Goal: Task Accomplishment & Management: Manage account settings

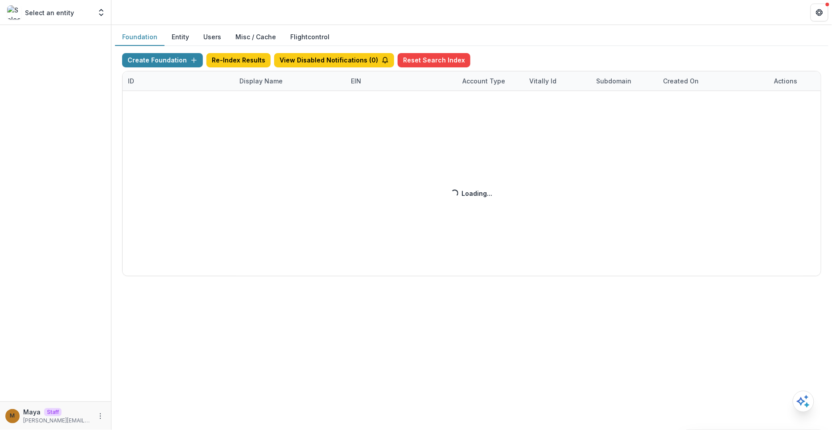
click at [524, 37] on div "Foundation Entity Users Misc / Cache Flightcontrol" at bounding box center [471, 37] width 713 height 17
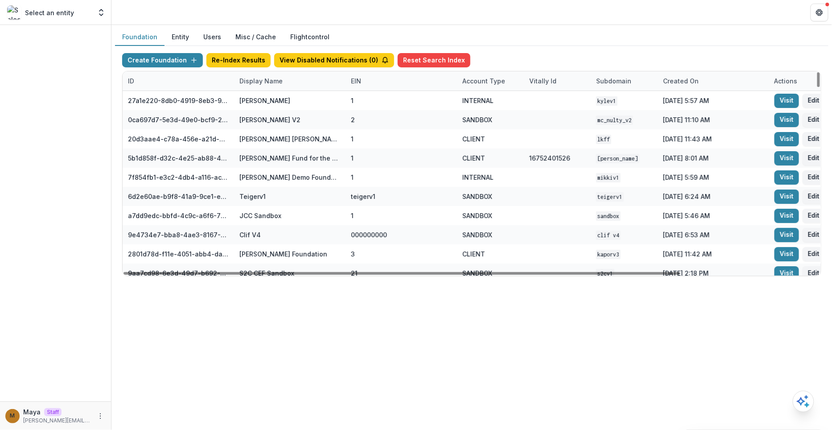
click at [283, 80] on div "Display Name" at bounding box center [261, 80] width 54 height 9
click at [274, 102] on input at bounding box center [288, 100] width 107 height 14
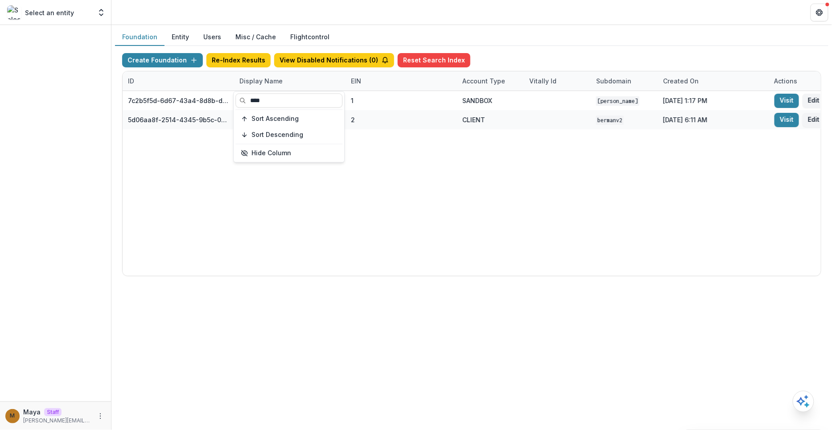
type input "****"
click at [494, 36] on div "Foundation Entity Users Misc / Cache Flightcontrol" at bounding box center [471, 37] width 713 height 17
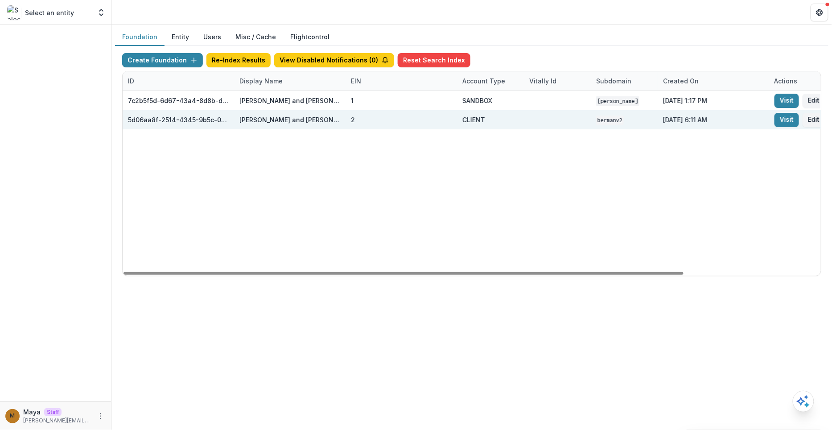
click at [780, 127] on div "Visit Edit" at bounding box center [824, 119] width 111 height 19
click at [783, 119] on link "Visit" at bounding box center [786, 120] width 25 height 14
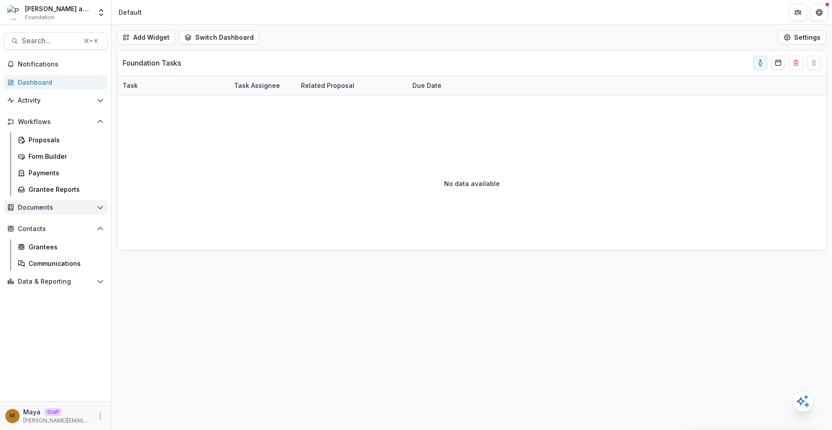
click at [49, 209] on span "Documents" at bounding box center [55, 208] width 75 height 8
click at [57, 223] on div "Document Templates" at bounding box center [65, 225] width 72 height 9
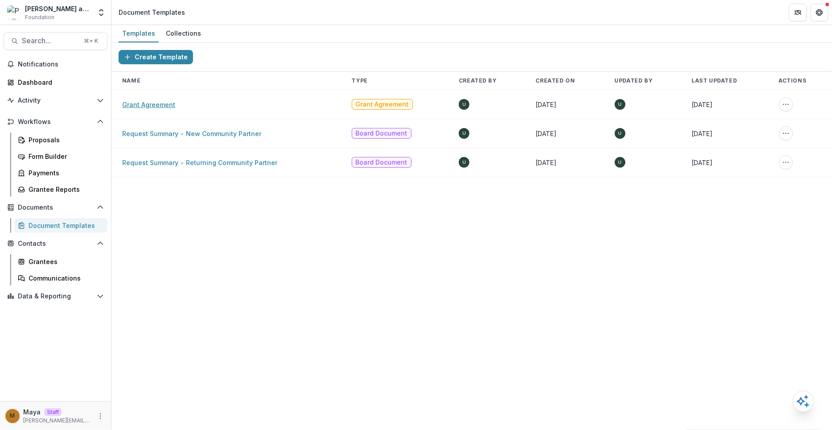
click at [153, 101] on link "Grant Agreement" at bounding box center [148, 105] width 53 height 8
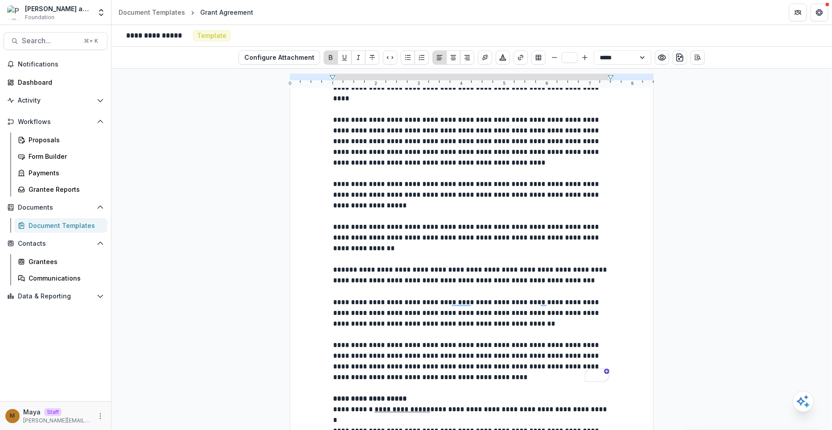
scroll to position [668, 0]
click at [99, 11] on polyline "Open entity switcher" at bounding box center [101, 10] width 4 height 2
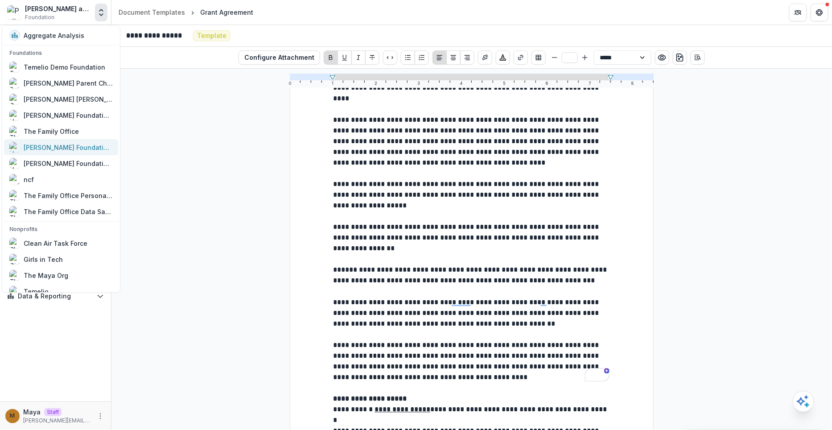
scroll to position [556, 0]
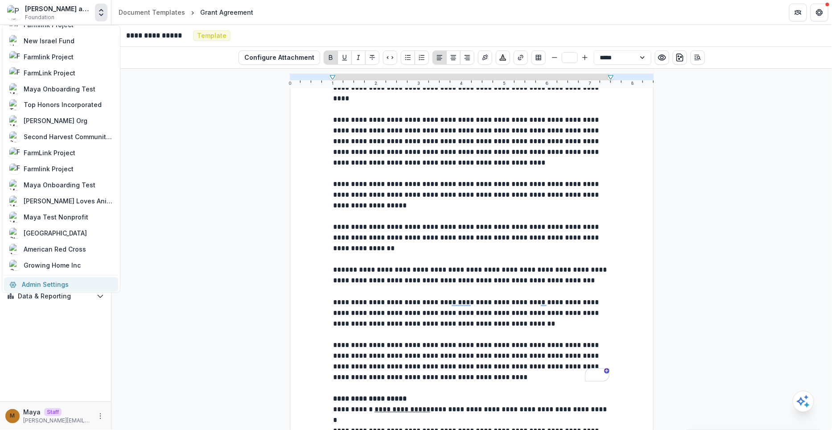
click at [63, 280] on link "Admin Settings" at bounding box center [61, 284] width 114 height 15
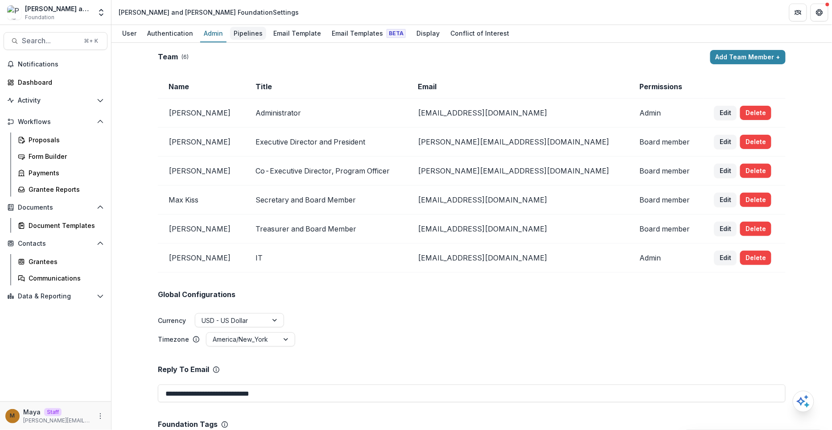
click at [243, 33] on div "Pipelines" at bounding box center [248, 33] width 36 height 13
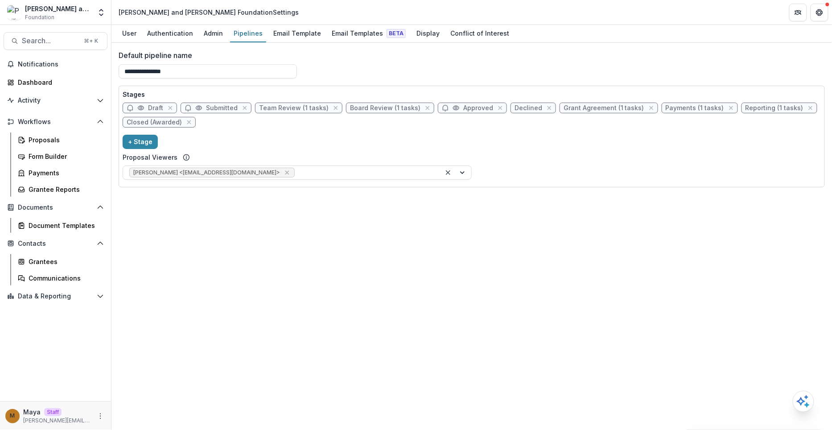
click at [587, 106] on span "Grant Agreement (1 tasks)" at bounding box center [603, 108] width 81 height 8
select select "********"
select select "*****"
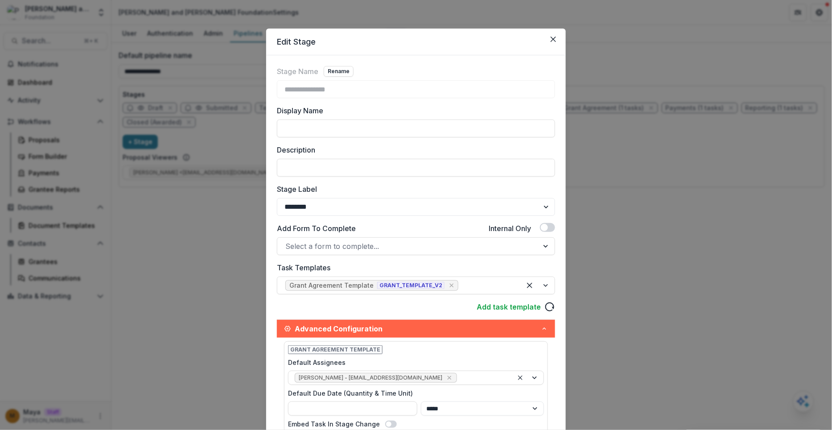
click at [198, 272] on div "**********" at bounding box center [416, 215] width 832 height 430
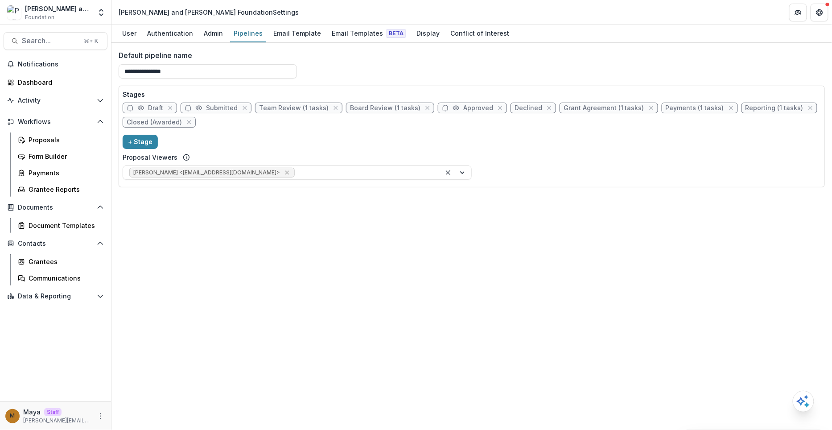
click at [49, 216] on div "Documents Document Templates" at bounding box center [55, 216] width 111 height 33
click at [47, 221] on div "Document Templates" at bounding box center [65, 225] width 72 height 9
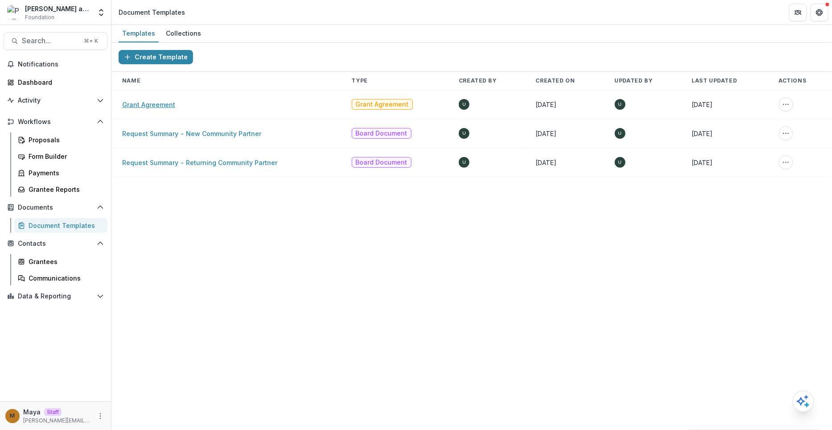
click at [155, 103] on link "Grant Agreement" at bounding box center [148, 105] width 53 height 8
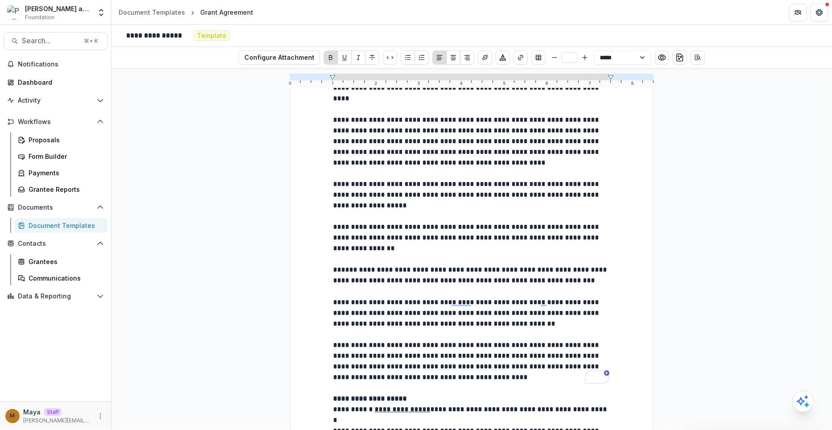
scroll to position [666, 0]
click at [35, 142] on div "Proposals" at bounding box center [65, 139] width 72 height 9
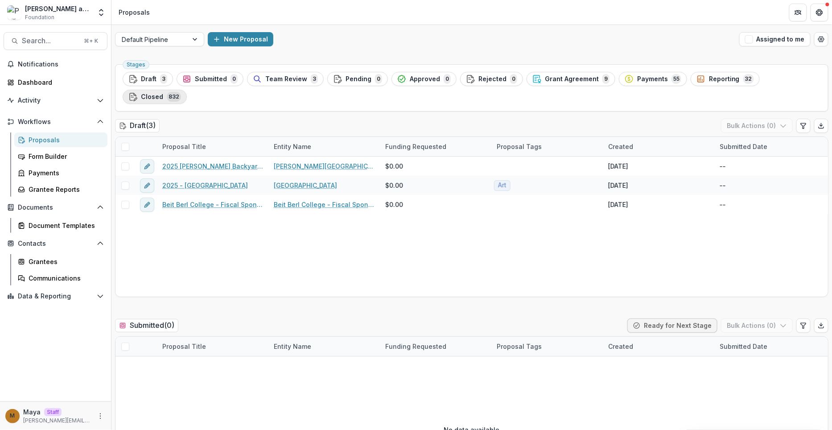
click at [187, 90] on button "Closed 832" at bounding box center [155, 97] width 64 height 14
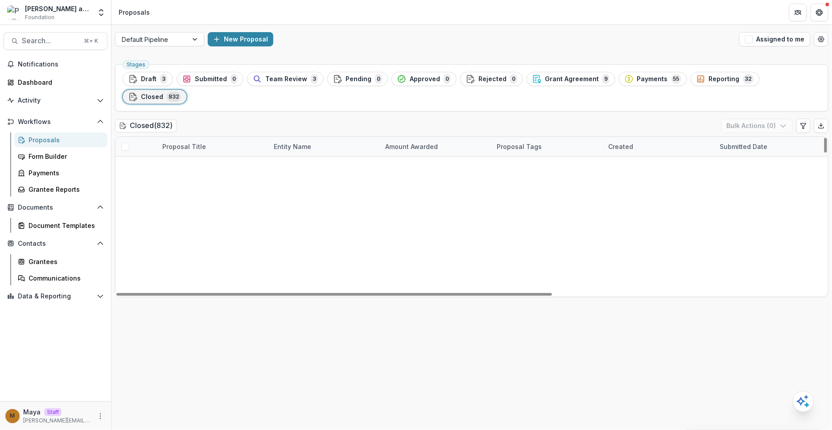
scroll to position [1979, 0]
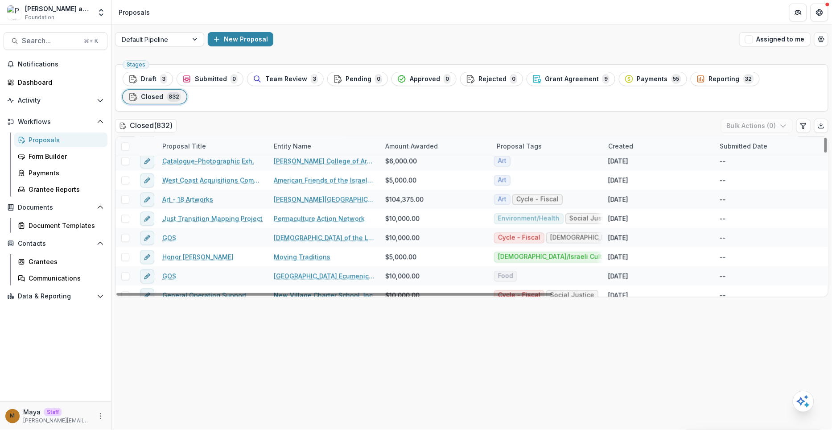
click at [654, 137] on div "Created" at bounding box center [657, 146] width 111 height 19
click at [652, 161] on button "Sort Ascending" at bounding box center [657, 166] width 107 height 14
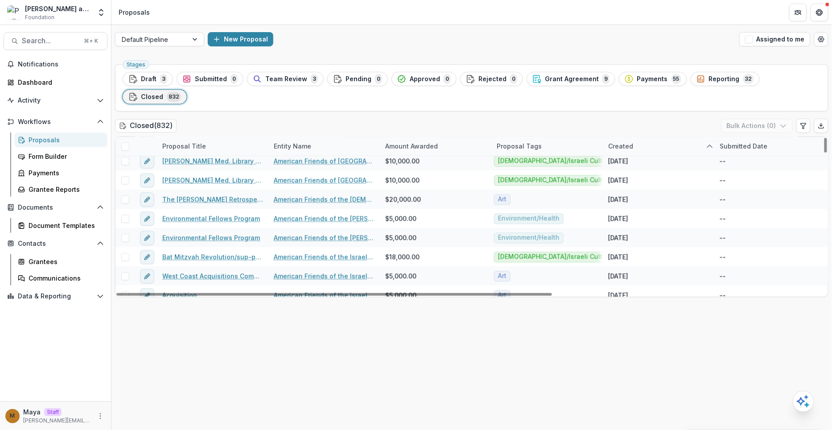
click at [641, 119] on div "Closed ( 832 ) Bulk Actions ( 0 )" at bounding box center [471, 128] width 713 height 18
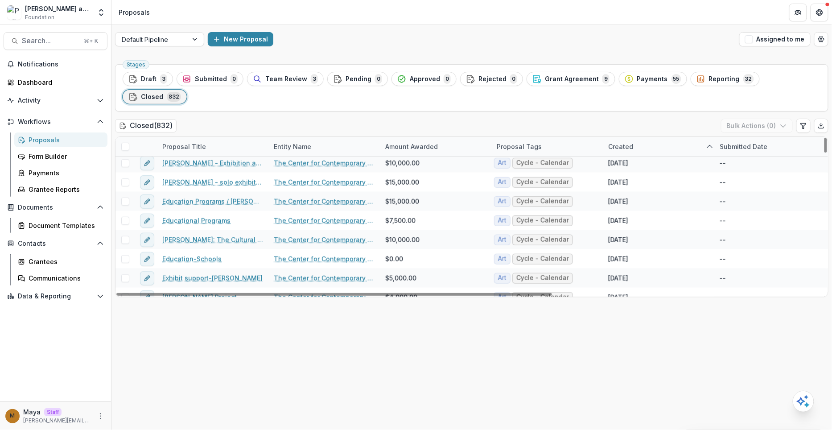
scroll to position [0, 0]
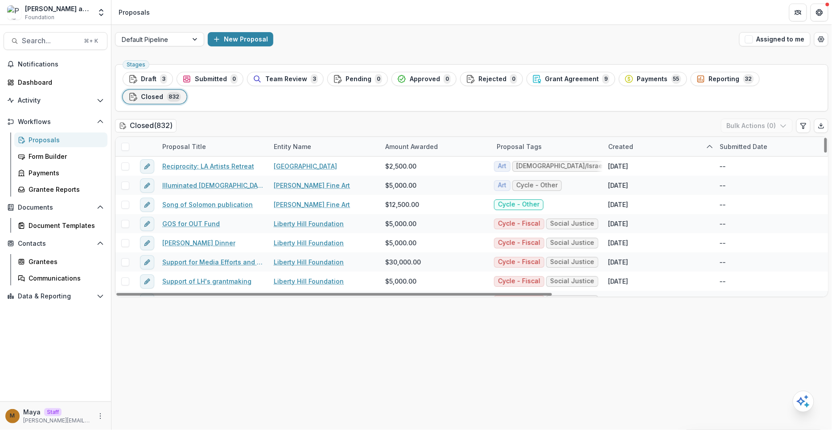
click at [632, 142] on div "Created" at bounding box center [620, 146] width 36 height 9
click at [650, 185] on button "Sort Descending" at bounding box center [657, 182] width 107 height 14
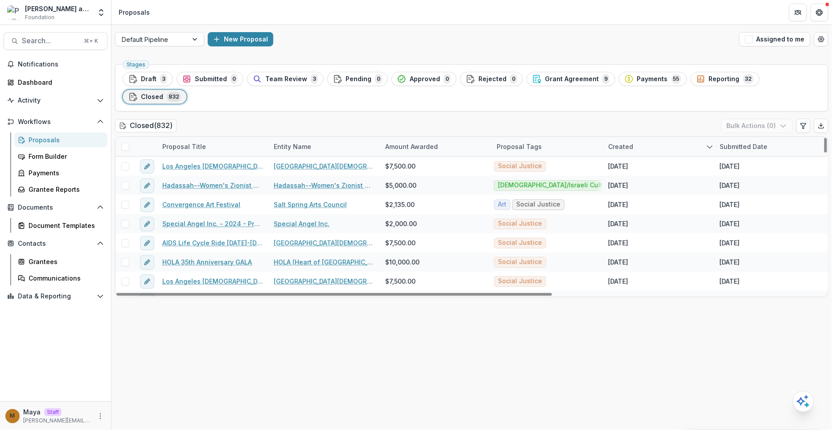
click at [640, 119] on div "Closed ( 832 ) Bulk Actions ( 0 )" at bounding box center [471, 128] width 713 height 18
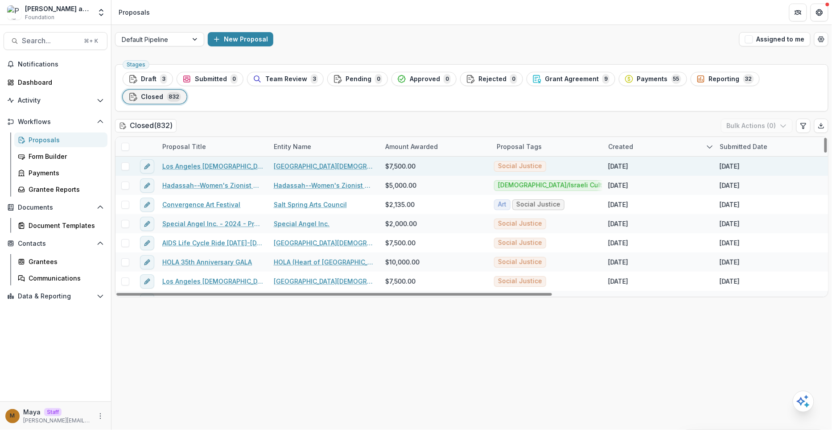
click at [201, 161] on link "Los Angeles LGBT Center - AIDS / Lifecycle 2025-2026 - Pre-approved Funding Pro…" at bounding box center [212, 165] width 101 height 9
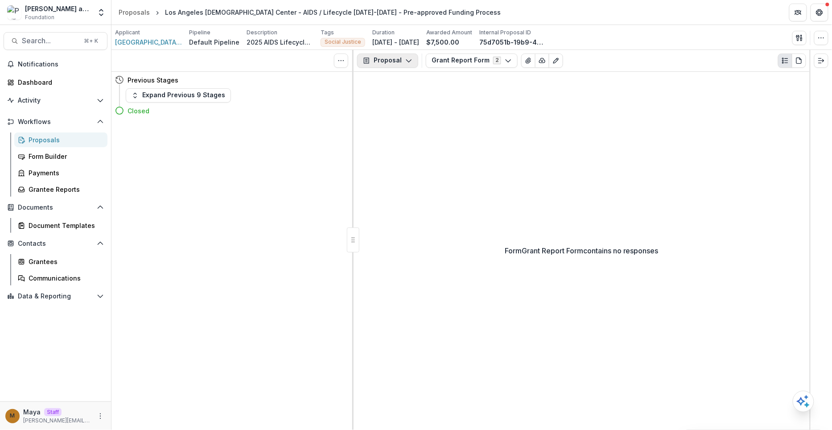
click at [401, 63] on button "Proposal" at bounding box center [387, 60] width 61 height 14
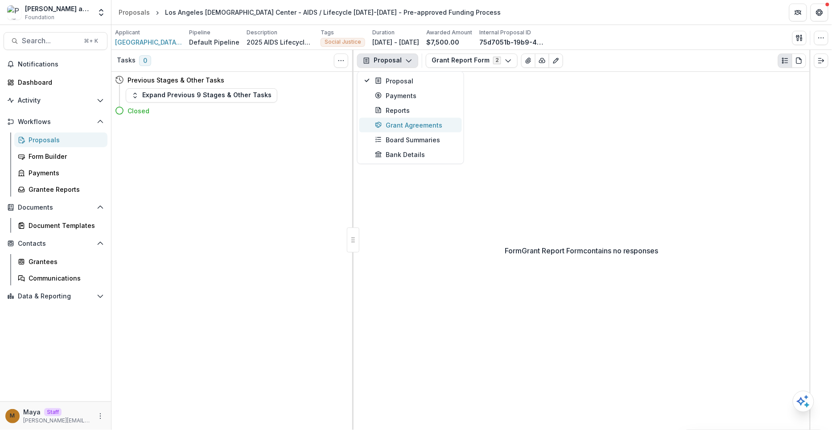
click at [407, 126] on div "Grant Agreements" at bounding box center [416, 124] width 82 height 9
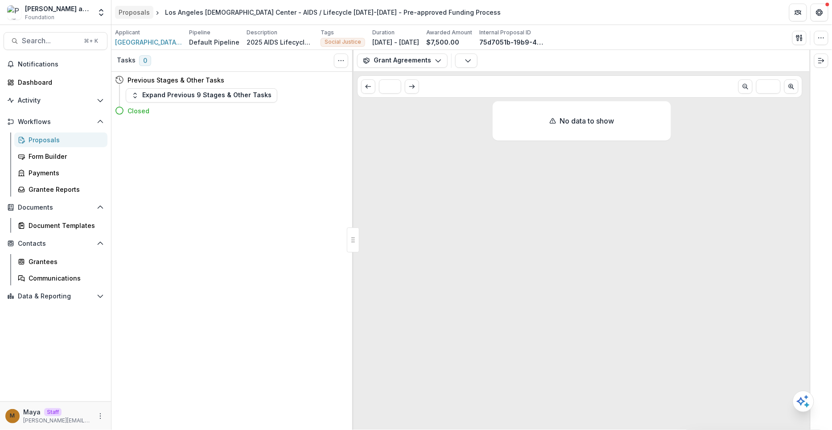
click at [128, 13] on div "Proposals" at bounding box center [134, 12] width 31 height 9
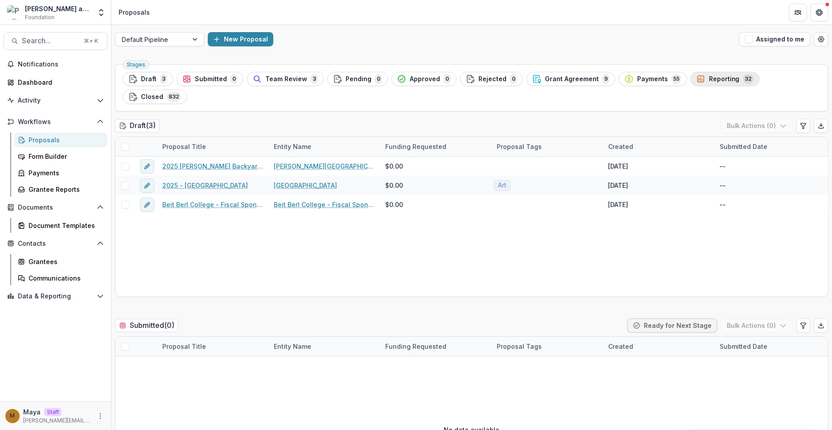
click at [712, 77] on span "Reporting" at bounding box center [724, 79] width 31 height 8
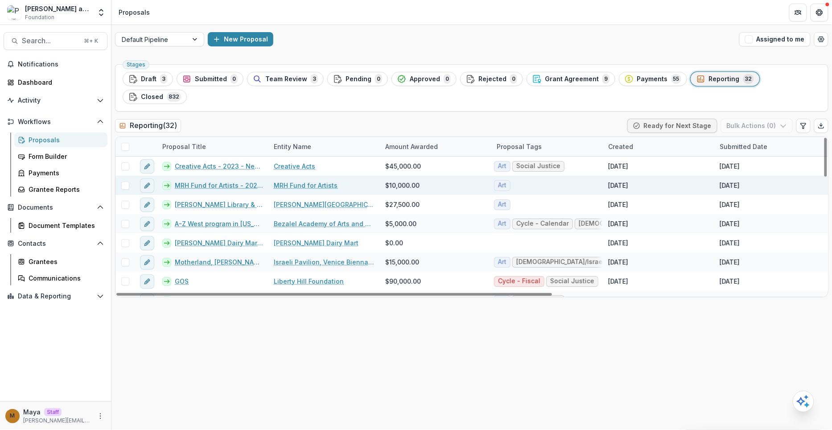
click at [209, 180] on link "MRH Fund for Artists - 2025 - Returning Grantee Application" at bounding box center [219, 184] width 88 height 9
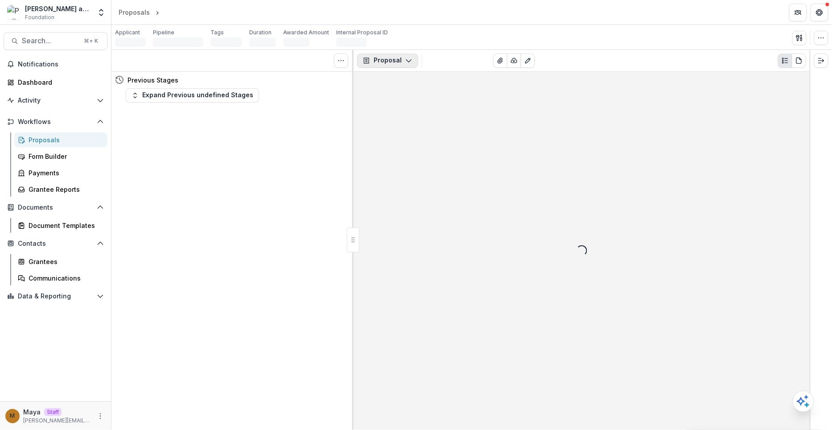
click at [398, 61] on button "Proposal" at bounding box center [387, 60] width 61 height 14
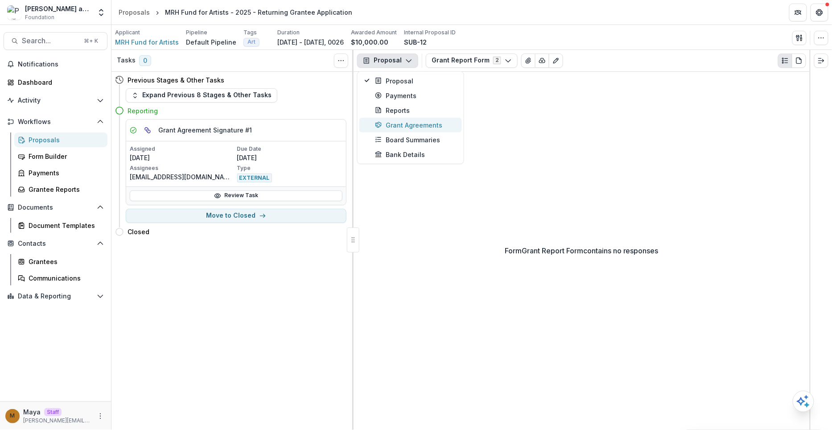
click at [424, 125] on div "Grant Agreements" at bounding box center [416, 124] width 82 height 9
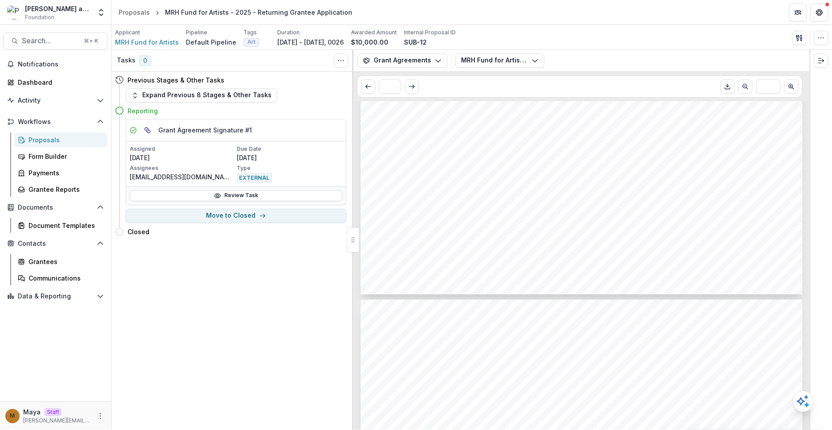
scroll to position [1064, 0]
click at [31, 222] on div "Document Templates" at bounding box center [65, 225] width 72 height 9
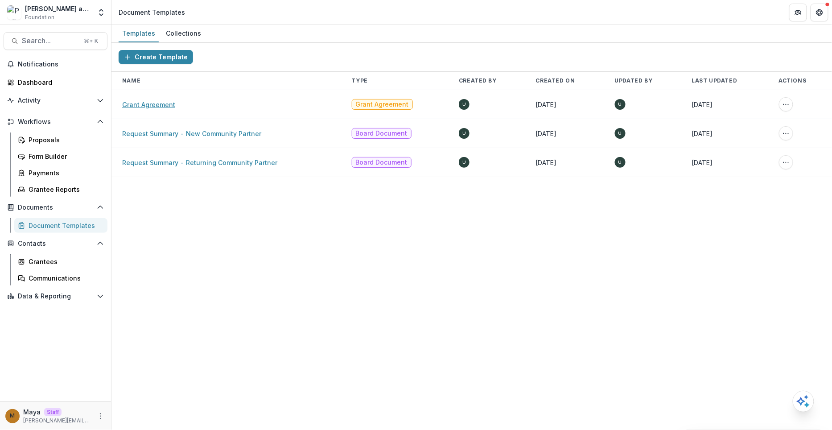
click at [164, 106] on link "Grant Agreement" at bounding box center [148, 105] width 53 height 8
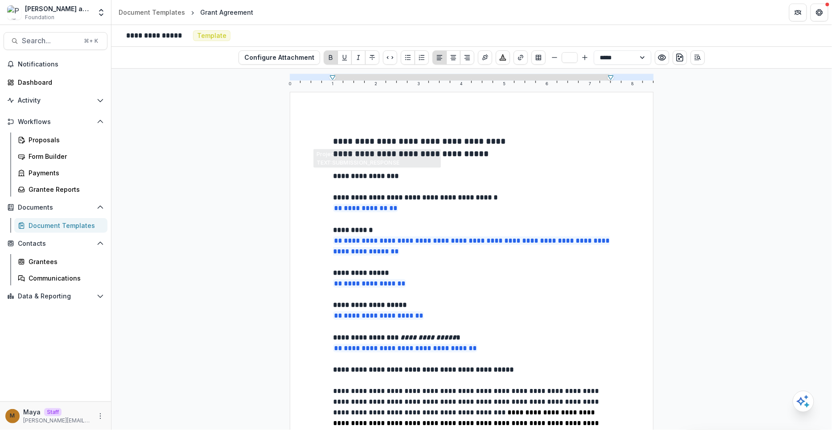
scroll to position [666, 0]
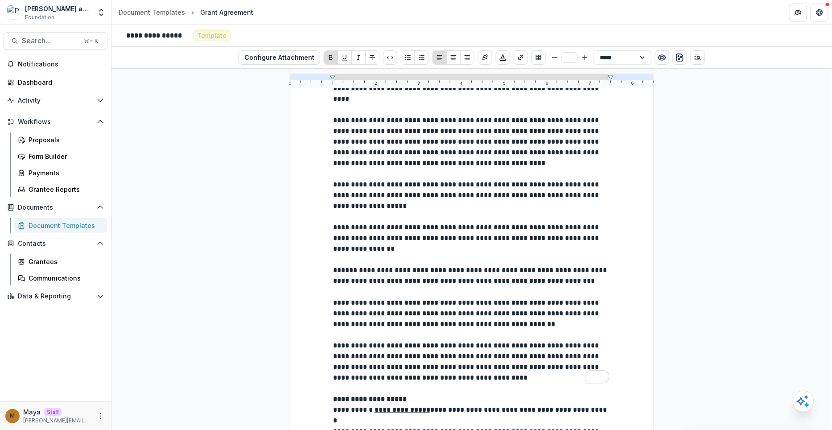
type input "**"
click at [366, 426] on p "**********" at bounding box center [471, 436] width 277 height 21
click at [484, 57] on icon "Insert Signature" at bounding box center [485, 57] width 6 height 6
click at [677, 158] on div "**********" at bounding box center [471, 249] width 720 height 361
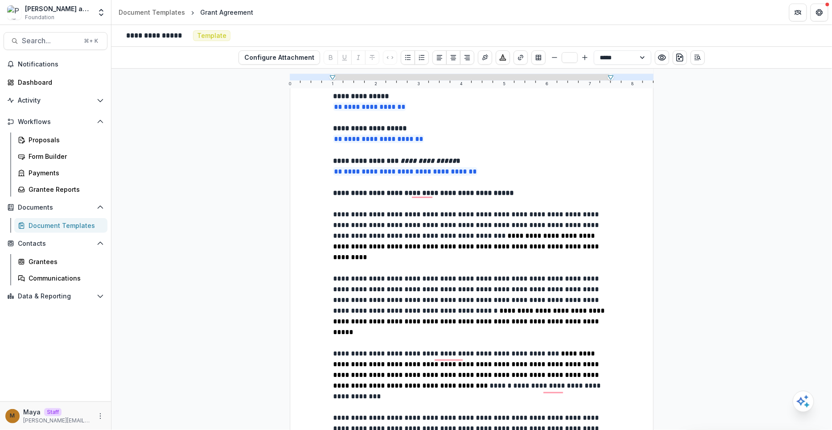
scroll to position [0, 0]
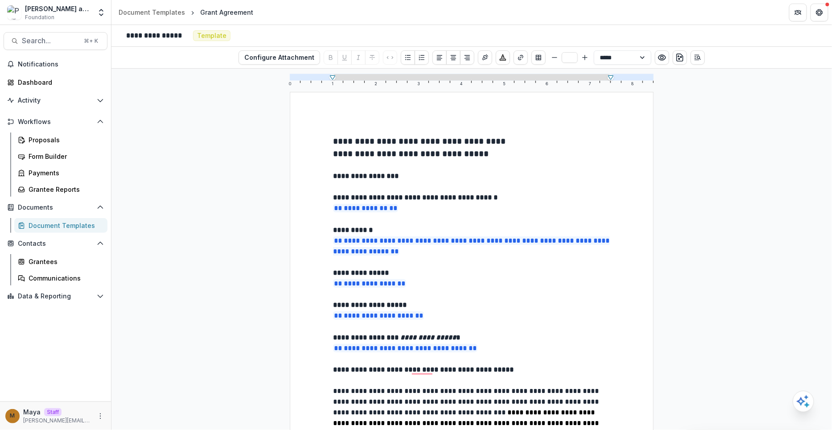
click at [53, 222] on div "Document Templates" at bounding box center [65, 225] width 72 height 9
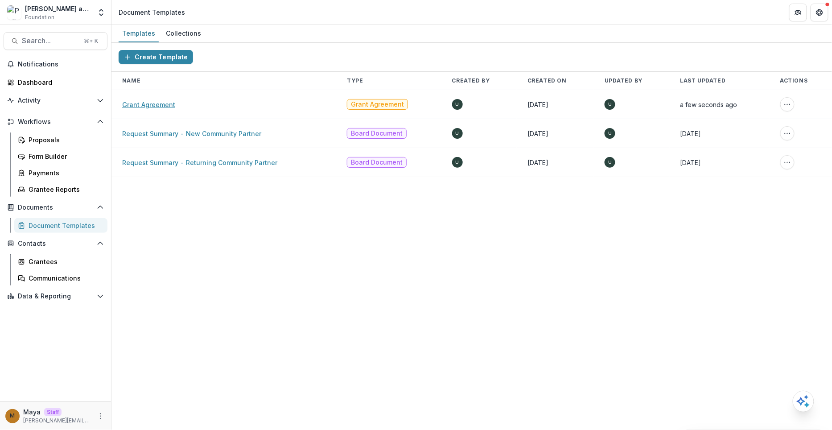
click at [129, 102] on link "Grant Agreement" at bounding box center [148, 105] width 53 height 8
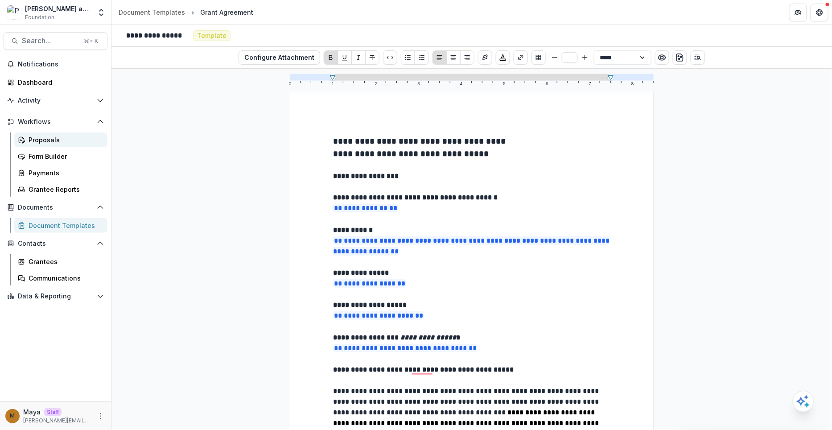
click at [28, 143] on link "Proposals" at bounding box center [60, 139] width 93 height 15
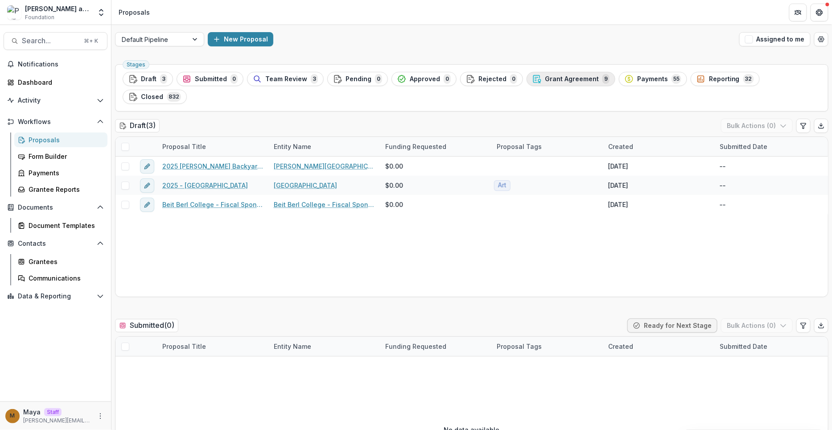
click at [572, 74] on div "Grant Agreement 9" at bounding box center [570, 79] width 77 height 10
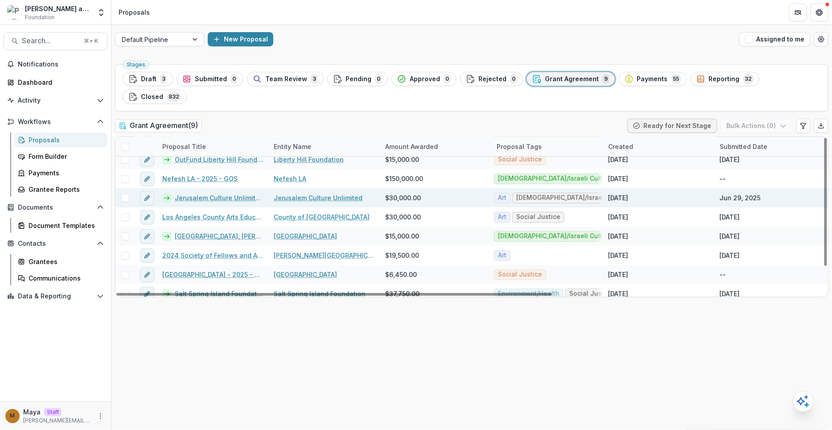
scroll to position [32, 0]
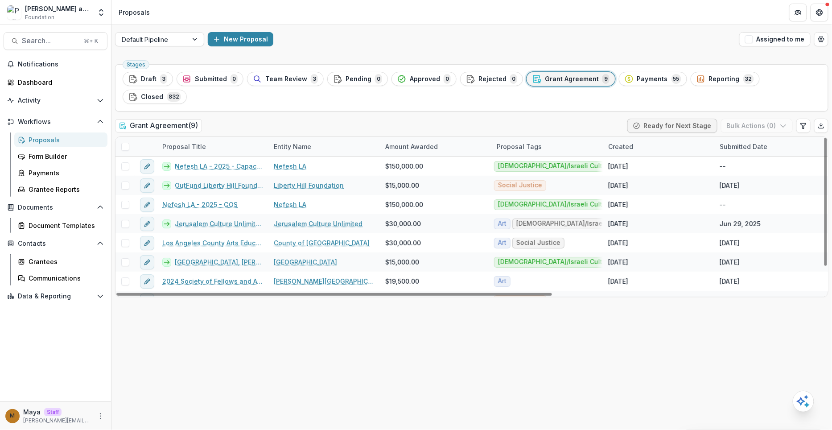
click at [632, 142] on div "Created" at bounding box center [620, 146] width 36 height 9
click at [636, 176] on button "Sort Descending" at bounding box center [657, 182] width 107 height 14
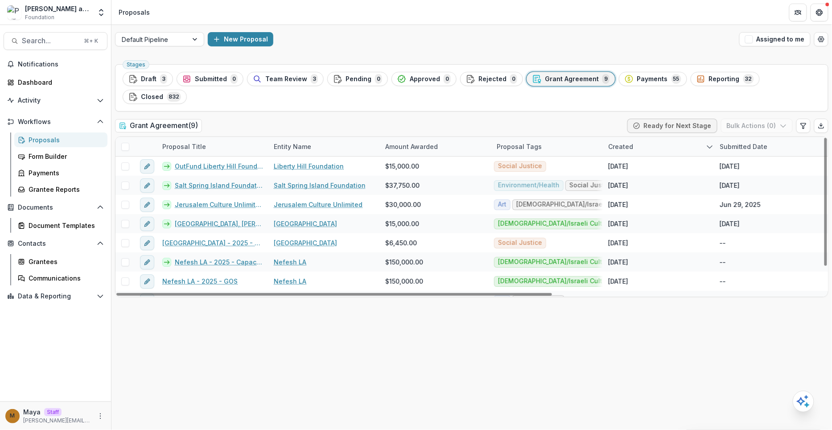
click at [593, 119] on div "Grant Agreement ( 9 ) Ready for Next Stage Bulk Actions ( 0 )" at bounding box center [471, 128] width 713 height 18
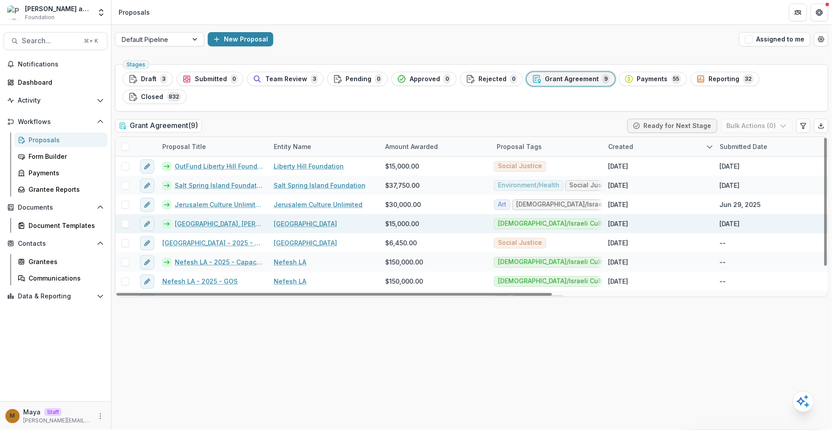
click at [206, 219] on link "[GEOGRAPHIC_DATA], [PERSON_NAME] To Dwell in a Glass House Exhibition, 2025" at bounding box center [219, 223] width 88 height 9
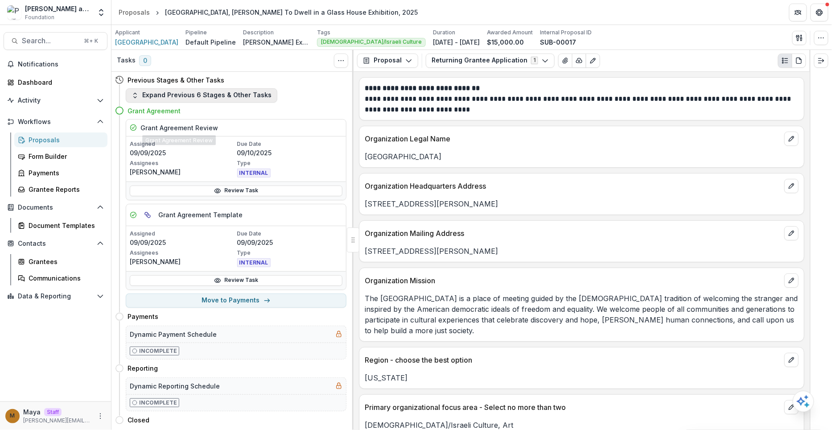
click at [199, 94] on button "Expand Previous 6 Stages & Other Tasks" at bounding box center [202, 95] width 152 height 14
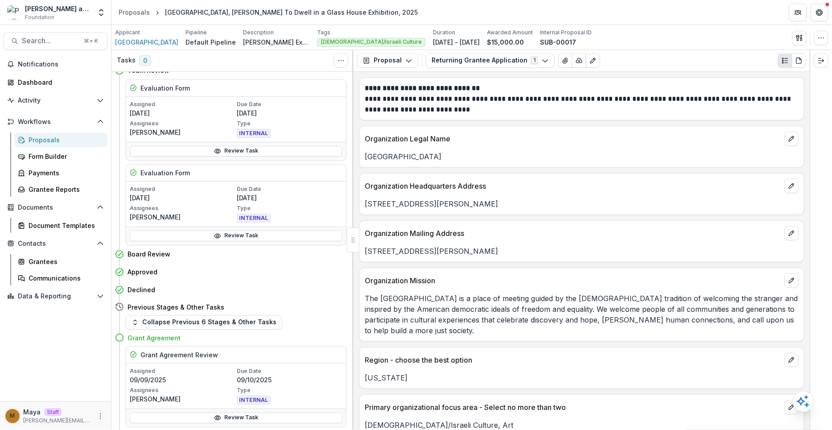
scroll to position [324, 0]
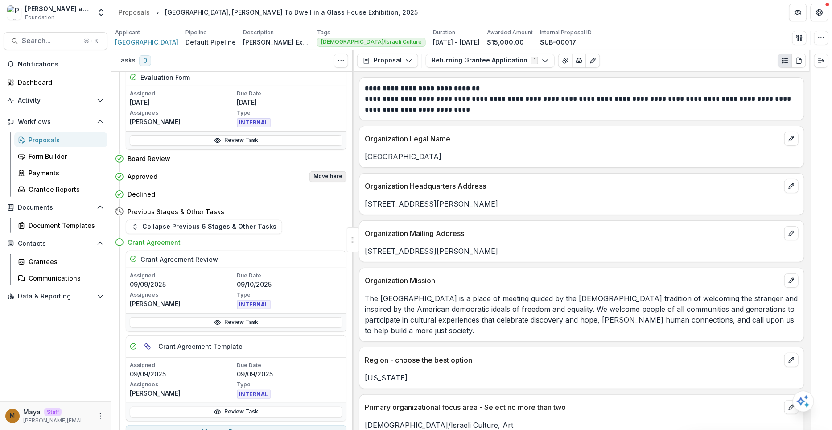
click at [319, 173] on button "Move here" at bounding box center [327, 176] width 37 height 11
select select "********"
select select "**********"
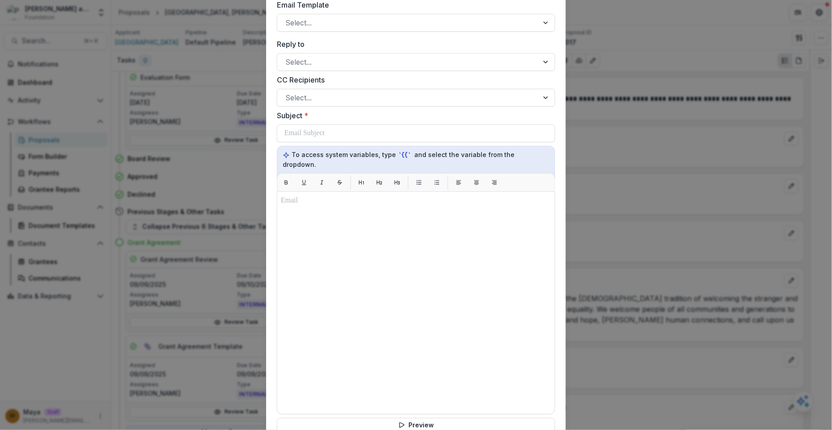
scroll to position [291, 0]
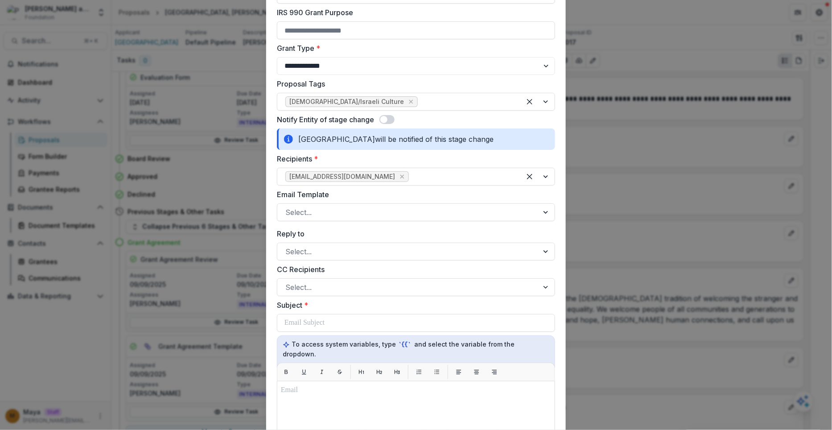
click at [390, 120] on span at bounding box center [386, 119] width 15 height 9
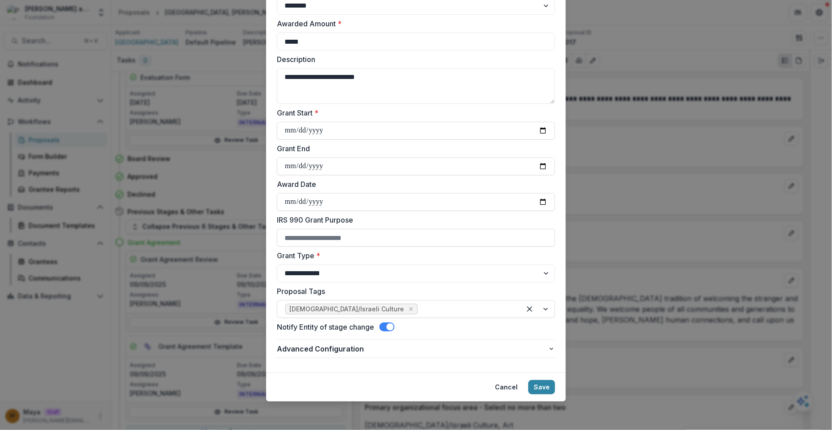
scroll to position [82, 0]
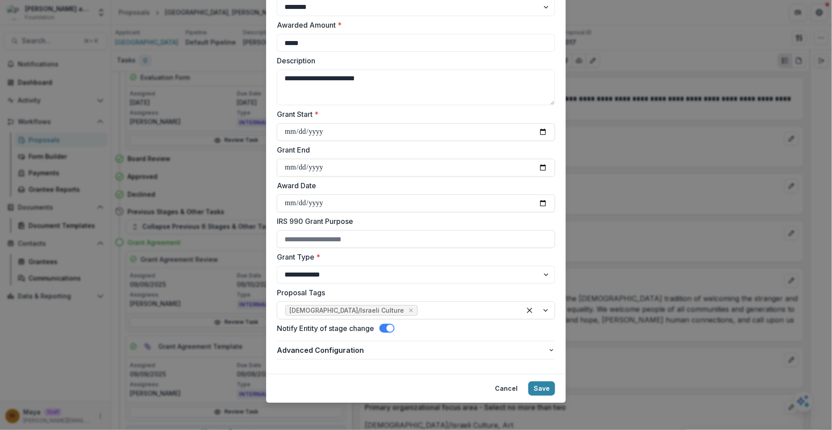
click at [596, 182] on div "**********" at bounding box center [416, 215] width 832 height 430
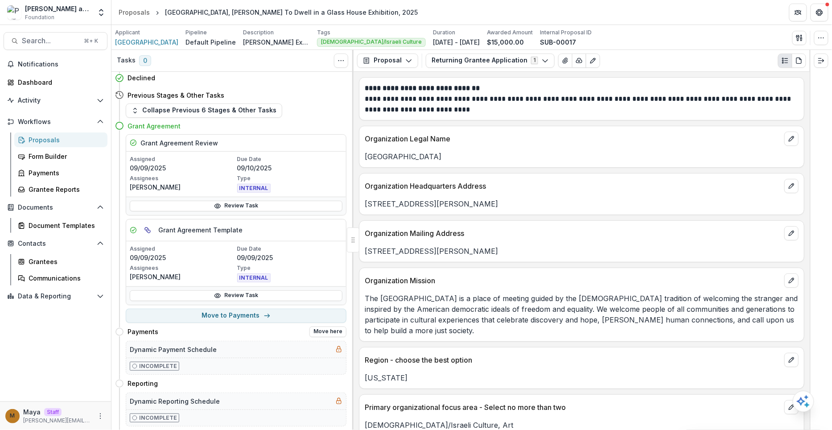
scroll to position [443, 0]
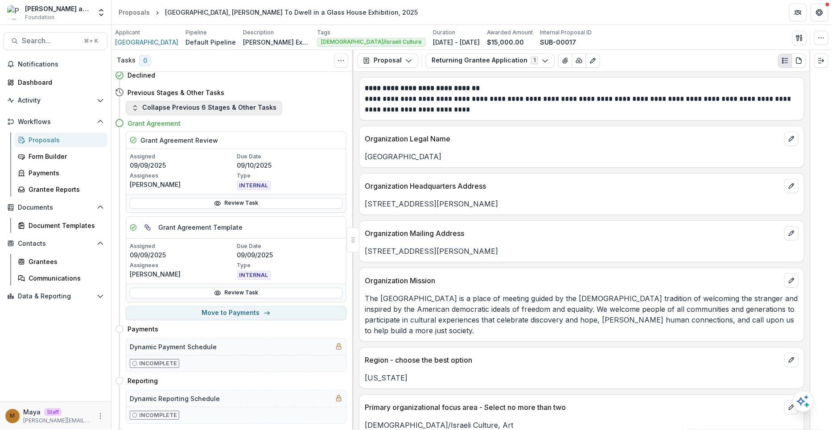
click at [235, 107] on button "Collapse Previous 6 Stages & Other Tasks" at bounding box center [204, 108] width 156 height 14
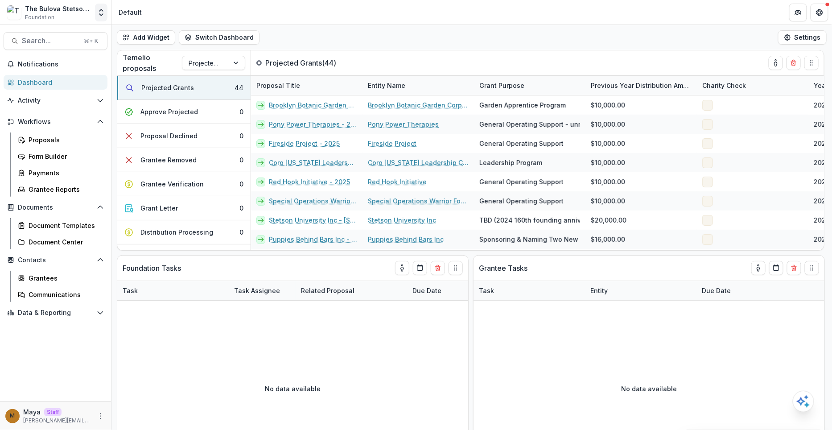
click at [95, 11] on button "Open entity switcher" at bounding box center [101, 13] width 12 height 18
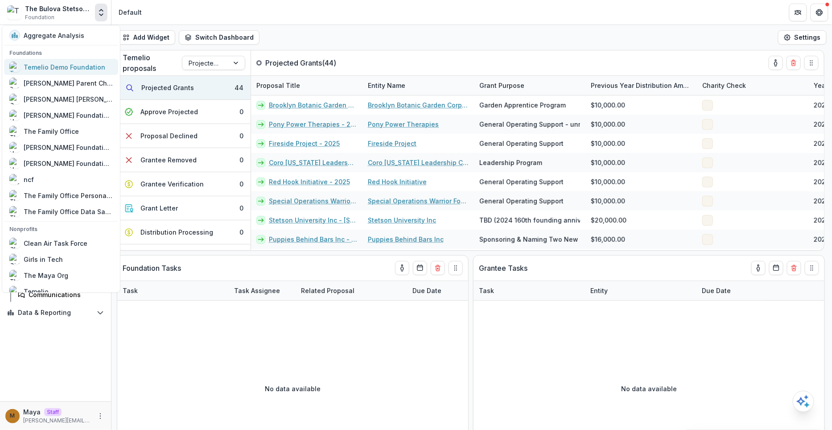
click at [94, 70] on div "Temelio Demo Foundation" at bounding box center [65, 66] width 82 height 9
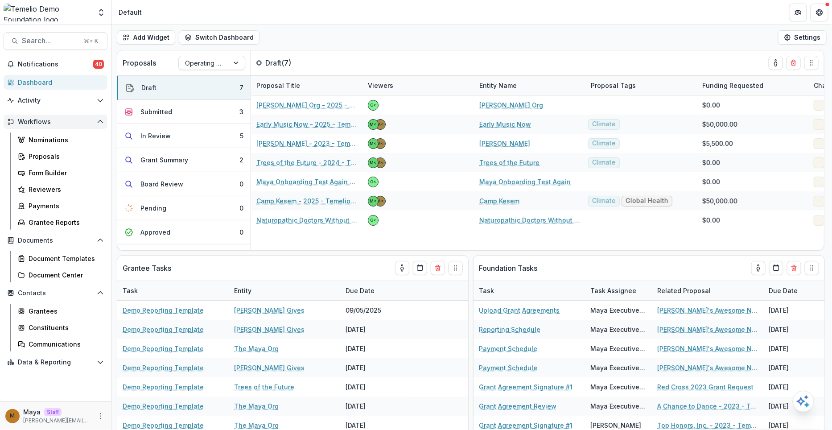
click at [41, 119] on span "Workflows" at bounding box center [55, 122] width 75 height 8
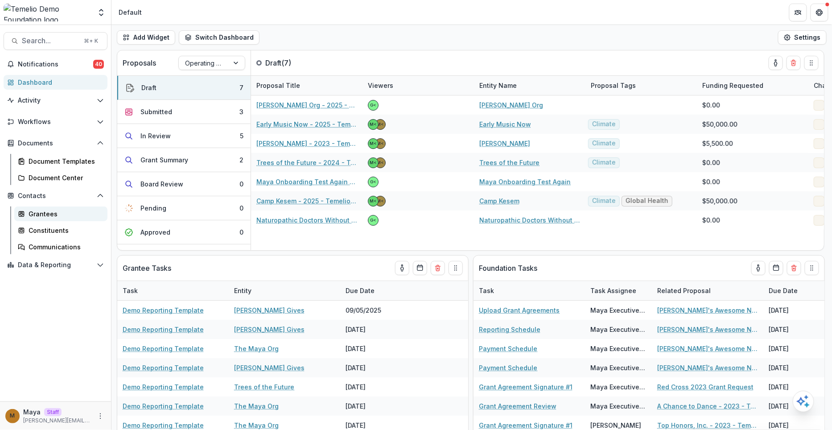
click at [45, 211] on div "Grantees" at bounding box center [65, 213] width 72 height 9
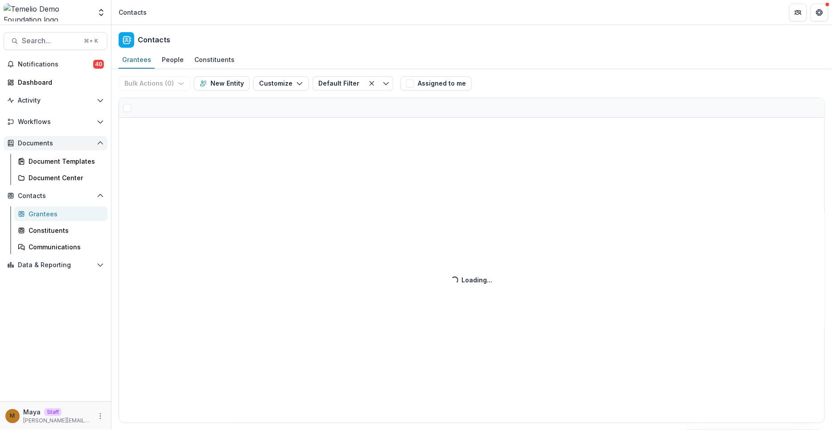
click at [38, 144] on span "Documents" at bounding box center [55, 143] width 75 height 8
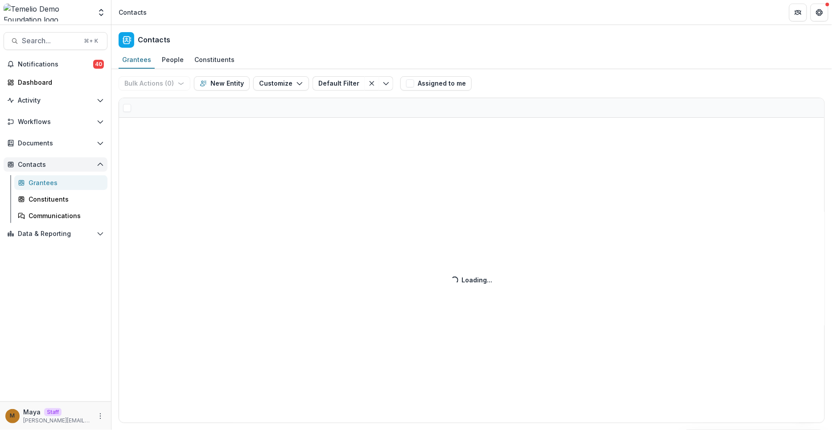
click at [36, 164] on span "Contacts" at bounding box center [55, 165] width 75 height 8
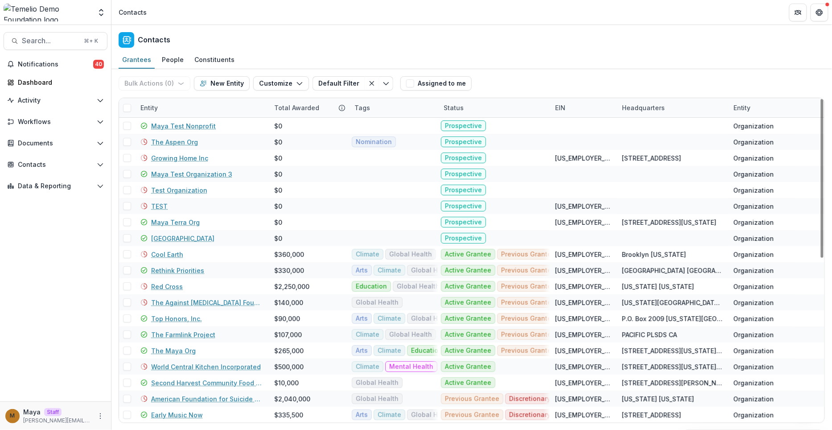
click at [502, 105] on div "Status" at bounding box center [493, 107] width 111 height 19
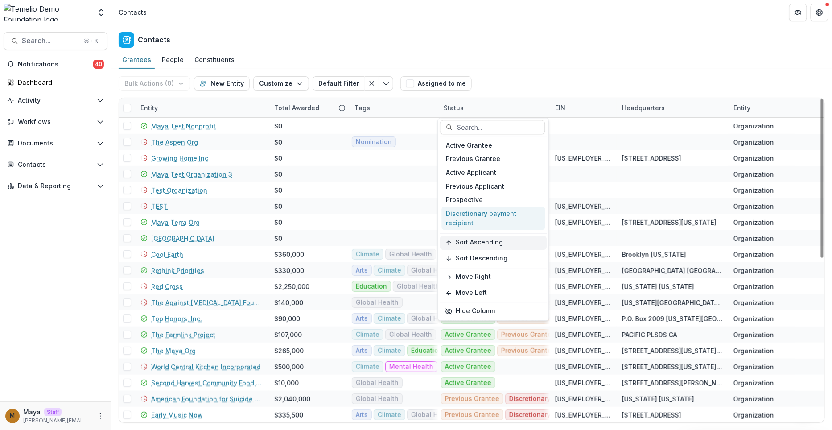
click at [488, 239] on span "Sort Ascending" at bounding box center [479, 243] width 47 height 8
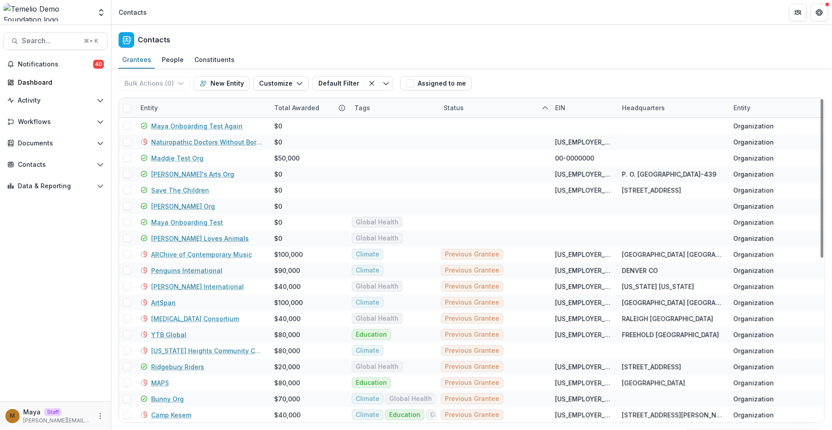
click at [516, 78] on div "Bulk Actions ( 0 ) Send Email Create Proposals Create Tasks New Entity Customiz…" at bounding box center [472, 83] width 706 height 29
click at [500, 104] on div "Status" at bounding box center [493, 107] width 111 height 19
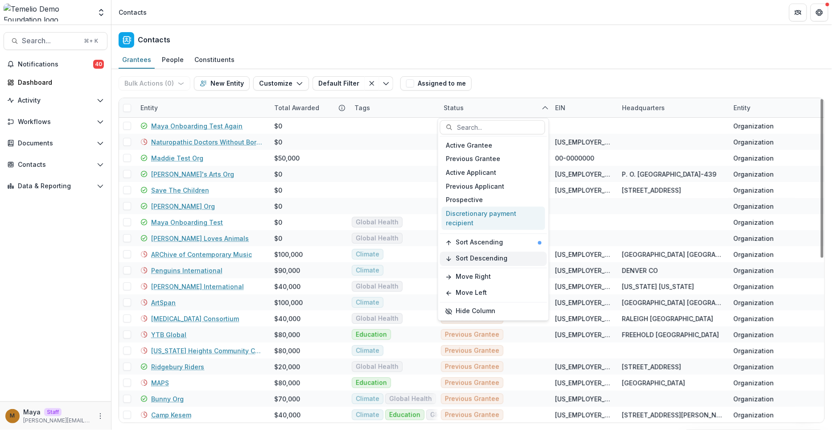
click at [492, 253] on button "Sort Descending" at bounding box center [493, 258] width 107 height 14
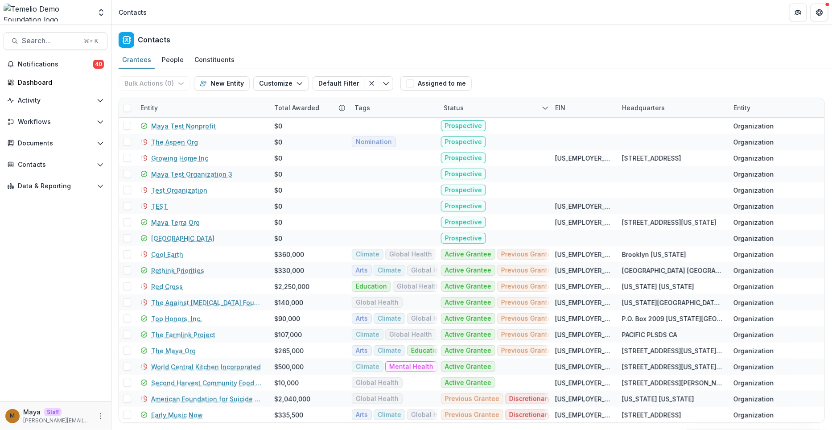
click at [508, 78] on div "Bulk Actions ( 0 ) Send Email Create Proposals Create Tasks New Entity Customiz…" at bounding box center [472, 83] width 706 height 29
click at [194, 113] on div "Entity" at bounding box center [202, 107] width 134 height 19
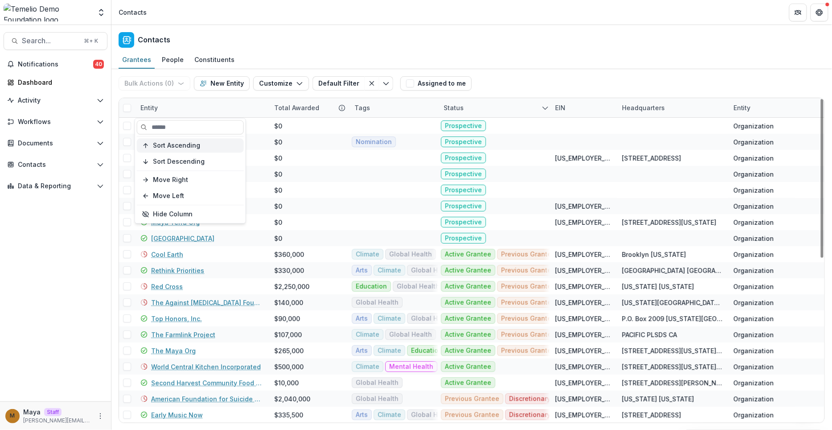
click at [192, 143] on span "Sort Ascending" at bounding box center [176, 146] width 47 height 8
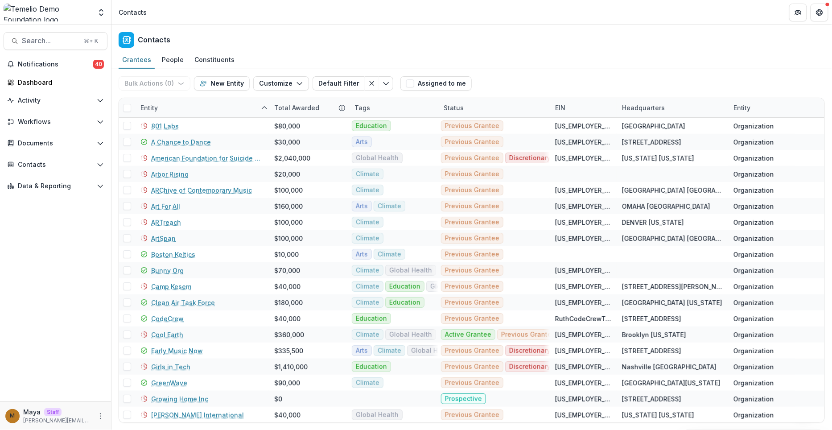
click at [512, 74] on div "Bulk Actions ( 0 ) Send Email Create Proposals Create Tasks New Entity Customiz…" at bounding box center [472, 83] width 706 height 29
click at [182, 111] on div "Entity" at bounding box center [202, 107] width 134 height 19
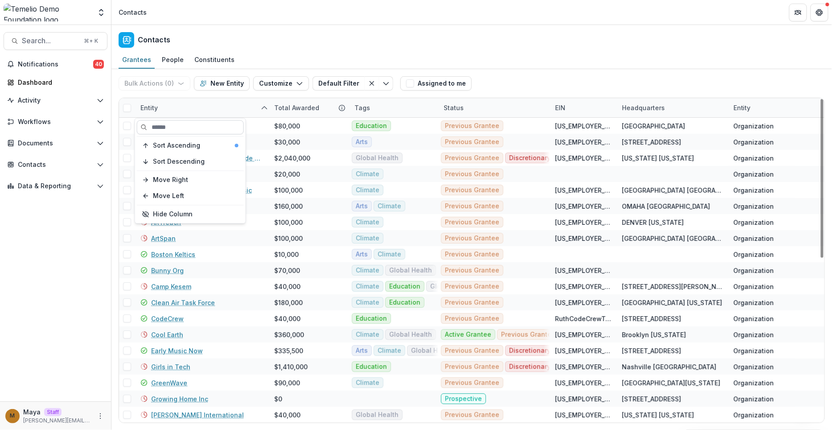
click at [181, 129] on input at bounding box center [190, 127] width 107 height 14
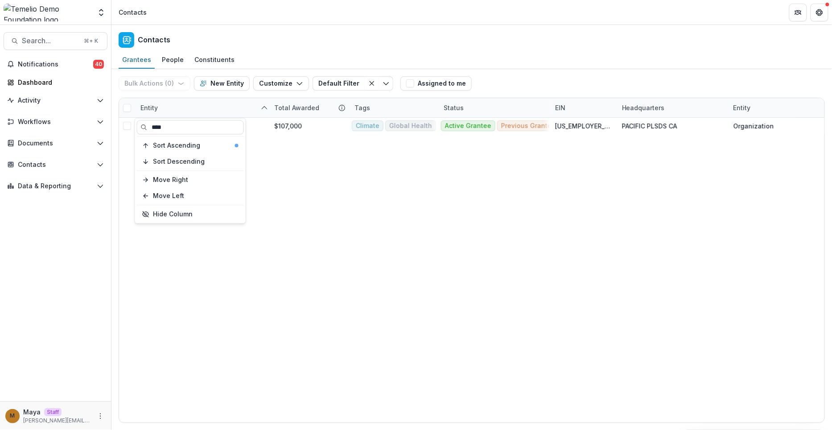
type input "****"
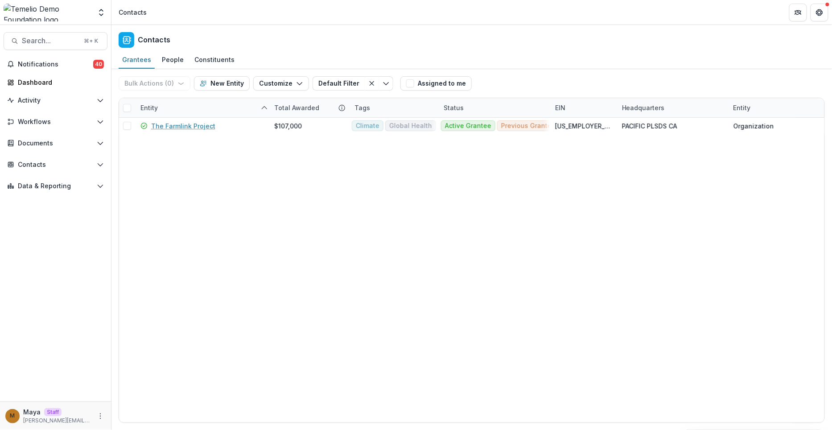
click at [510, 60] on div "Grantees People Constituents" at bounding box center [471, 60] width 720 height 18
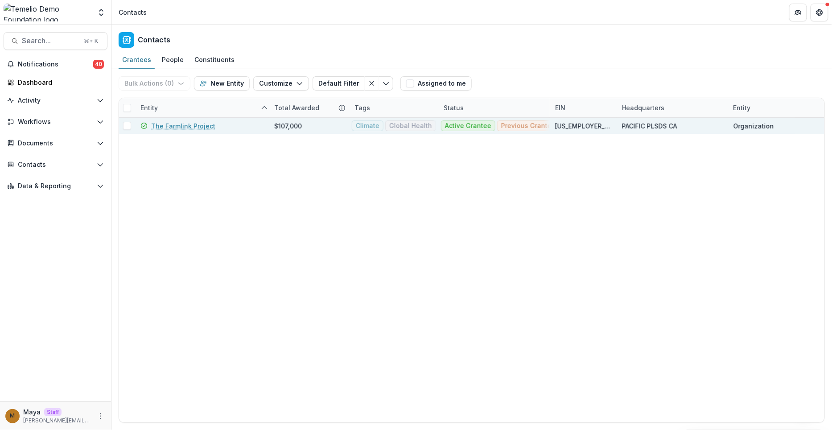
click at [180, 125] on link "The Farmlink Project" at bounding box center [183, 125] width 64 height 9
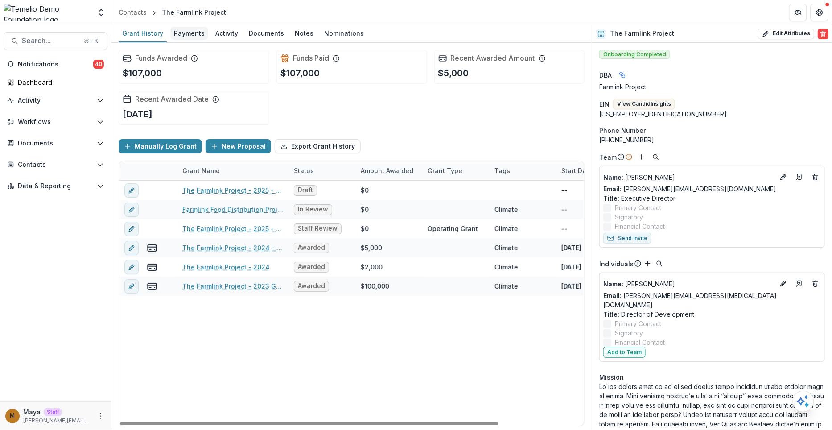
click at [186, 39] on link "Payments" at bounding box center [189, 33] width 38 height 17
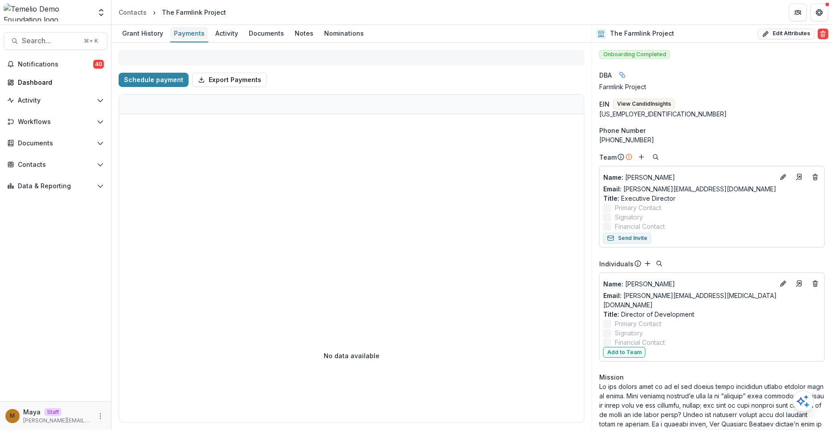
select select "****"
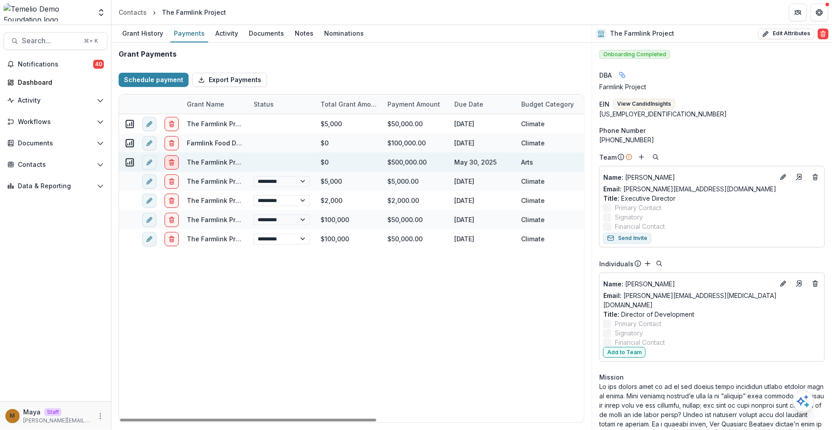
click at [173, 155] on button "delete" at bounding box center [171, 162] width 14 height 14
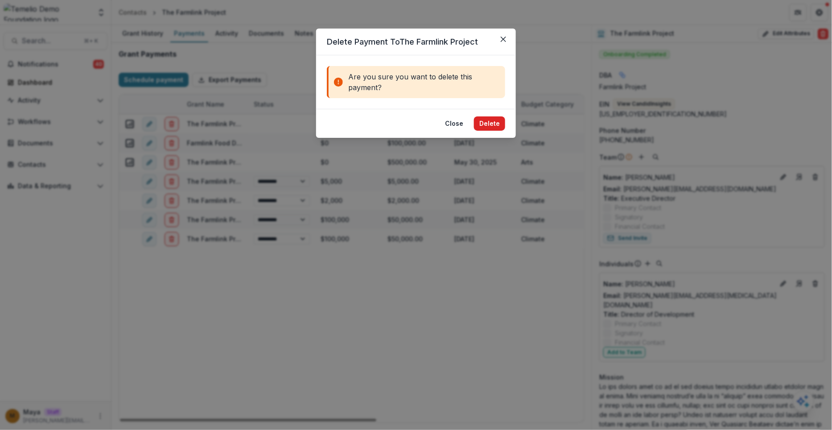
click at [498, 129] on button "Delete" at bounding box center [489, 123] width 31 height 14
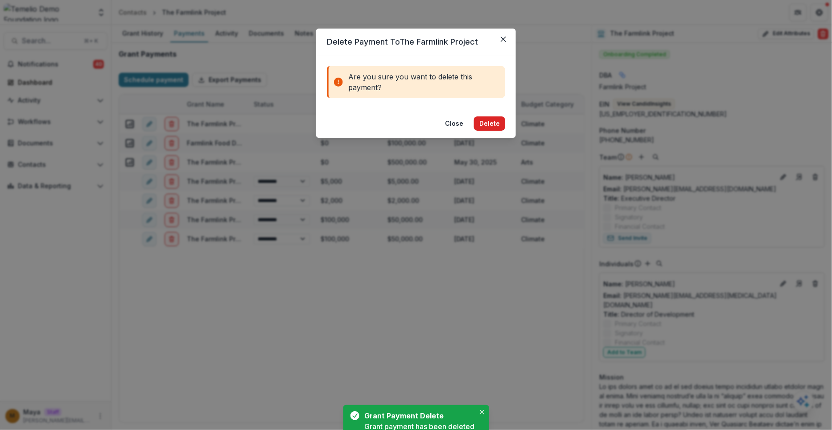
select select "****"
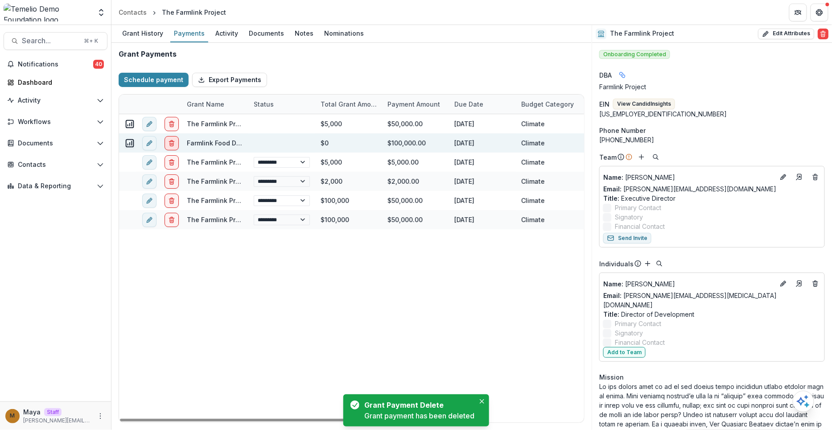
click at [176, 141] on button "delete" at bounding box center [171, 143] width 14 height 14
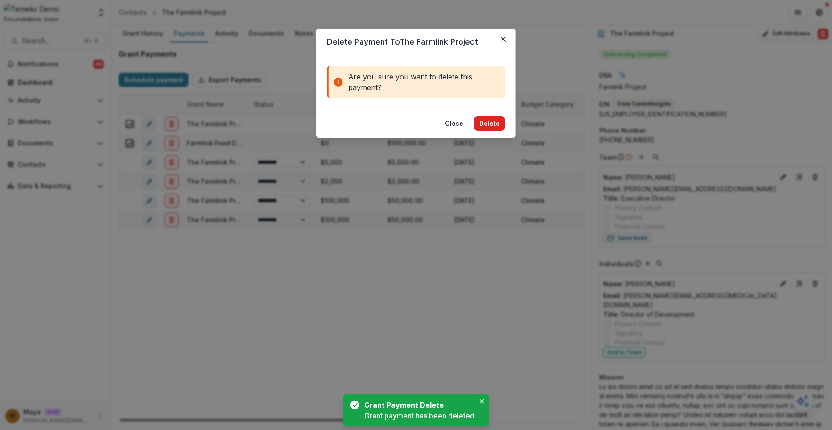
click at [492, 127] on button "Delete" at bounding box center [489, 123] width 31 height 14
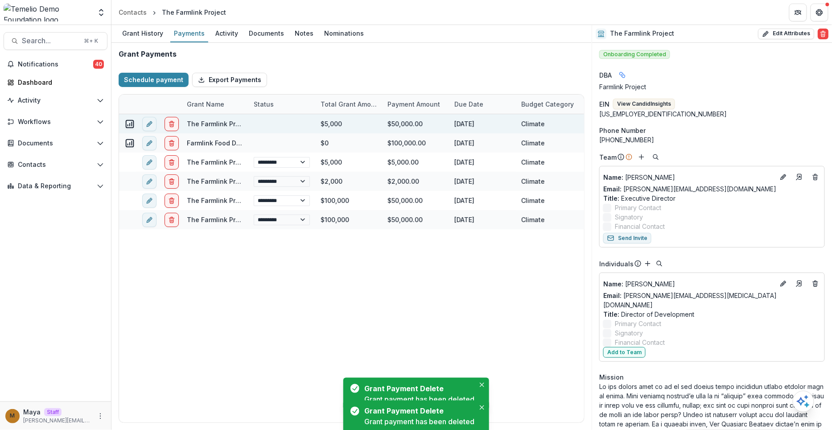
select select "****"
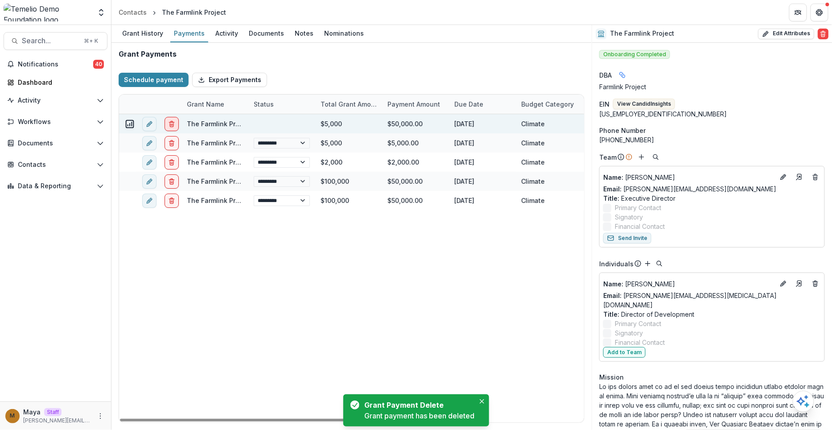
click at [173, 121] on icon "delete" at bounding box center [171, 123] width 7 height 7
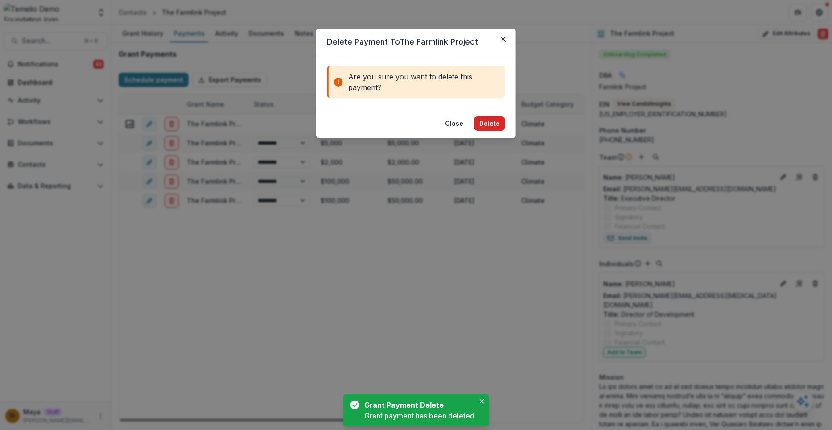
click at [499, 117] on button "Delete" at bounding box center [489, 123] width 31 height 14
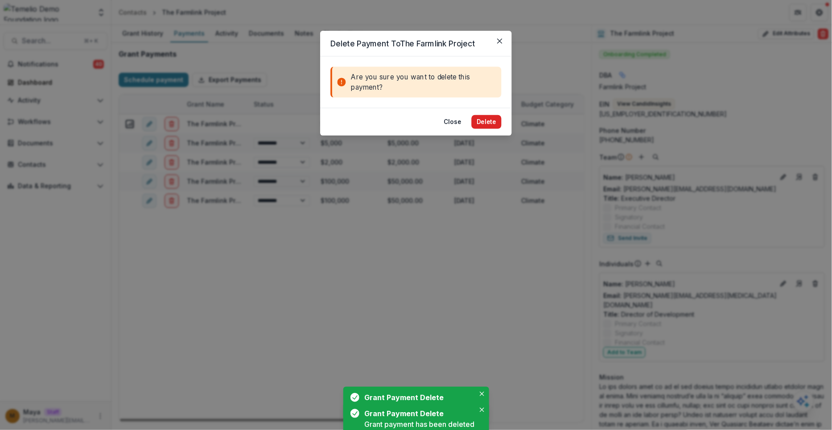
select select "****"
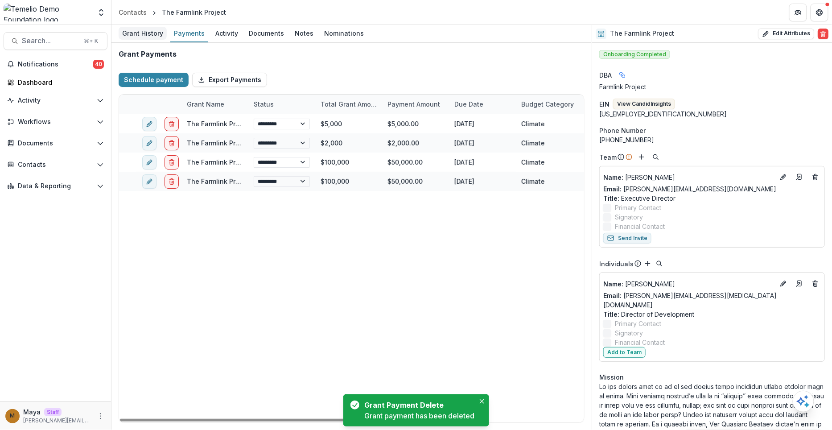
click at [150, 30] on div "Grant History" at bounding box center [143, 33] width 48 height 13
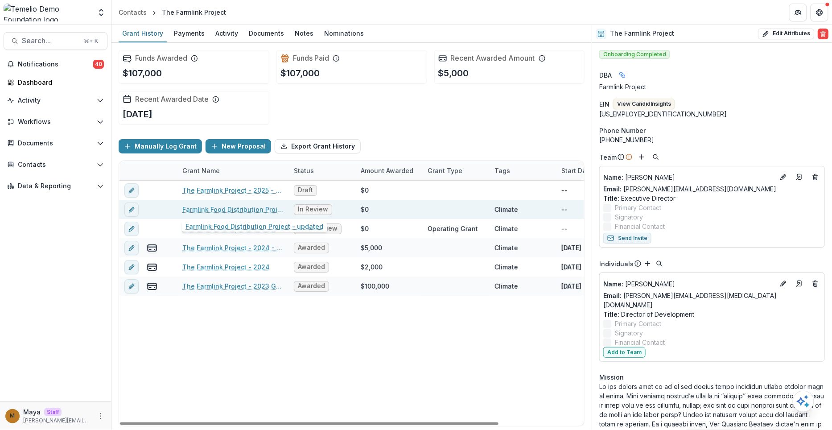
click at [239, 211] on link "Farmlink Food Distribution Project - updated" at bounding box center [232, 209] width 101 height 9
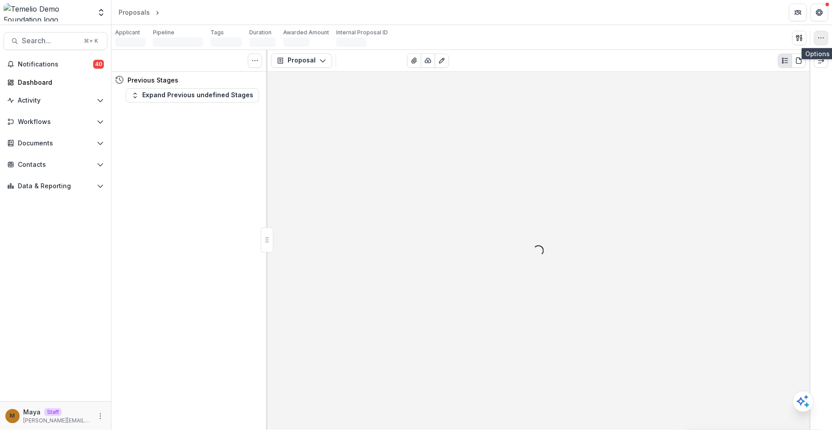
click at [824, 41] on icon "button" at bounding box center [820, 37] width 7 height 7
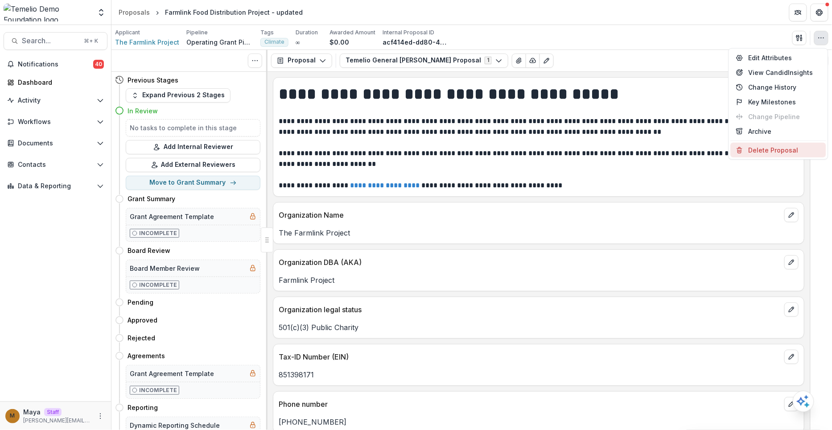
click at [756, 150] on button "Delete Proposal" at bounding box center [777, 150] width 95 height 15
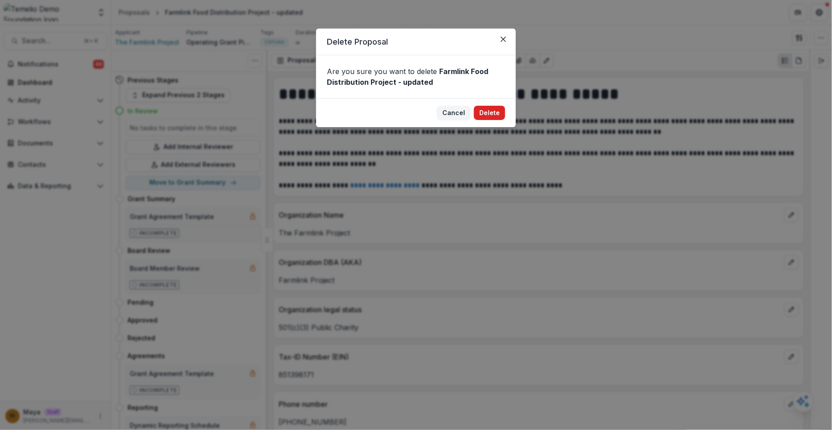
click at [495, 114] on button "Delete" at bounding box center [489, 113] width 31 height 14
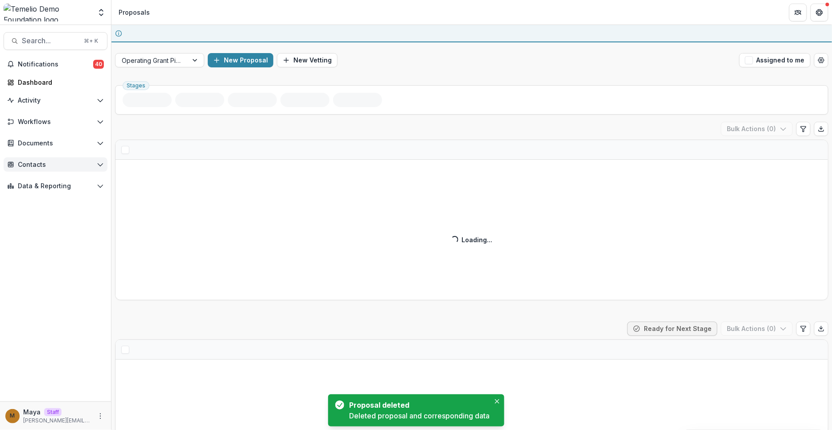
click at [45, 160] on button "Contacts" at bounding box center [56, 164] width 104 height 14
click at [45, 186] on div "Grantees" at bounding box center [65, 182] width 72 height 9
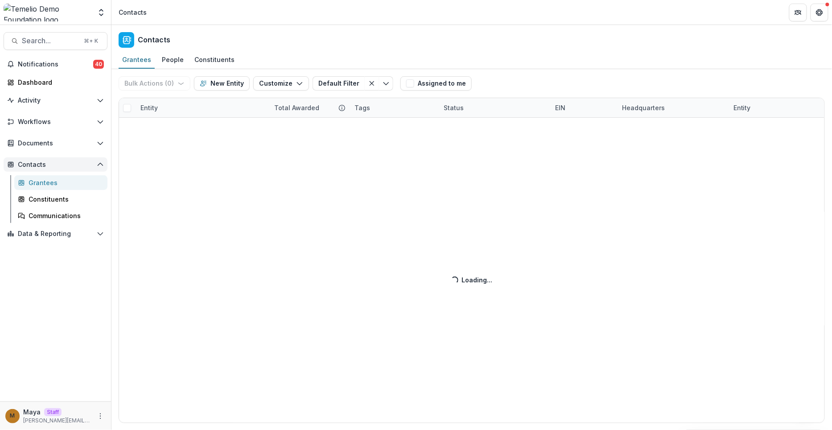
click at [39, 165] on span "Contacts" at bounding box center [55, 165] width 75 height 8
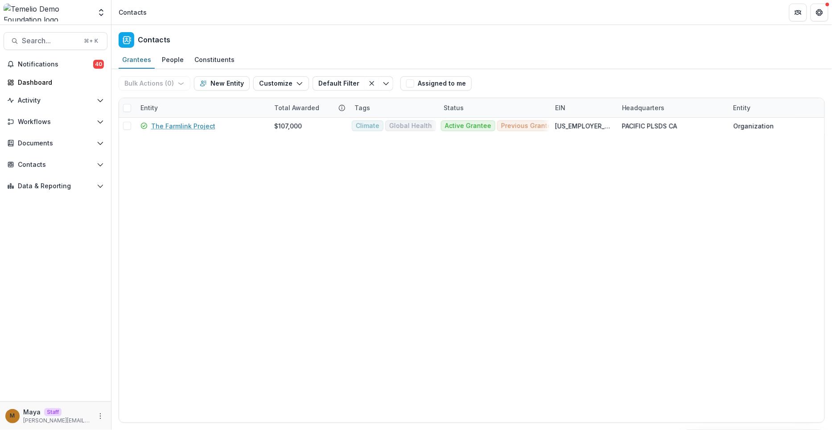
click at [177, 107] on div "Entity" at bounding box center [202, 107] width 134 height 19
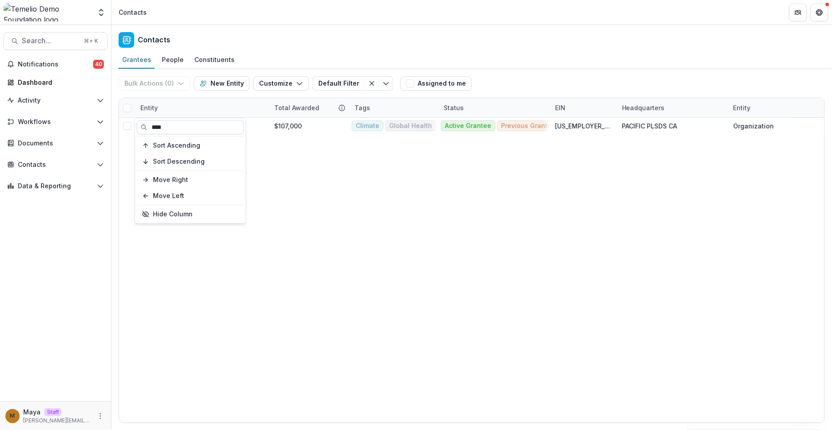
click at [176, 125] on input "****" at bounding box center [190, 127] width 107 height 14
type input "*"
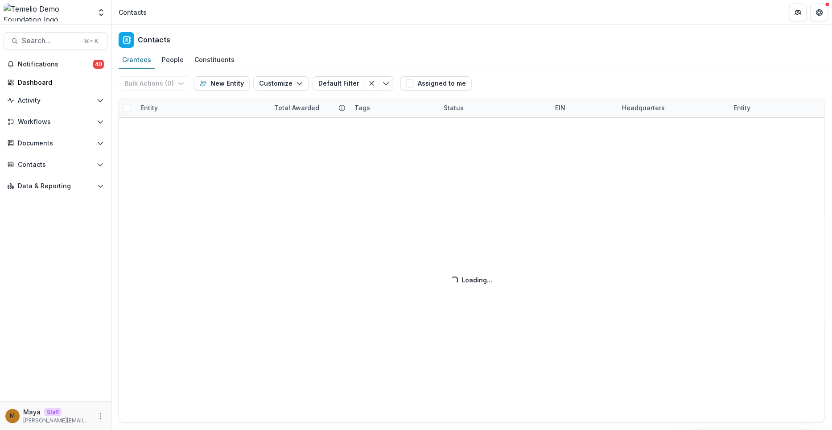
click at [279, 52] on div "Grantees People Constituents" at bounding box center [471, 60] width 720 height 18
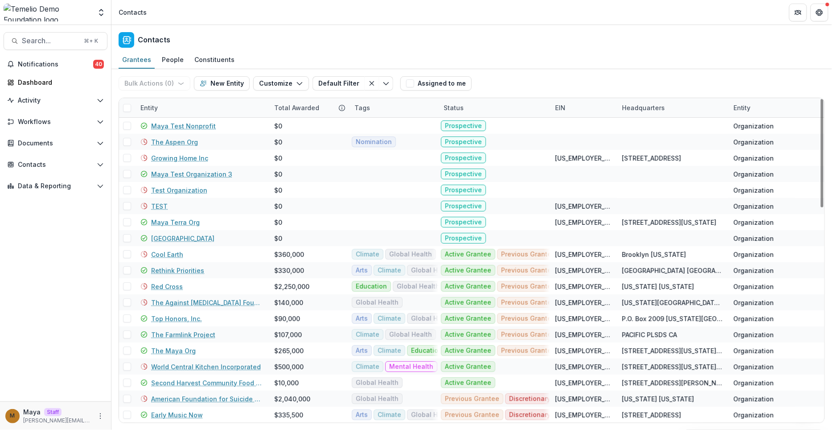
click at [198, 108] on div "Entity" at bounding box center [202, 107] width 134 height 19
click at [194, 141] on button "Sort Ascending" at bounding box center [190, 145] width 107 height 14
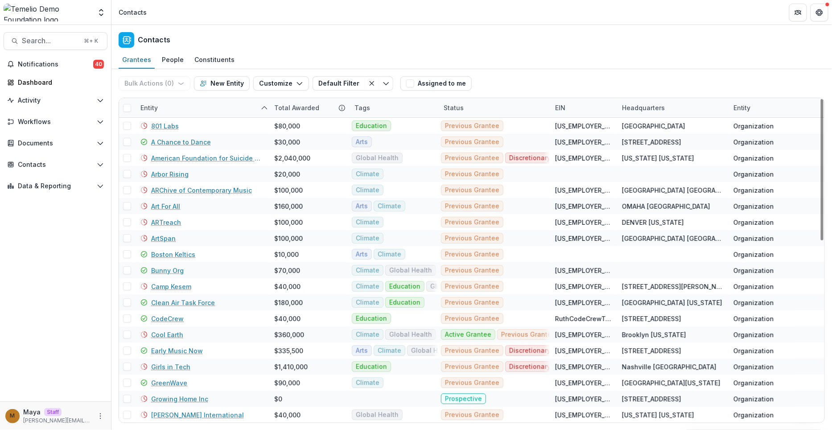
click at [309, 40] on div "Contacts" at bounding box center [471, 38] width 720 height 26
click at [478, 105] on div "Status" at bounding box center [493, 107] width 111 height 19
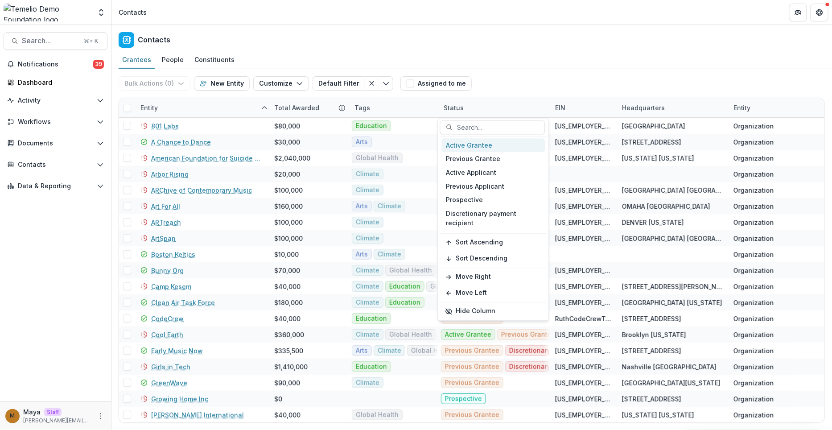
click at [497, 150] on div "Active Grantee" at bounding box center [493, 145] width 103 height 14
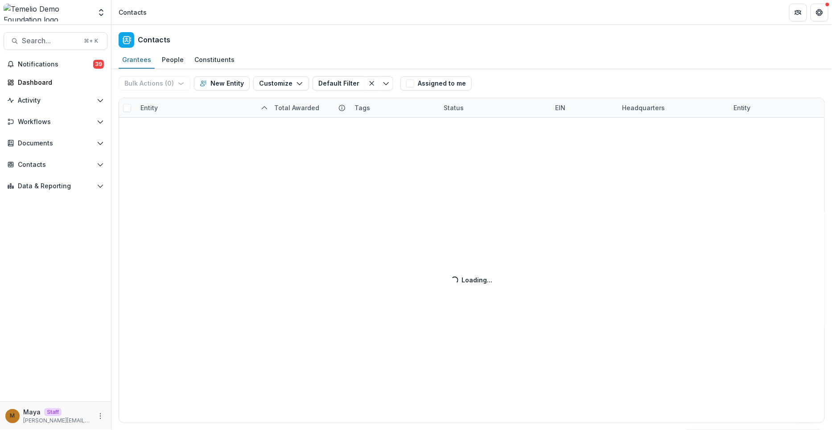
click at [500, 90] on div "Bulk Actions ( 0 ) Send Email Create Proposals Create Tasks New Entity Customiz…" at bounding box center [471, 249] width 720 height 361
click at [387, 104] on div "Bulk Actions ( 0 ) Send Email Create Proposals Create Tasks New Entity Customiz…" at bounding box center [471, 249] width 720 height 361
click at [471, 110] on div "Bulk Actions ( 0 ) Send Email Create Proposals Create Tasks New Entity Customiz…" at bounding box center [471, 249] width 720 height 361
click at [452, 107] on div "Bulk Actions ( 0 ) Send Email Create Proposals Create Tasks New Entity Customiz…" at bounding box center [471, 249] width 720 height 361
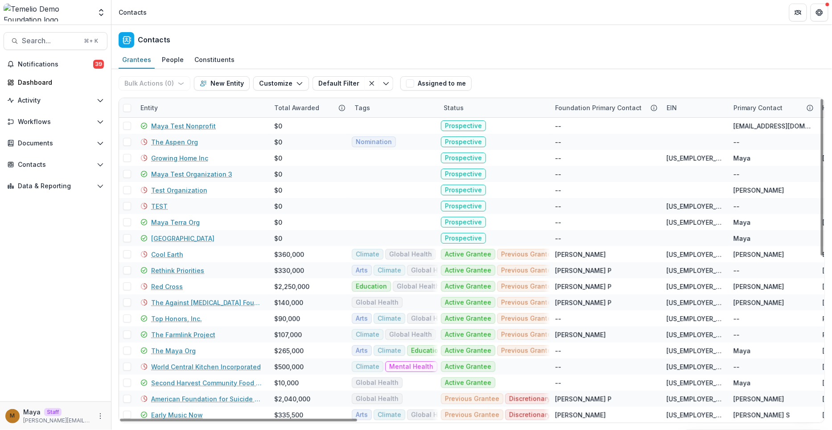
click at [196, 110] on div "Entity" at bounding box center [202, 107] width 134 height 19
click at [180, 160] on span "Sort Descending" at bounding box center [179, 162] width 52 height 8
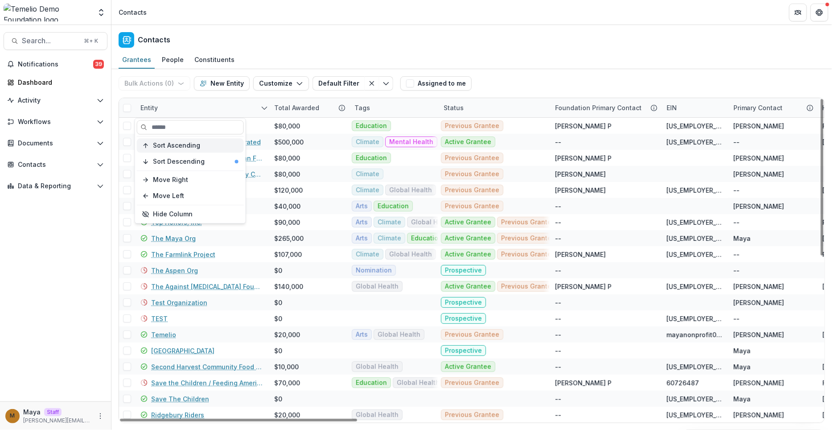
click at [195, 143] on span "Sort Ascending" at bounding box center [176, 146] width 47 height 8
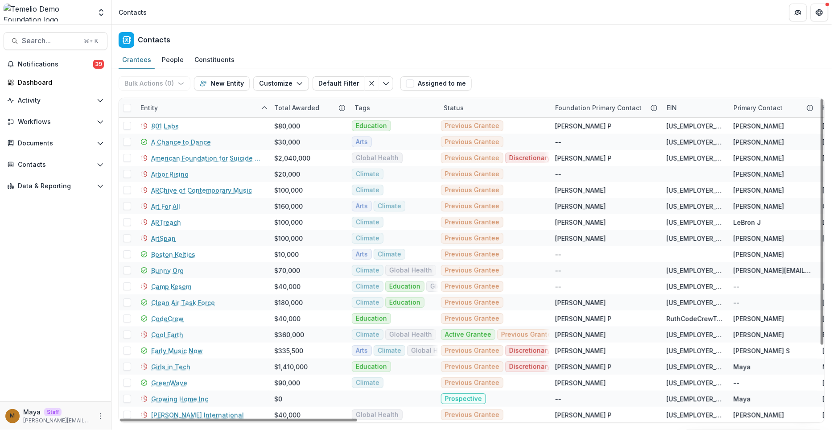
click at [449, 33] on div "Contacts" at bounding box center [471, 38] width 720 height 26
click at [100, 16] on icon "Open entity switcher" at bounding box center [101, 12] width 9 height 9
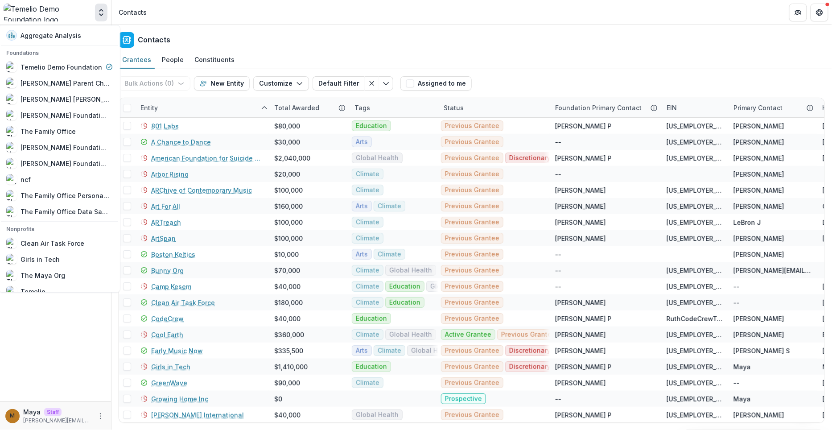
click at [241, 32] on div "Contacts" at bounding box center [471, 38] width 720 height 26
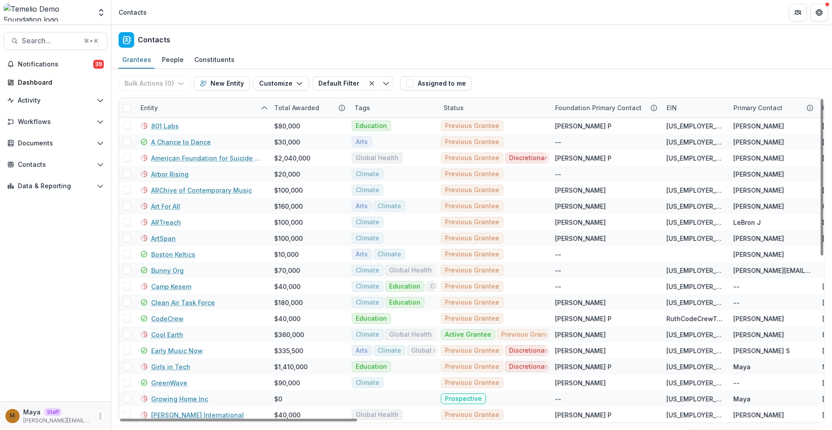
click at [509, 107] on div "Status" at bounding box center [493, 107] width 111 height 19
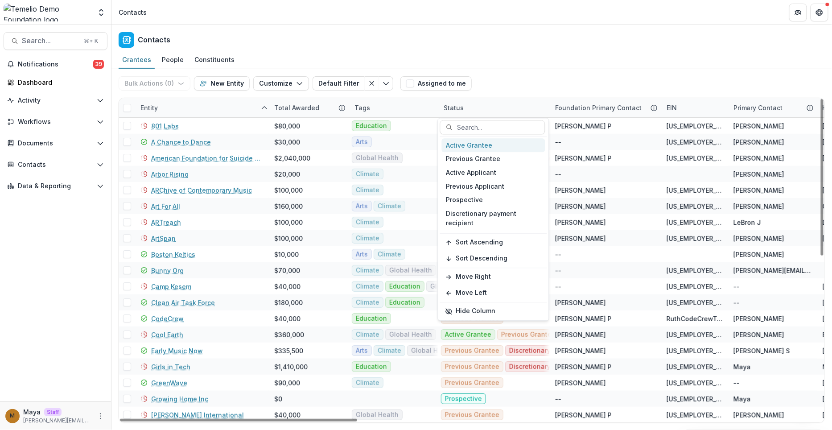
click at [479, 146] on div "Active Grantee" at bounding box center [493, 145] width 103 height 14
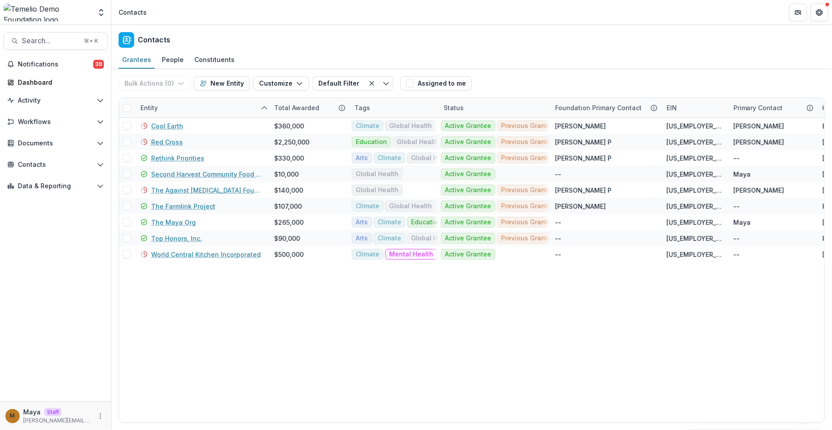
click at [504, 86] on div "Bulk Actions ( 0 ) Send Email Create Proposals Create Tasks New Entity Customiz…" at bounding box center [472, 83] width 706 height 29
click at [397, 111] on div "Tags" at bounding box center [393, 107] width 89 height 19
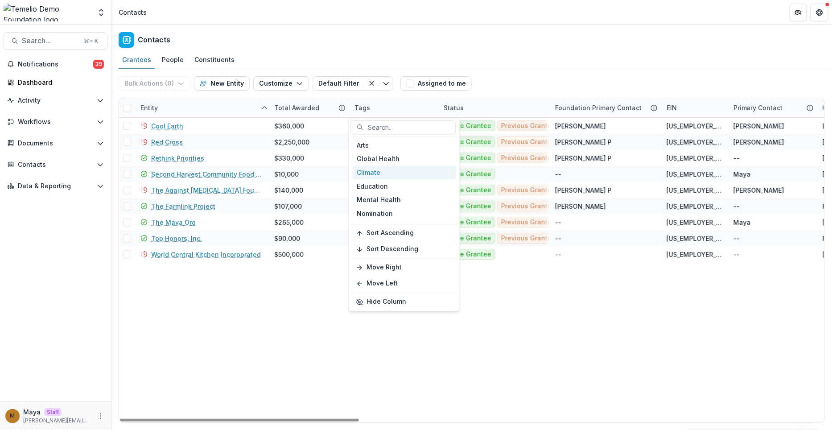
click at [378, 168] on div "Climate" at bounding box center [403, 173] width 103 height 14
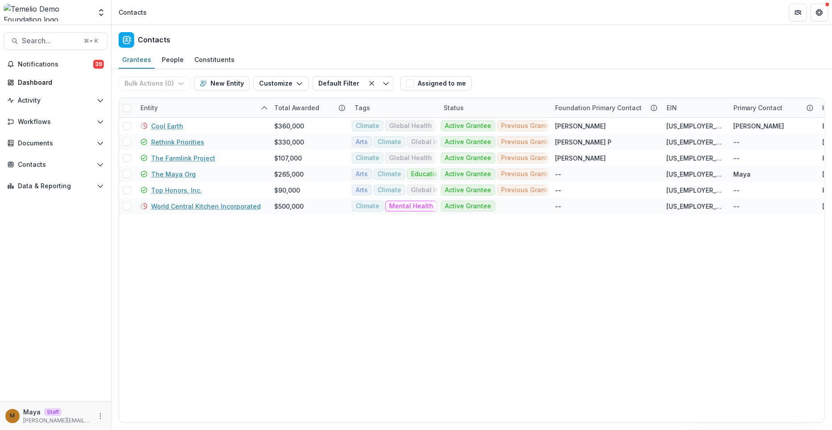
click at [524, 86] on div "Bulk Actions ( 0 ) Send Email Create Proposals Create Tasks New Entity Customiz…" at bounding box center [472, 83] width 706 height 29
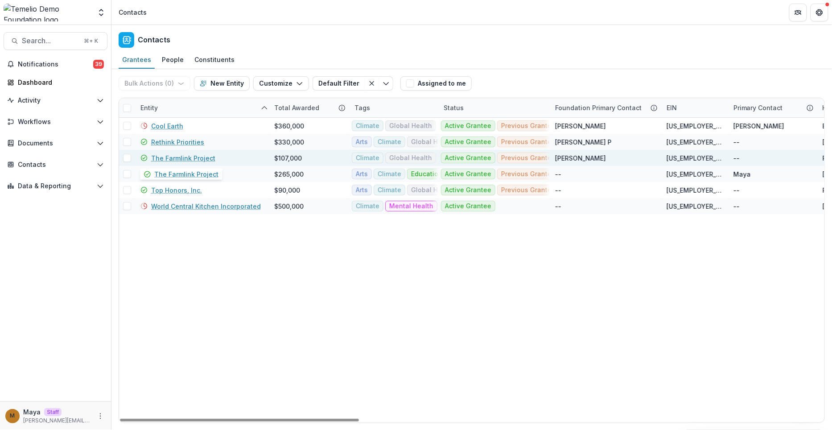
click at [186, 156] on link "The Farmlink Project" at bounding box center [183, 157] width 64 height 9
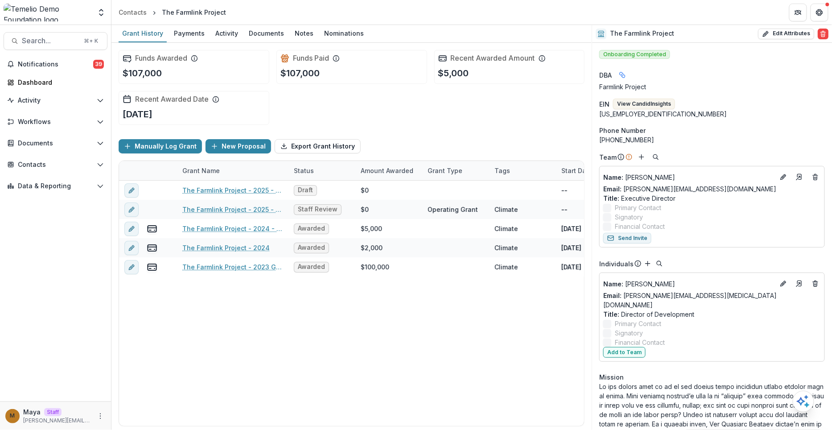
click at [678, 109] on div "85-1398171" at bounding box center [711, 113] width 225 height 9
click at [662, 105] on button "View Candid Insights" at bounding box center [644, 103] width 62 height 11
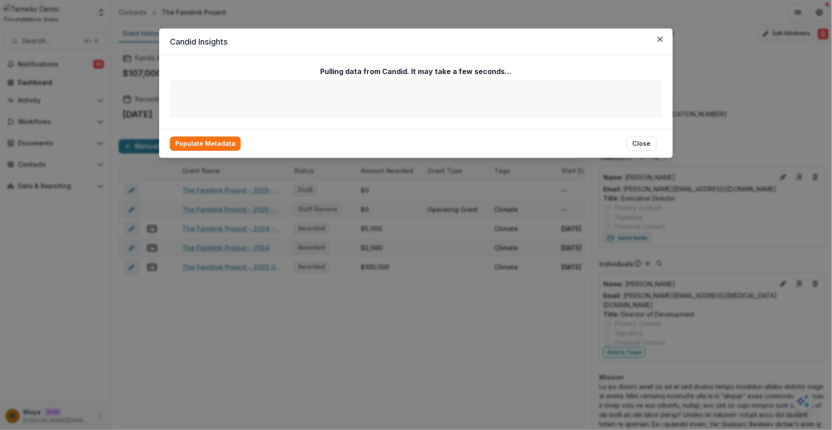
click at [352, 129] on footer "Populate Metadata Close" at bounding box center [415, 143] width 513 height 29
click at [650, 143] on button "Close" at bounding box center [642, 143] width 30 height 14
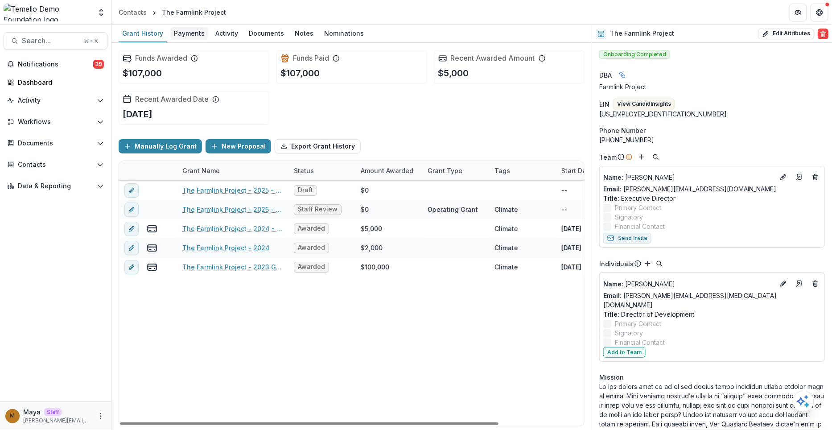
click at [187, 34] on div "Payments" at bounding box center [189, 33] width 38 height 13
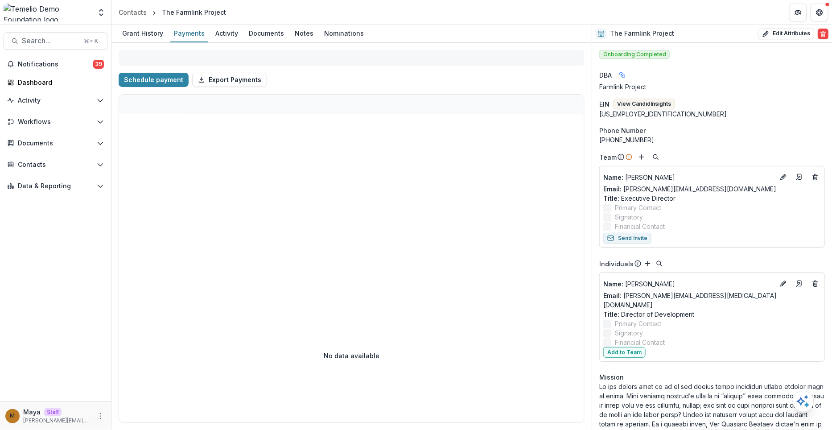
select select "****"
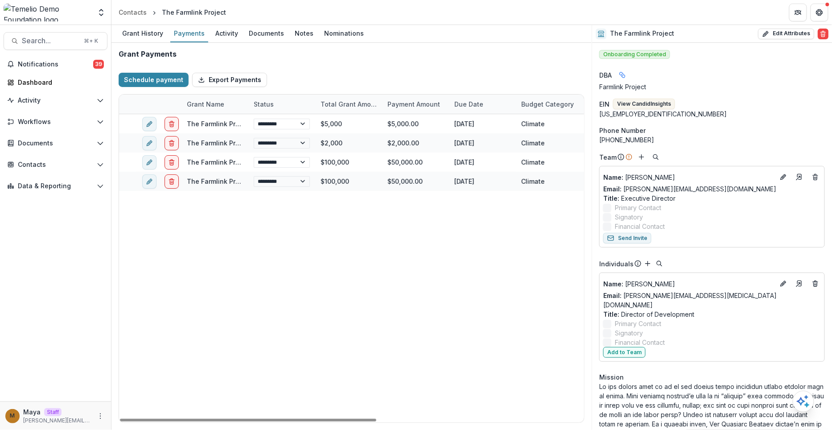
select select "****"
click at [230, 34] on div "Activity" at bounding box center [227, 33] width 30 height 13
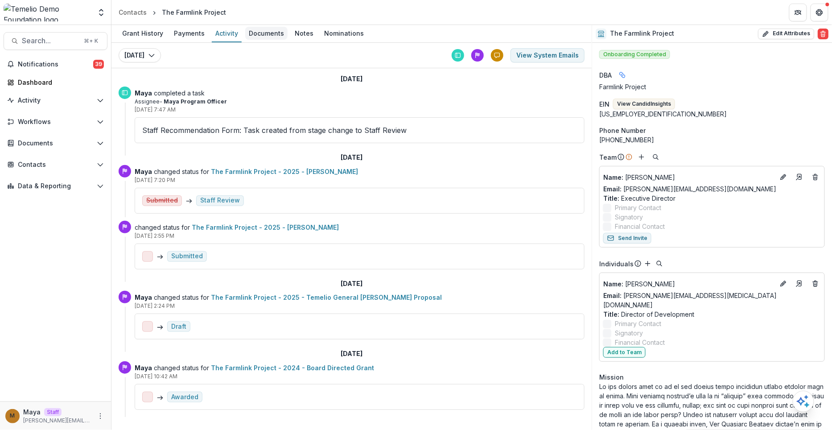
click at [268, 34] on div "Documents" at bounding box center [266, 33] width 42 height 13
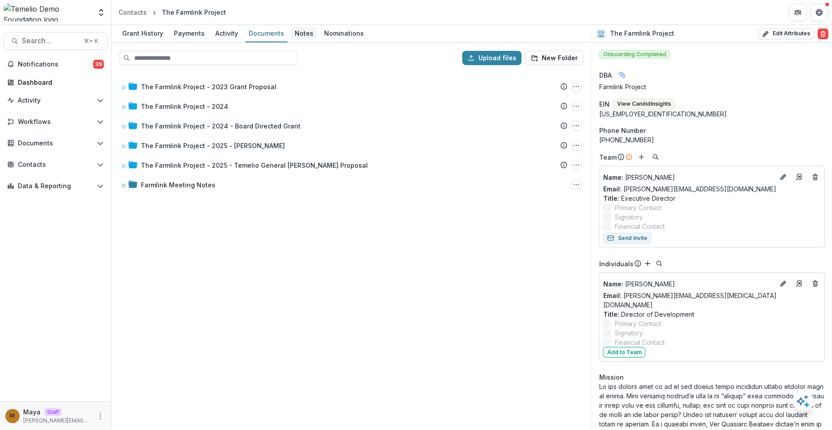
click at [301, 37] on div "Notes" at bounding box center [304, 33] width 26 height 13
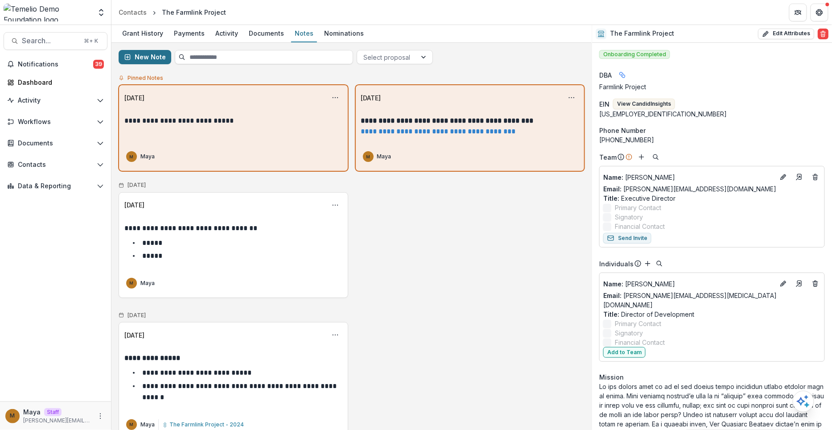
click at [139, 58] on button "New Note" at bounding box center [145, 57] width 53 height 14
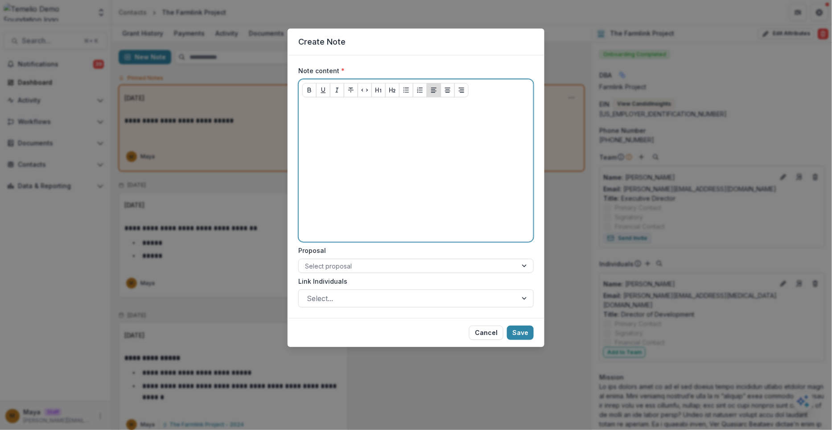
click at [319, 148] on div at bounding box center [415, 171] width 227 height 134
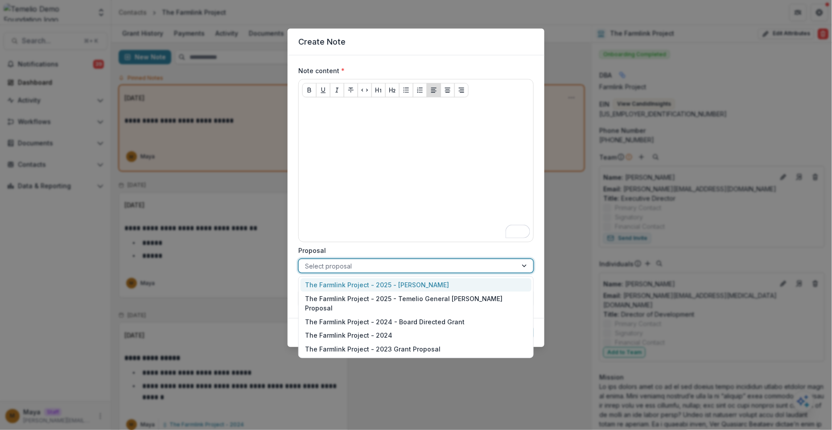
click at [343, 262] on div at bounding box center [408, 265] width 206 height 11
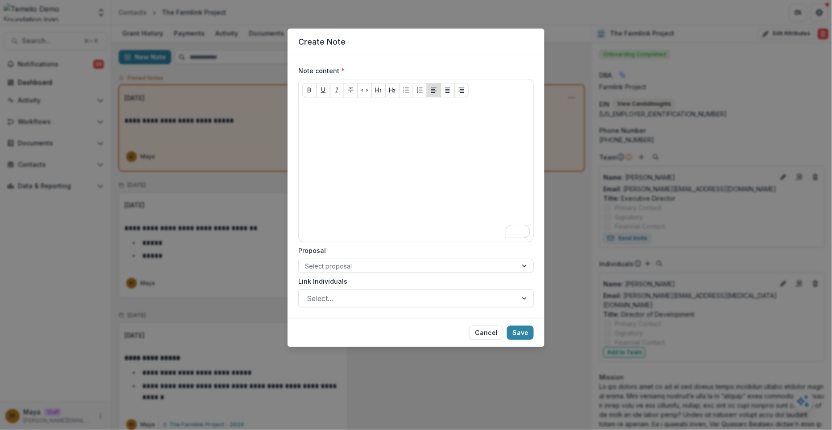
click at [368, 248] on label "Proposal" at bounding box center [413, 250] width 230 height 9
click at [307, 261] on input "Proposal" at bounding box center [306, 265] width 2 height 9
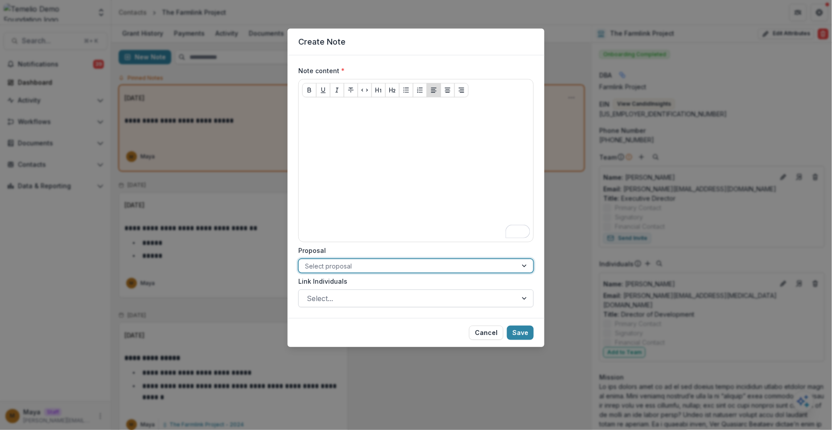
click at [361, 297] on div at bounding box center [408, 298] width 202 height 12
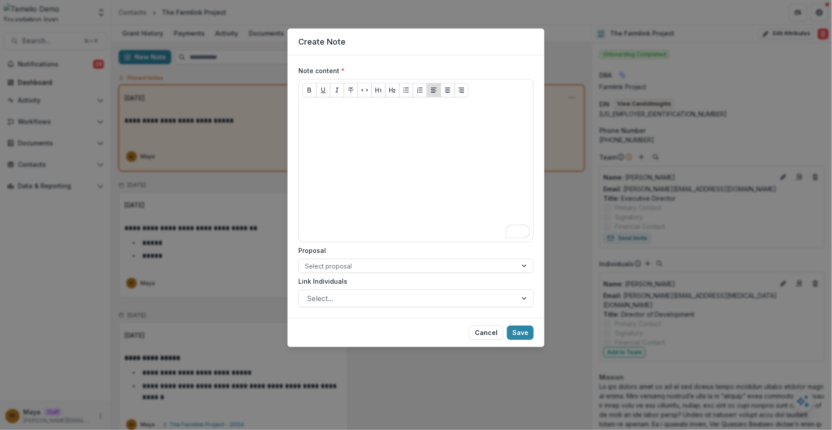
click at [411, 279] on label "Link Individuals" at bounding box center [413, 280] width 230 height 9
click at [309, 293] on input "Link Individuals" at bounding box center [308, 298] width 2 height 11
click at [484, 332] on button "Cancel" at bounding box center [486, 332] width 34 height 14
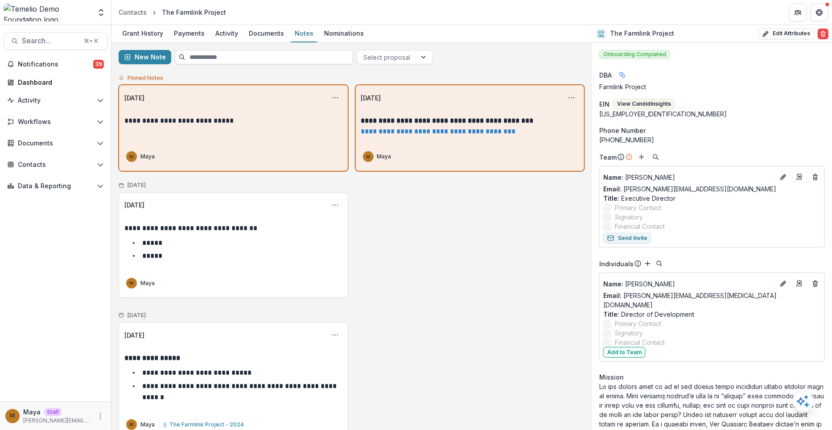
click at [484, 332] on div "**********" at bounding box center [352, 380] width 466 height 117
click at [148, 36] on div "Grant History" at bounding box center [143, 33] width 48 height 13
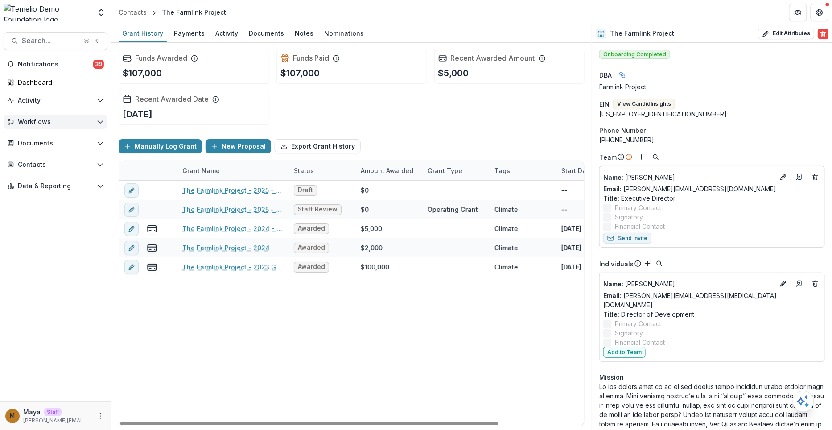
click at [48, 120] on span "Workflows" at bounding box center [55, 122] width 75 height 8
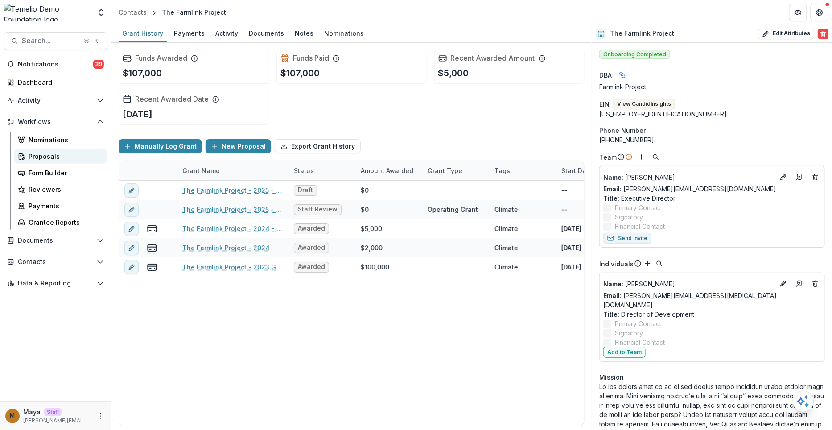
click at [43, 156] on div "Proposals" at bounding box center [65, 156] width 72 height 9
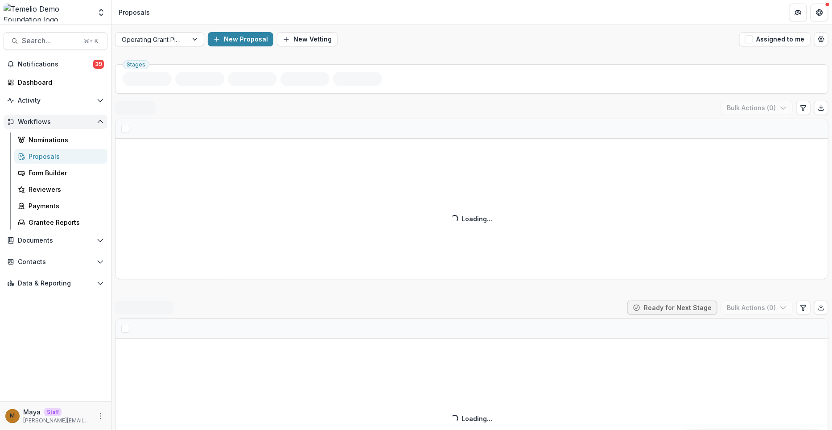
click at [45, 122] on span "Workflows" at bounding box center [55, 122] width 75 height 8
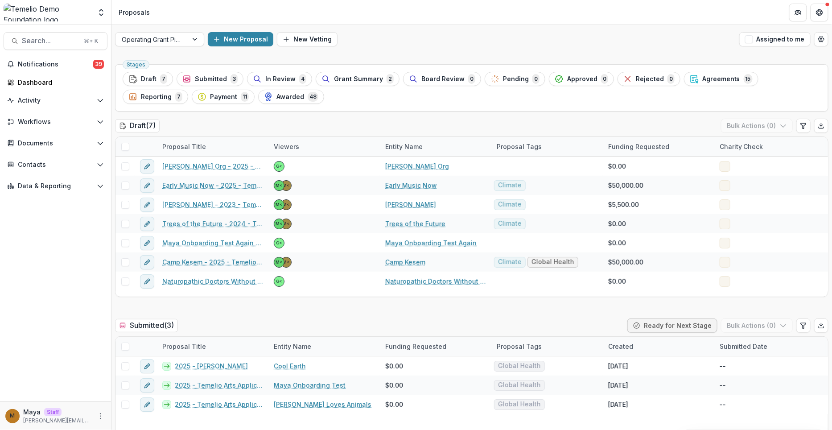
click at [279, 70] on div "Stages Draft 7 Submitted 3 In Review 4 Grant Summary 2 Board Review 0 Pending 0…" at bounding box center [471, 87] width 713 height 47
click at [280, 73] on button "In Review 4" at bounding box center [279, 79] width 65 height 14
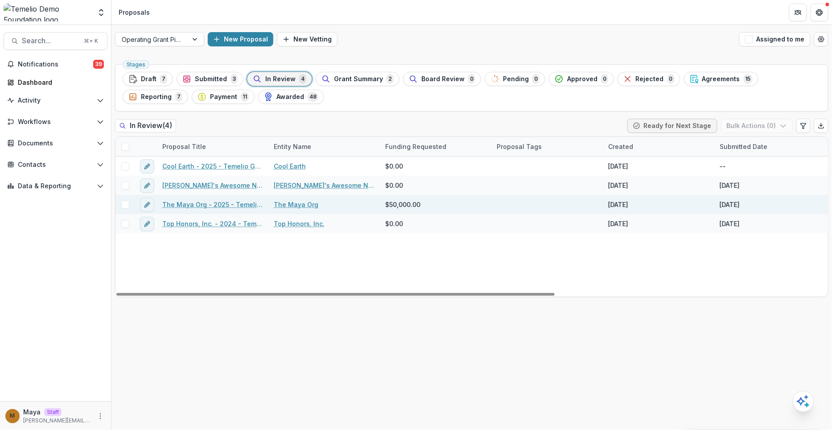
click at [205, 205] on link "The Maya Org - 2025 - Temelio General Grant Proposal" at bounding box center [212, 204] width 101 height 9
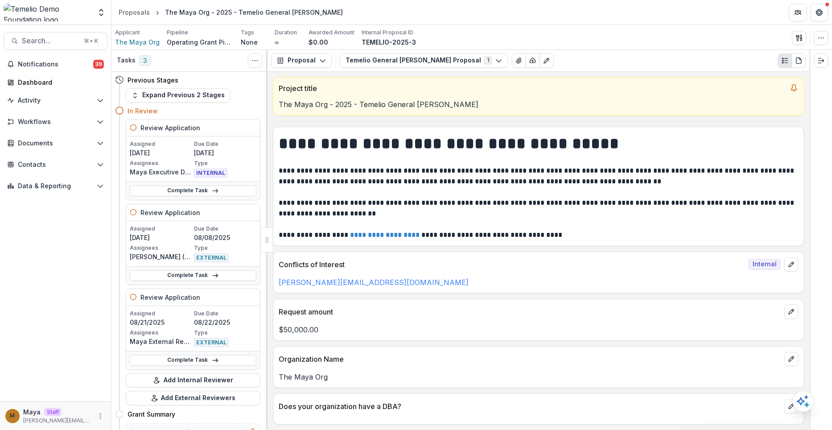
click at [147, 30] on div "Applicant" at bounding box center [137, 33] width 45 height 8
click at [135, 16] on div "Proposals" at bounding box center [134, 12] width 31 height 9
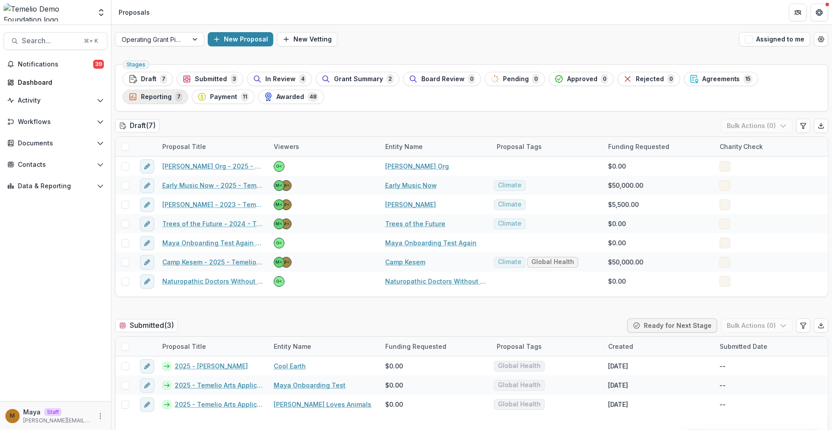
click at [172, 93] on span "Reporting" at bounding box center [156, 97] width 31 height 8
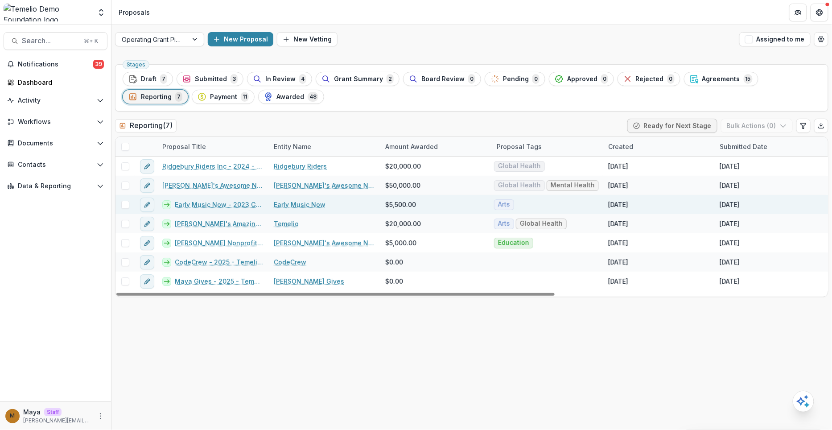
click at [209, 205] on link "Early Music Now - 2023 Grant Request" at bounding box center [219, 204] width 88 height 9
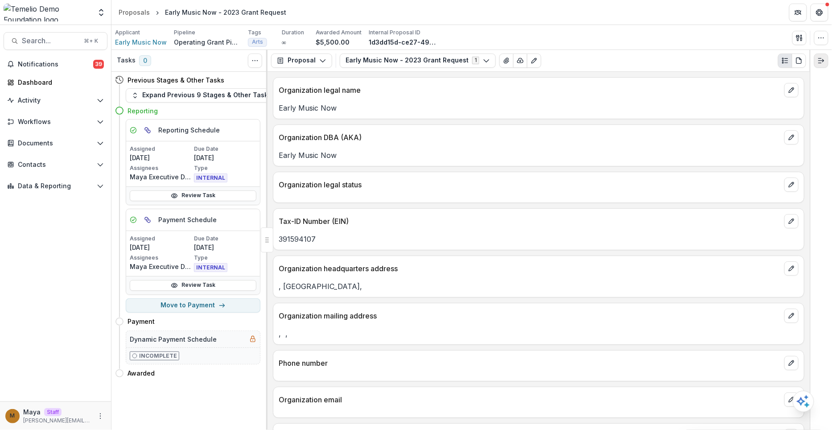
click at [824, 56] on button "Expand right" at bounding box center [821, 60] width 14 height 14
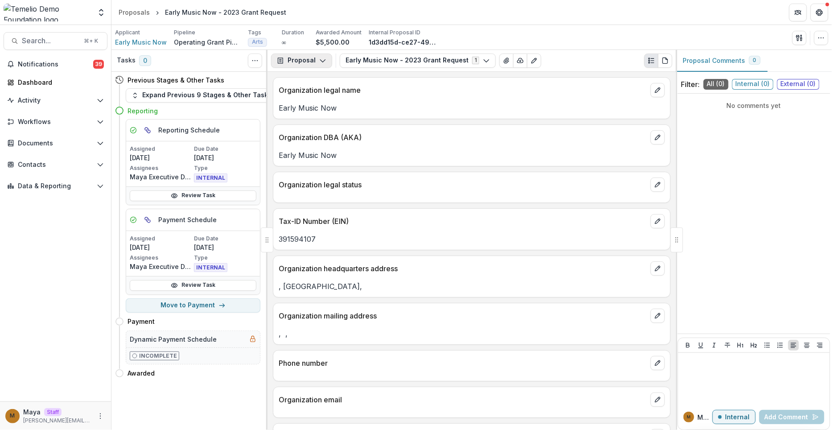
click at [292, 66] on button "Proposal" at bounding box center [301, 60] width 61 height 14
click at [324, 110] on div "Reports" at bounding box center [330, 109] width 82 height 9
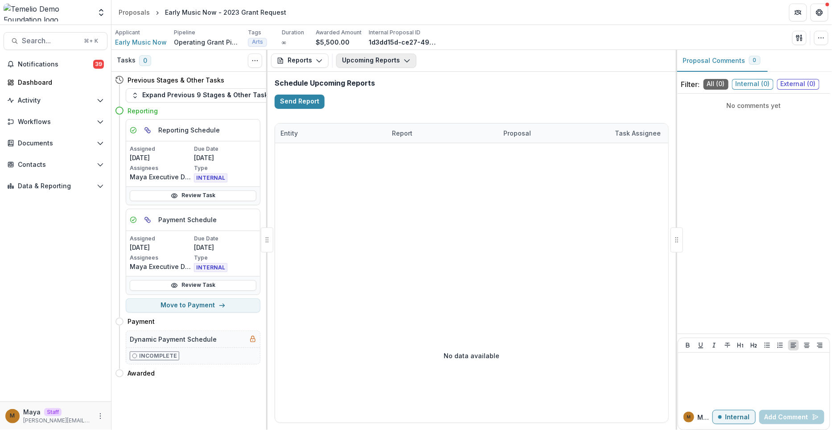
click at [357, 63] on button "Upcoming Reports" at bounding box center [376, 60] width 80 height 14
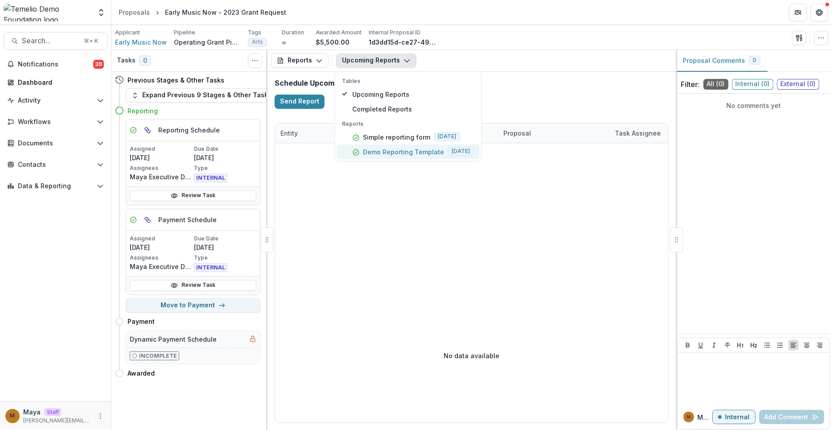
click at [379, 149] on p "Demo Reporting Template" at bounding box center [403, 151] width 81 height 9
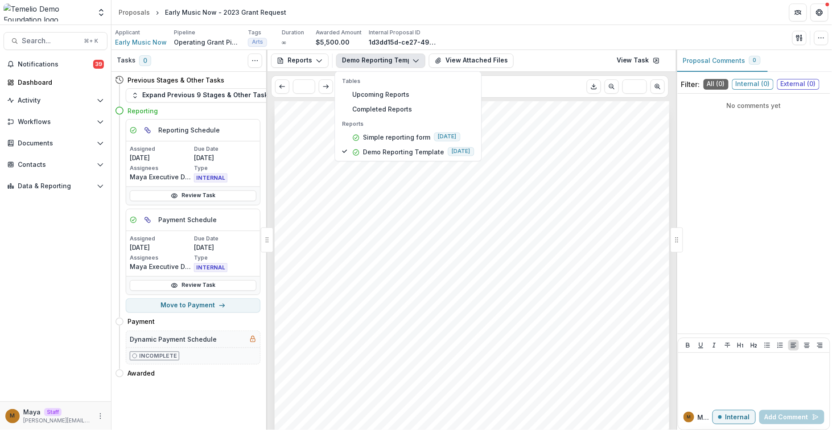
click at [352, 275] on div "Submission Responses Please complete the following form at the end of your gran…" at bounding box center [472, 380] width 394 height 558
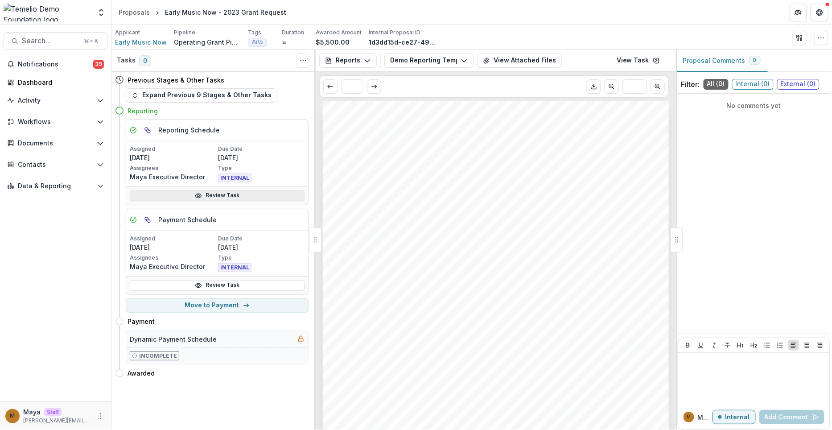
click at [214, 194] on link "Review Task" at bounding box center [217, 195] width 175 height 11
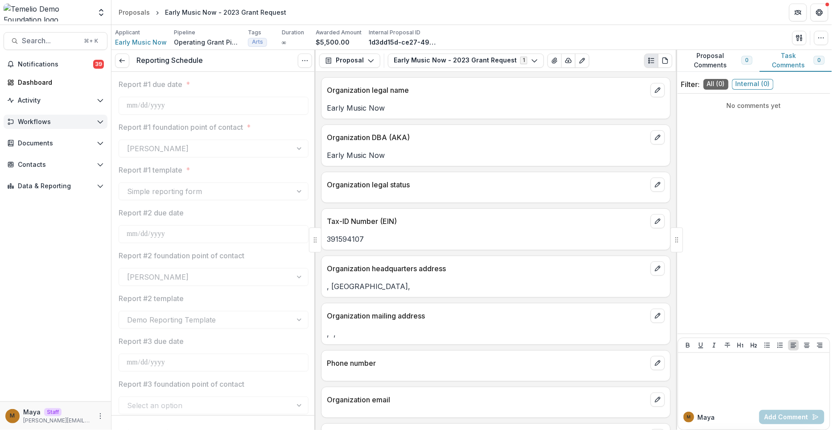
click at [44, 120] on span "Workflows" at bounding box center [55, 122] width 75 height 8
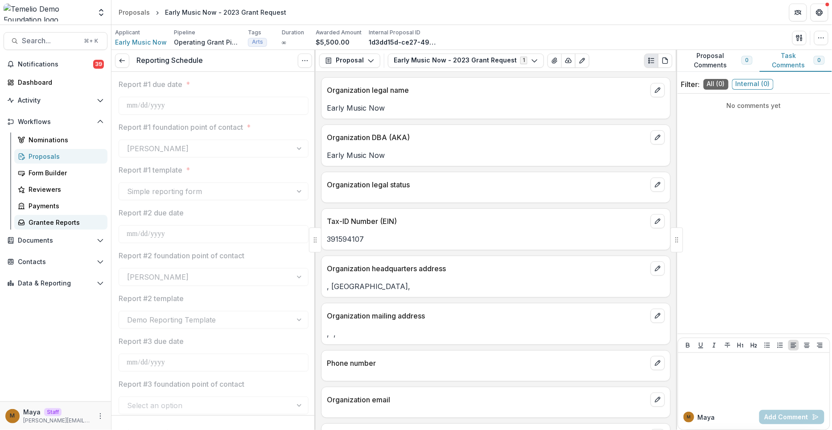
click at [52, 221] on div "Grantee Reports" at bounding box center [65, 221] width 72 height 9
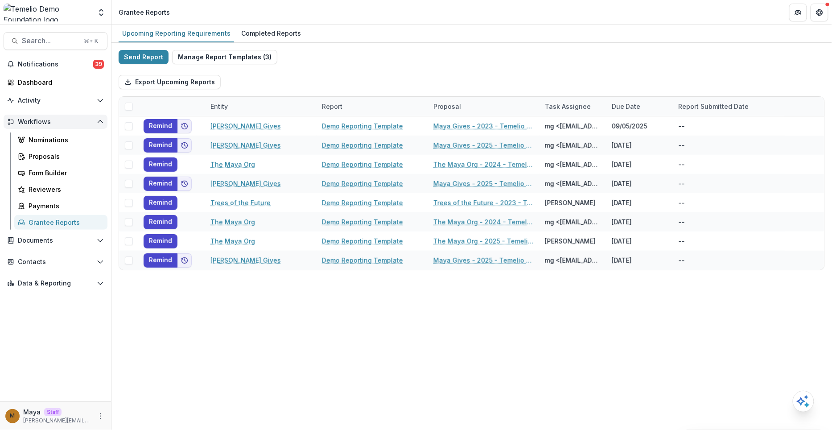
click at [43, 120] on span "Workflows" at bounding box center [55, 122] width 75 height 8
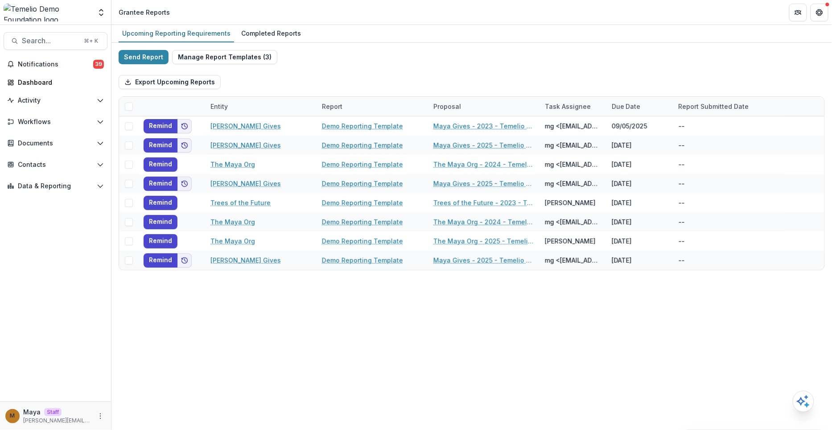
click at [383, 68] on div "Export Upcoming Reports" at bounding box center [472, 82] width 706 height 29
click at [46, 121] on span "Workflows" at bounding box center [55, 122] width 75 height 8
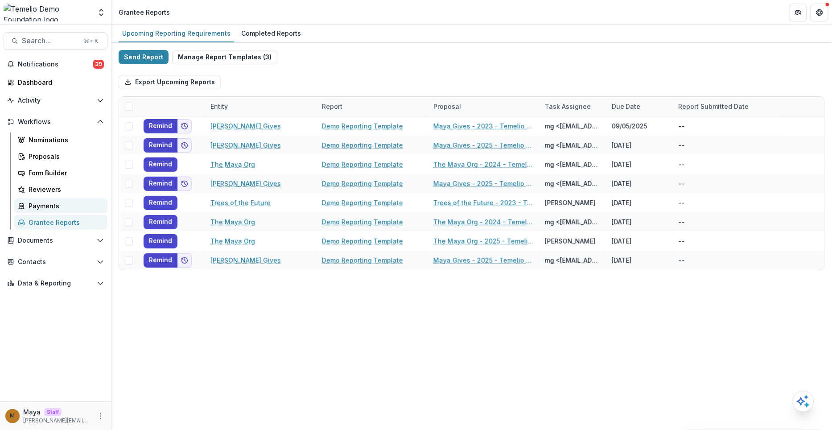
click at [61, 202] on div "Payments" at bounding box center [65, 205] width 72 height 9
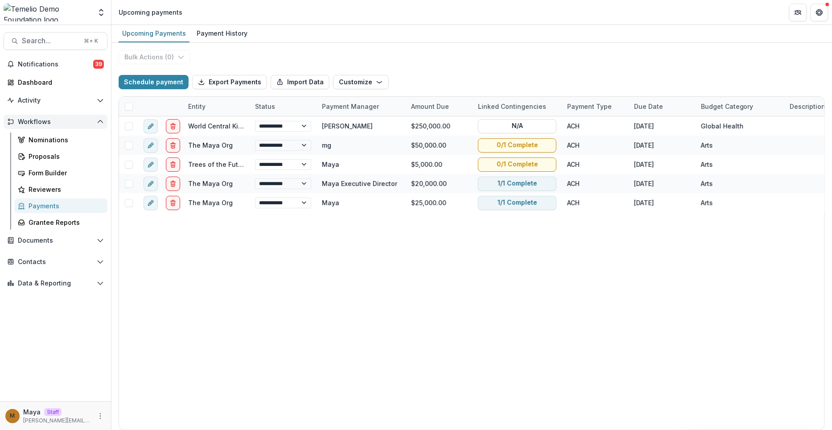
click at [48, 126] on button "Workflows" at bounding box center [56, 122] width 104 height 14
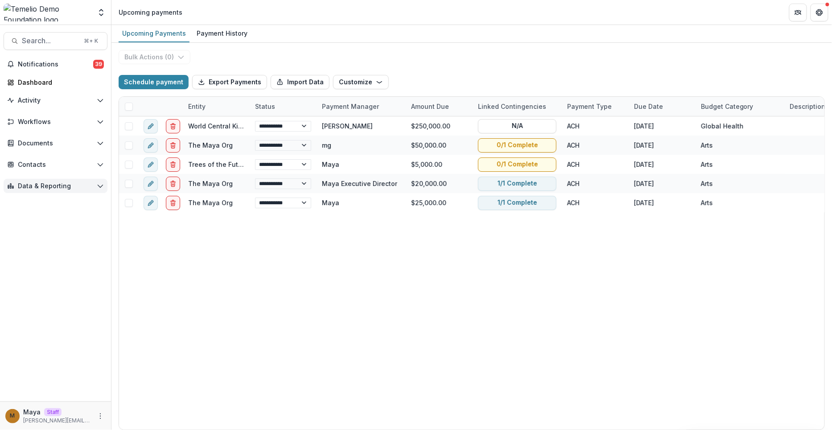
click at [38, 190] on button "Data & Reporting" at bounding box center [56, 186] width 104 height 14
click at [41, 206] on div "Dashboard" at bounding box center [65, 203] width 72 height 9
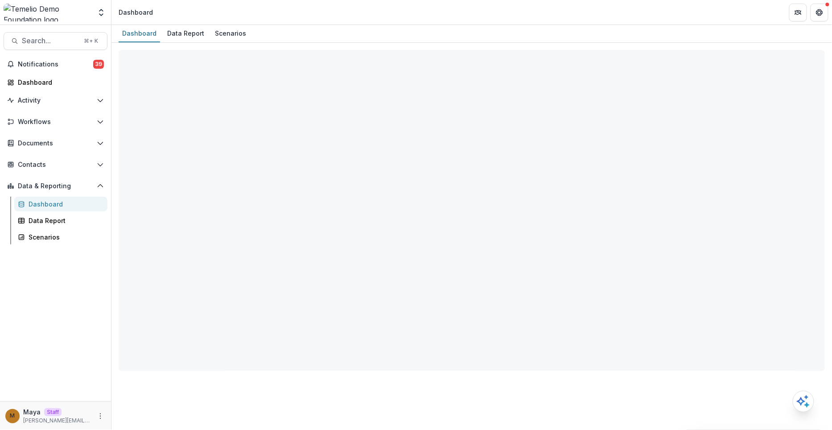
select select "**********"
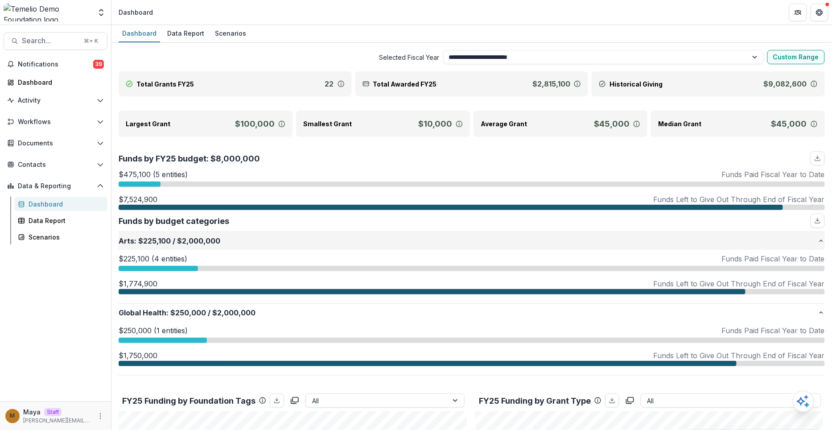
click at [238, 238] on p "Arts : $225,100 / $2,000,000" at bounding box center [468, 240] width 699 height 11
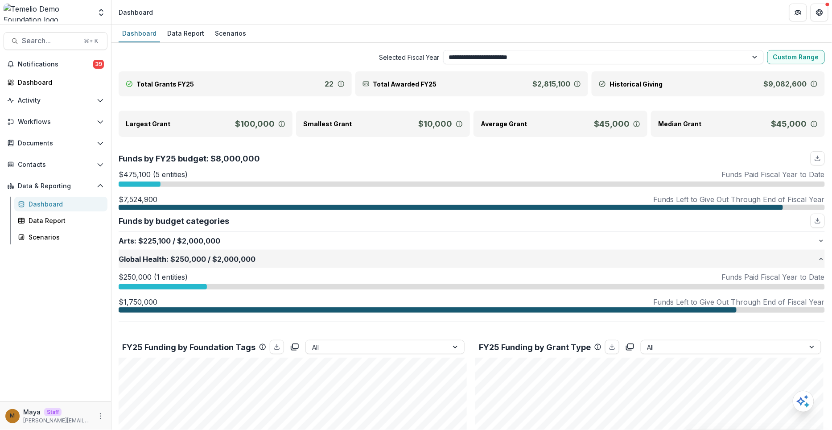
click at [228, 262] on p "Global Health : $250,000 / $2,000,000" at bounding box center [468, 259] width 699 height 11
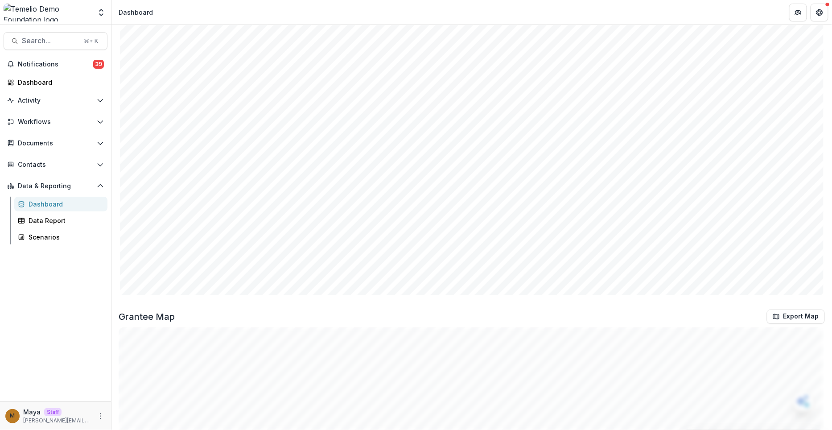
scroll to position [1246, 0]
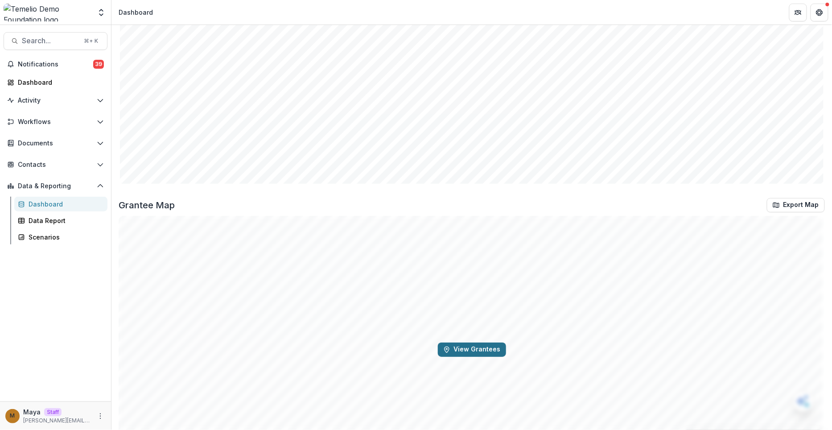
click at [467, 344] on button "View Grantees" at bounding box center [472, 349] width 68 height 14
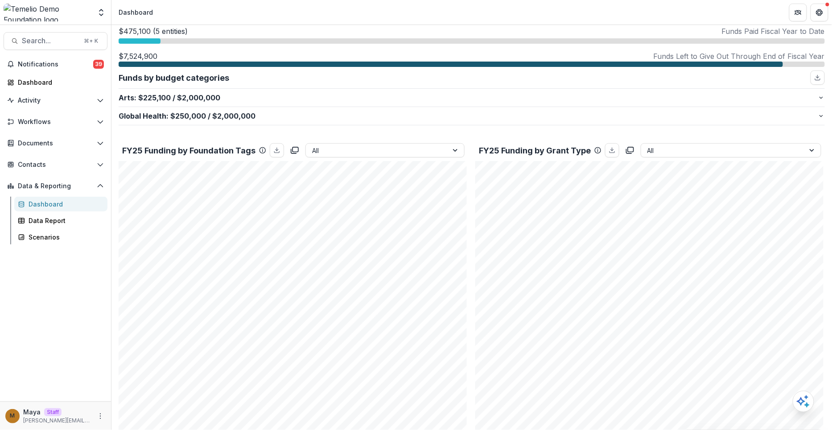
scroll to position [0, 0]
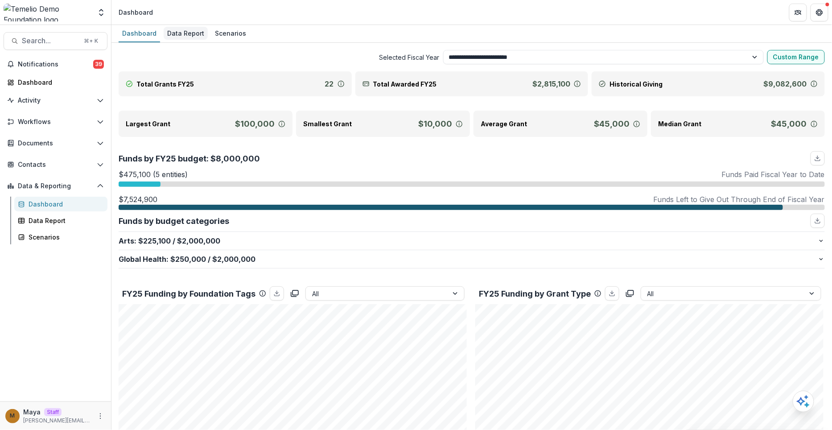
click at [188, 32] on div "Data Report" at bounding box center [186, 33] width 44 height 13
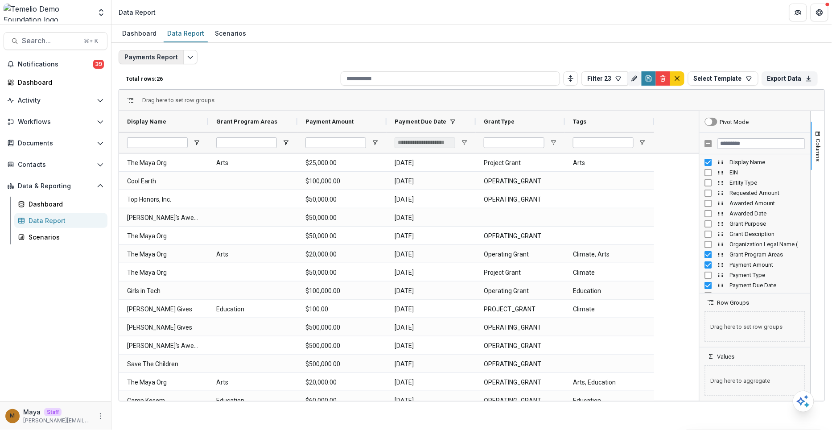
click at [158, 55] on button "Payments Report" at bounding box center [151, 57] width 65 height 14
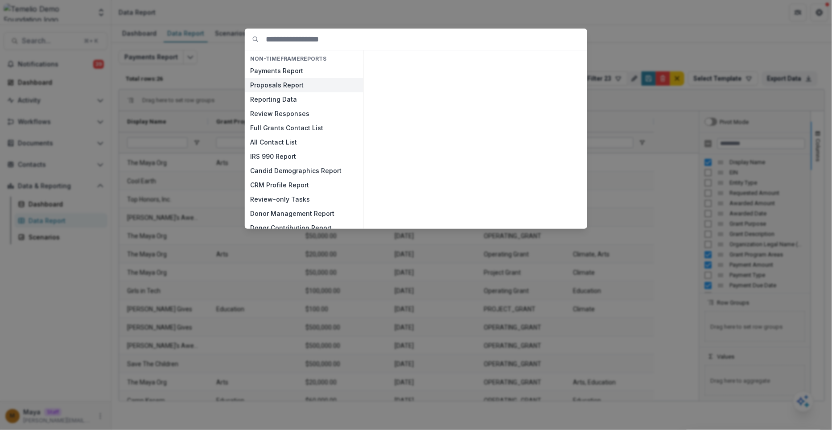
click at [270, 86] on button "Proposals Report" at bounding box center [304, 85] width 119 height 14
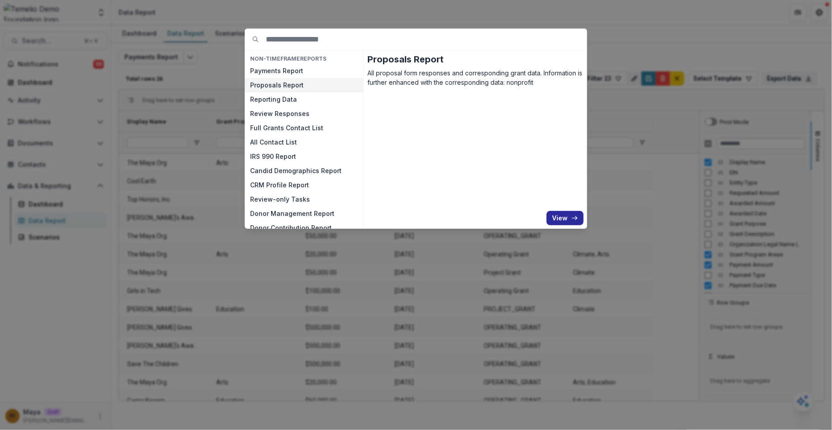
click at [562, 221] on button "View" at bounding box center [564, 218] width 37 height 14
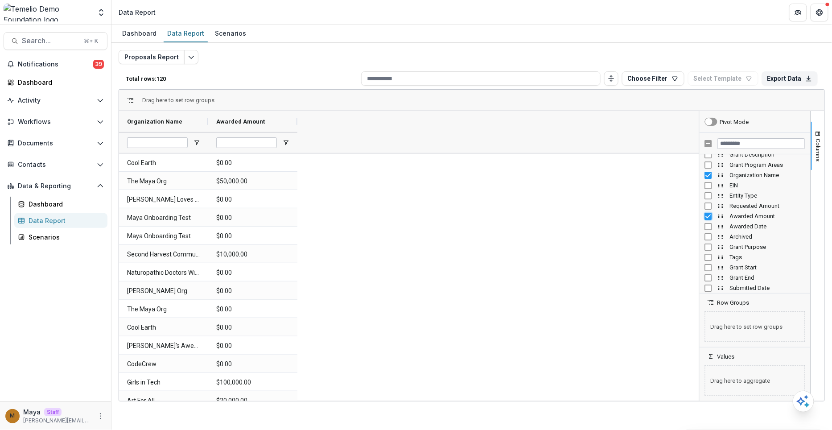
scroll to position [59, 0]
click at [741, 144] on input "Filter Columns Input" at bounding box center [761, 143] width 88 height 11
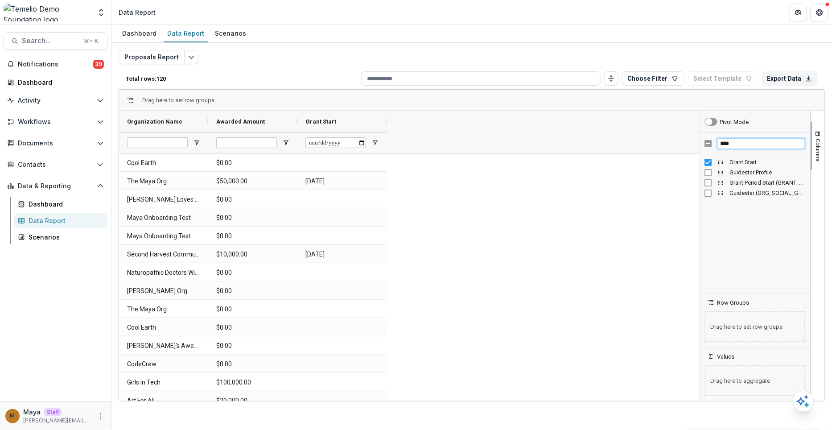
click at [710, 143] on div "****" at bounding box center [754, 143] width 111 height 21
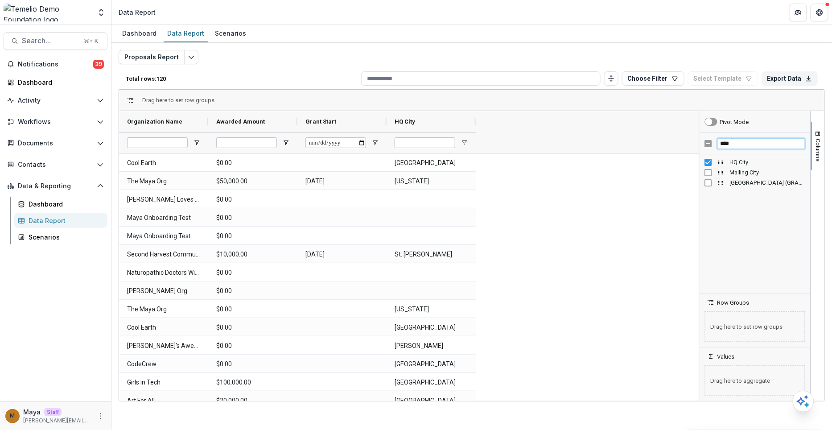
drag, startPoint x: 746, startPoint y: 144, endPoint x: 713, endPoint y: 143, distance: 32.5
click at [713, 143] on div "****" at bounding box center [754, 143] width 111 height 21
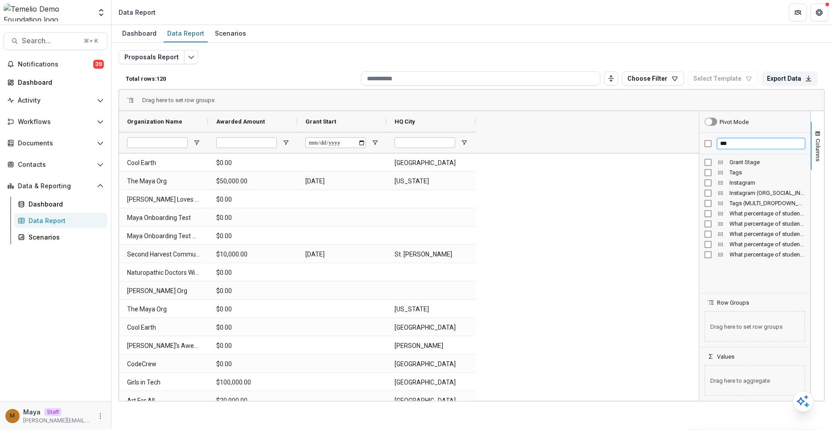
type input "***"
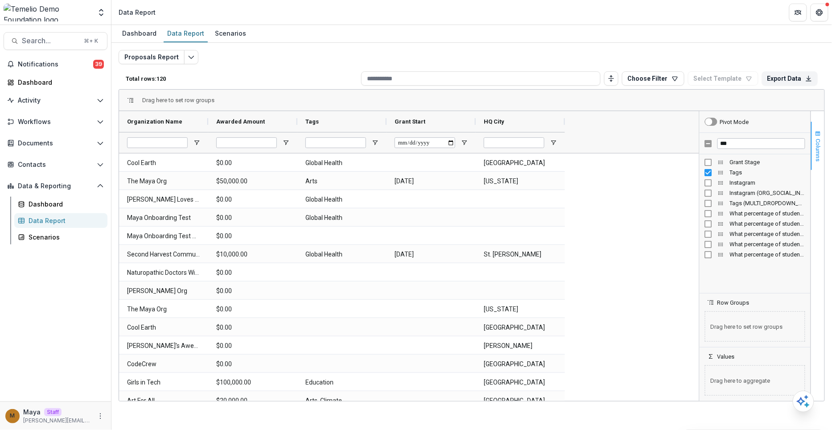
click at [819, 146] on span "Columns" at bounding box center [818, 150] width 7 height 23
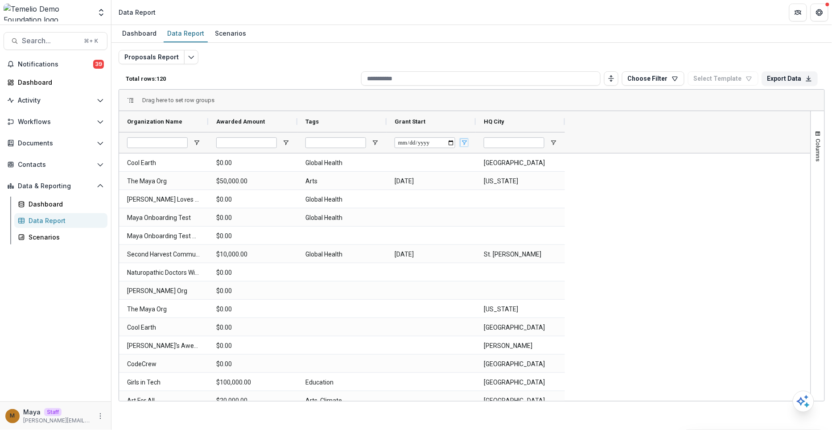
click at [465, 141] on span "Open Filter Menu" at bounding box center [463, 142] width 7 height 7
click at [497, 162] on div "Equals" at bounding box center [507, 163] width 81 height 7
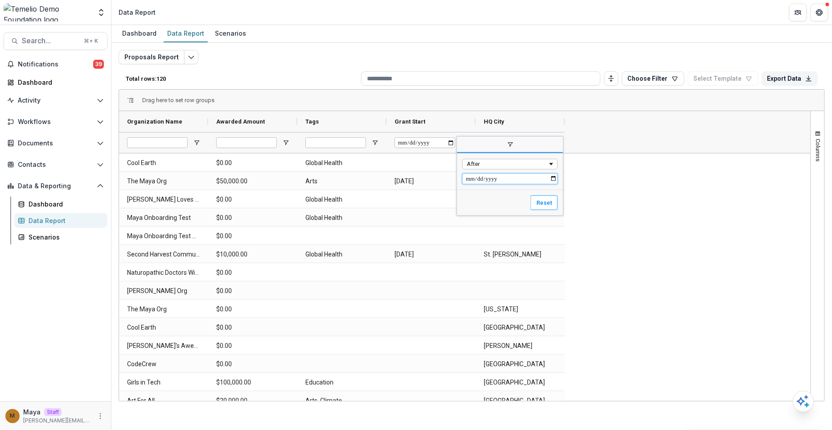
click at [471, 176] on input "Filter Value" at bounding box center [509, 178] width 95 height 11
type input "**********"
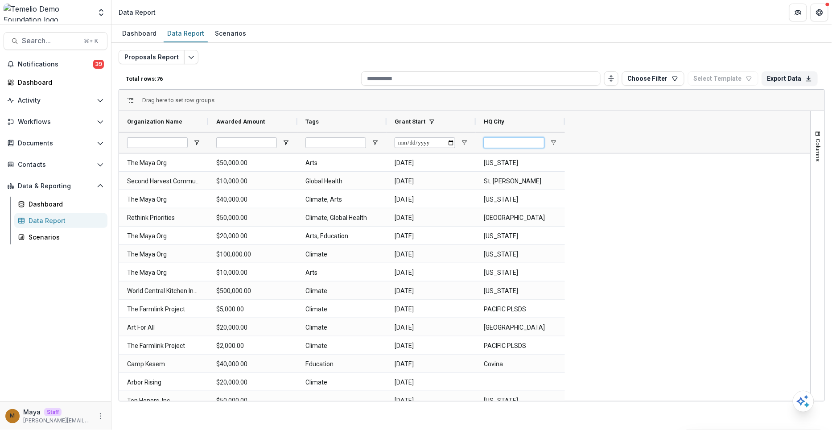
click at [528, 139] on input "HQ City Filter Input" at bounding box center [514, 142] width 61 height 11
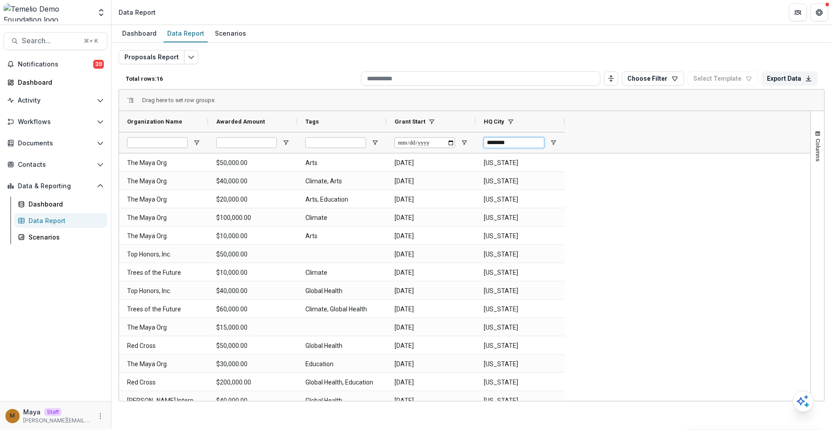
type input "********"
click at [642, 221] on div "The Maya Org $50,000.00 Arts 2025-08-01 New York The Maya Org $40,000.00 Climat…" at bounding box center [463, 299] width 688 height 292
click at [817, 141] on span "Columns" at bounding box center [818, 150] width 7 height 23
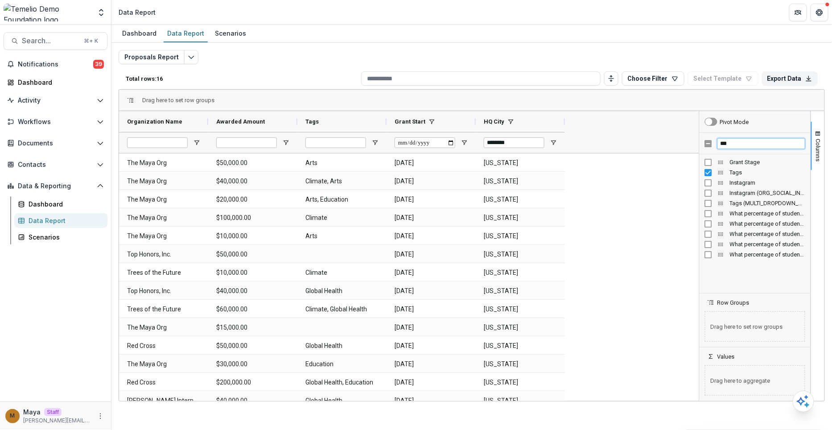
click at [742, 139] on input "***" at bounding box center [761, 143] width 88 height 11
type input "*"
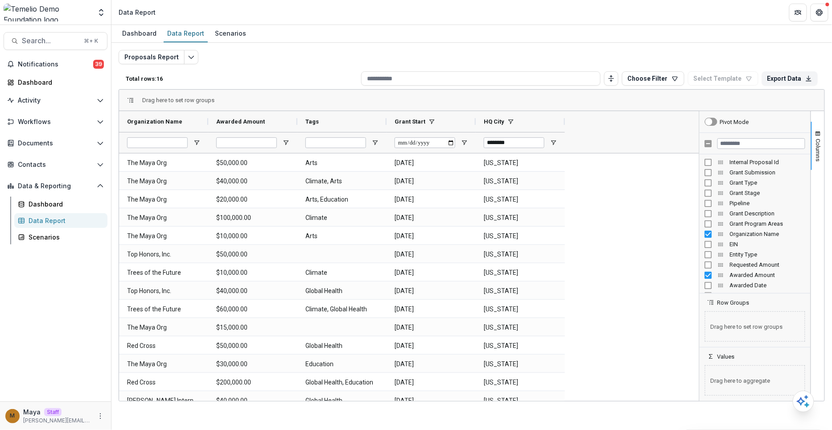
click at [658, 189] on div "The Maya Org $50,000.00 Arts 2025-08-01 New York The Maya Org $40,000.00 Climat…" at bounding box center [407, 299] width 577 height 292
click at [816, 145] on span "Columns" at bounding box center [818, 150] width 7 height 23
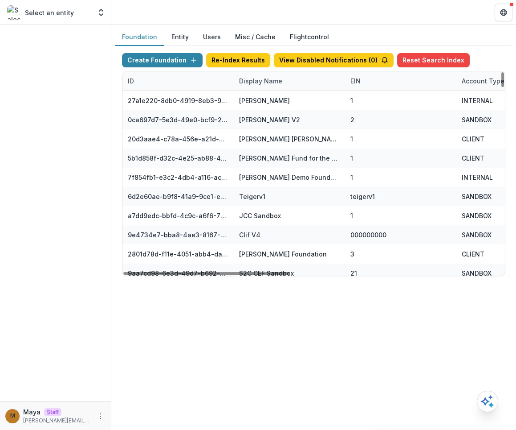
click at [269, 78] on div "Display Name" at bounding box center [261, 80] width 54 height 9
click at [253, 99] on input at bounding box center [288, 100] width 107 height 14
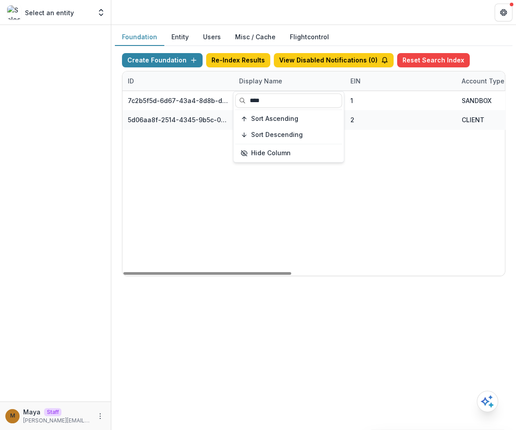
type input "****"
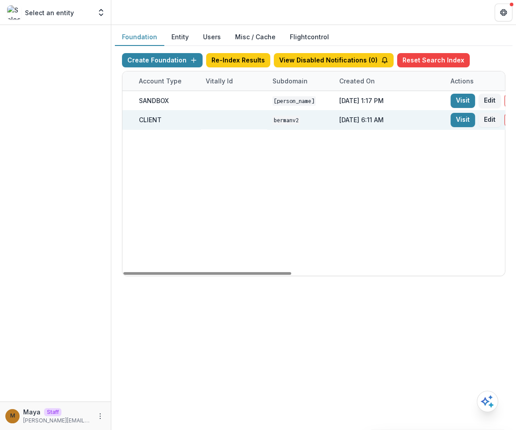
scroll to position [0, 411]
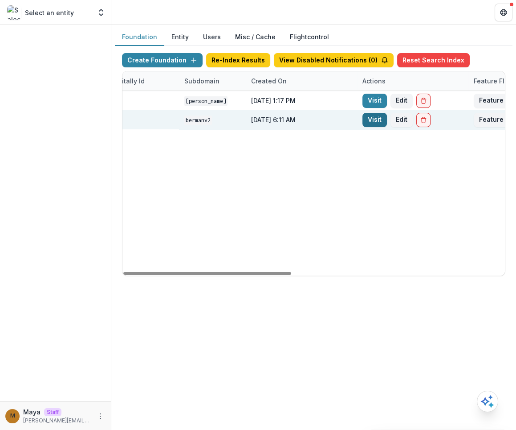
click at [374, 120] on link "Visit" at bounding box center [375, 120] width 25 height 14
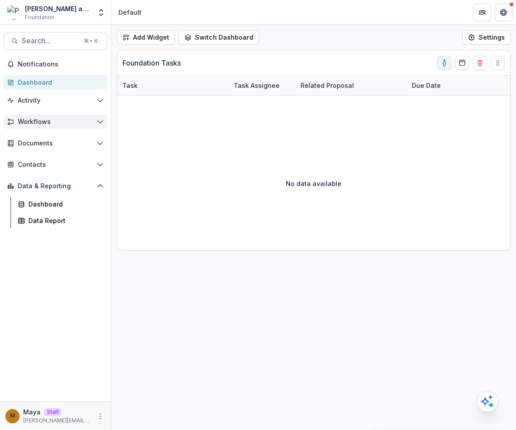
click at [52, 124] on span "Workflows" at bounding box center [55, 122] width 75 height 8
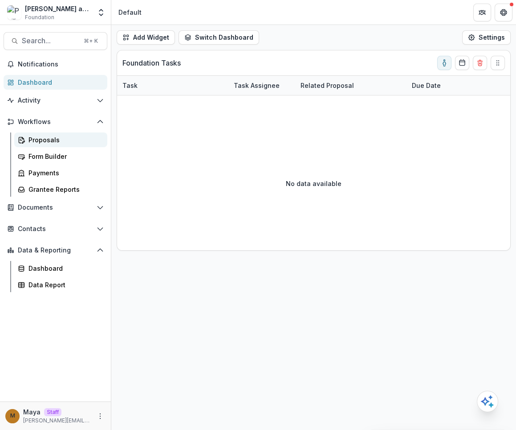
click at [39, 143] on div "Proposals" at bounding box center [65, 139] width 72 height 9
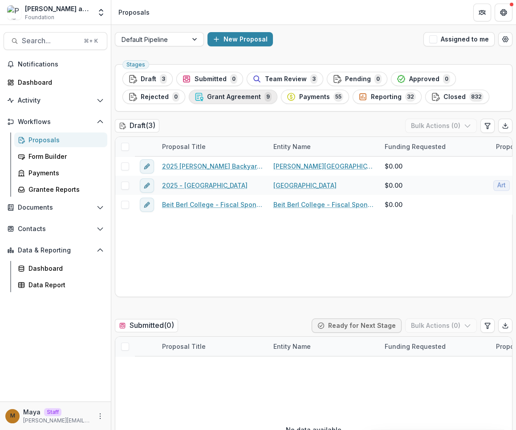
click at [250, 97] on span "Grant Agreement" at bounding box center [234, 97] width 54 height 8
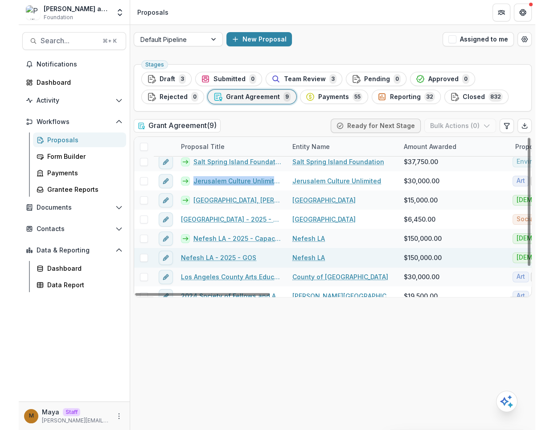
scroll to position [32, 0]
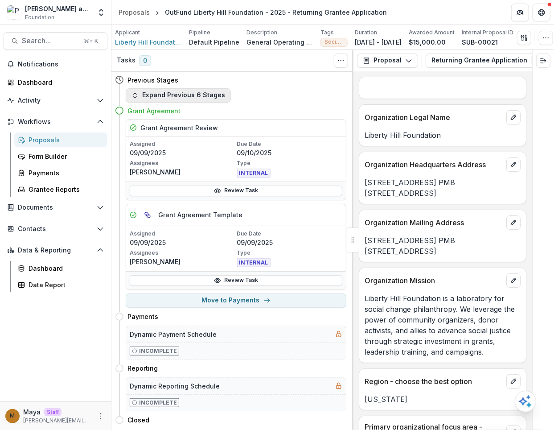
click at [190, 94] on button "Expand Previous 6 Stages" at bounding box center [178, 95] width 105 height 14
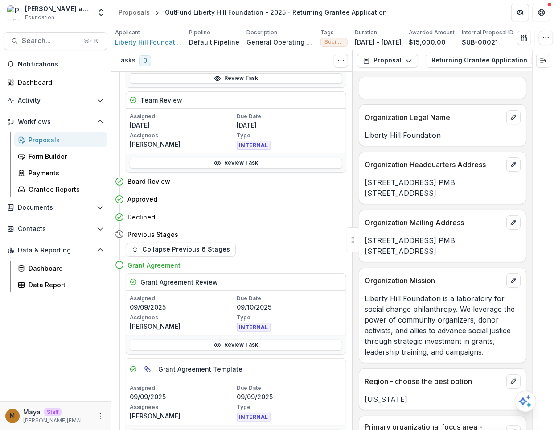
scroll to position [119, 0]
click at [313, 197] on button "Move here" at bounding box center [327, 198] width 37 height 11
select select "********"
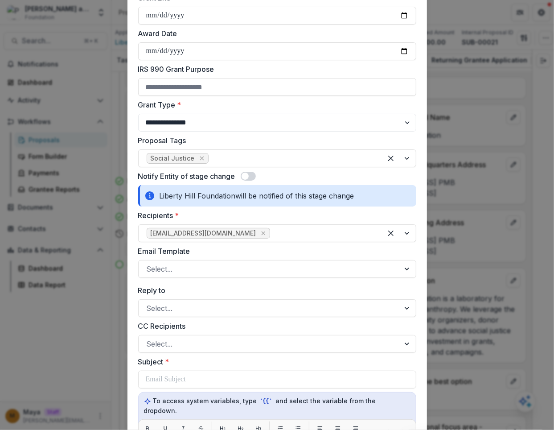
click at [253, 174] on span at bounding box center [248, 176] width 15 height 9
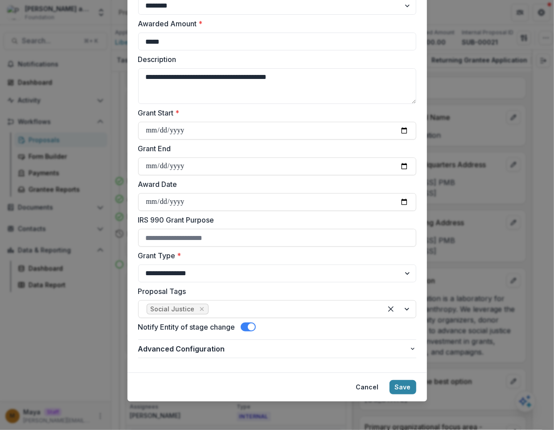
scroll to position [82, 0]
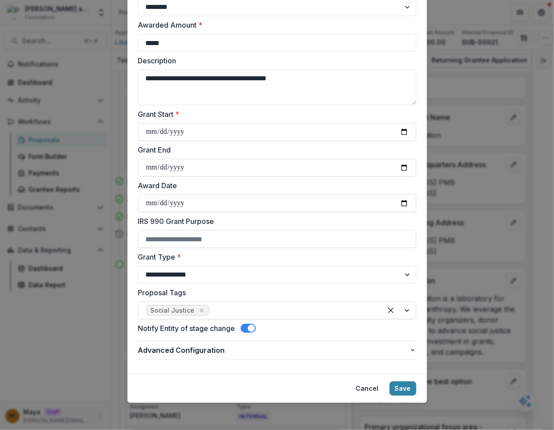
click at [457, 298] on div "**********" at bounding box center [277, 215] width 554 height 430
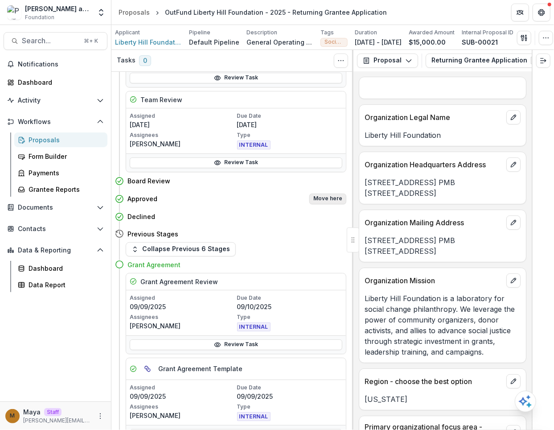
click at [324, 198] on button "Move here" at bounding box center [327, 198] width 37 height 11
select select "********"
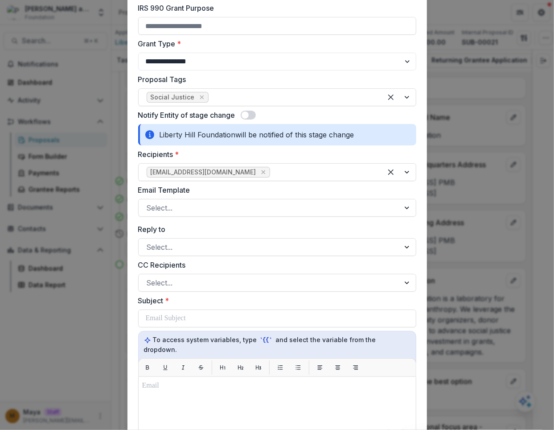
click at [248, 112] on span at bounding box center [248, 115] width 15 height 9
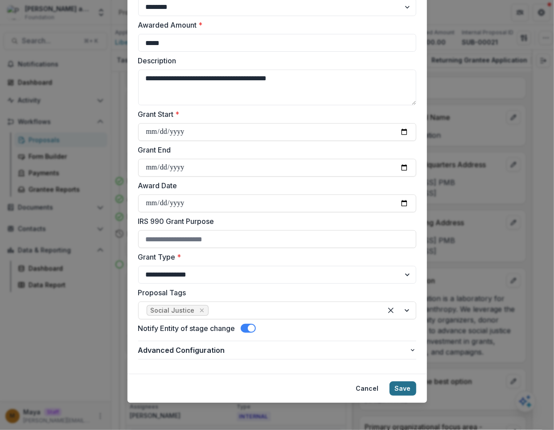
click at [407, 389] on button "Save" at bounding box center [402, 388] width 27 height 14
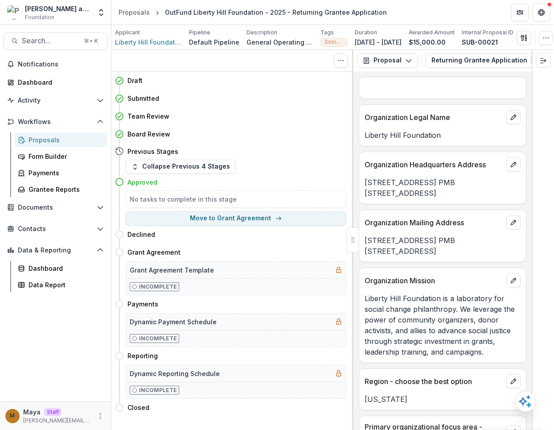
scroll to position [0, 0]
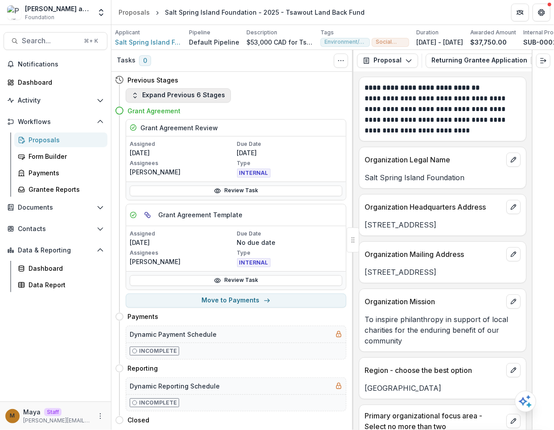
click at [207, 93] on button "Expand Previous 6 Stages" at bounding box center [178, 95] width 105 height 14
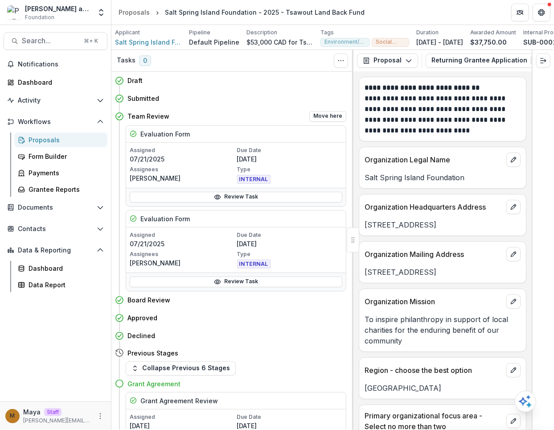
scroll to position [80, 0]
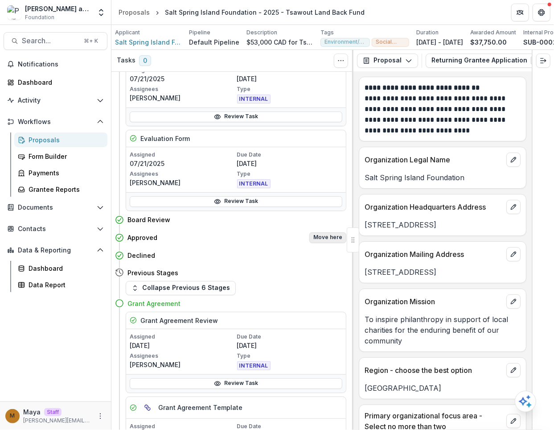
click at [321, 234] on button "Move here" at bounding box center [327, 237] width 37 height 11
select select "********"
select select "**********"
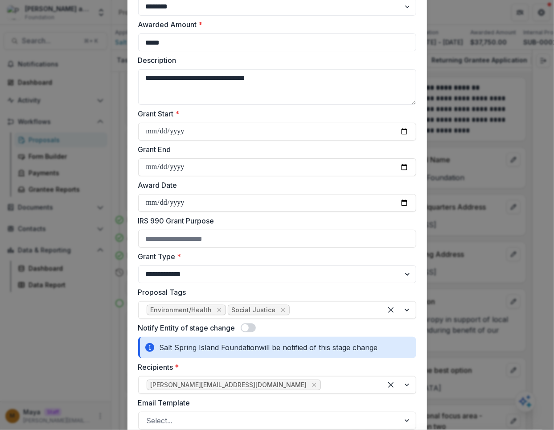
click at [249, 326] on span at bounding box center [245, 327] width 7 height 7
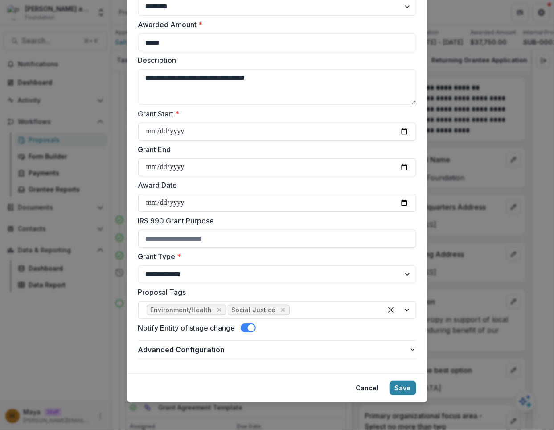
scroll to position [82, 0]
click at [400, 381] on button "Save" at bounding box center [402, 388] width 27 height 14
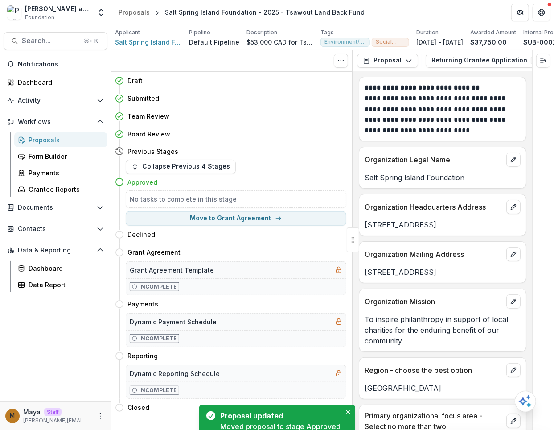
scroll to position [0, 0]
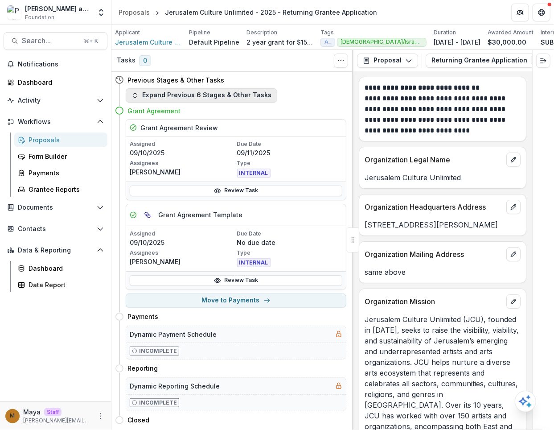
click at [192, 91] on button "Expand Previous 6 Stages & Other Tasks" at bounding box center [202, 95] width 152 height 14
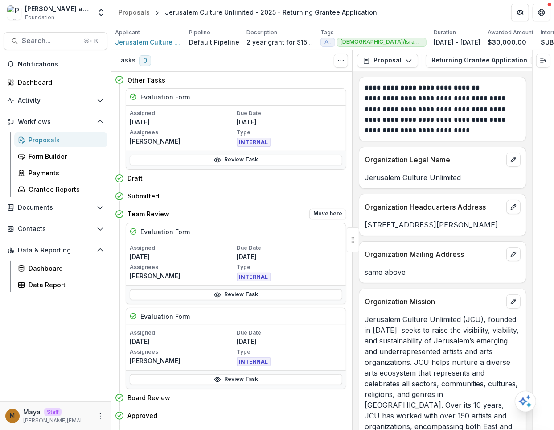
scroll to position [147, 0]
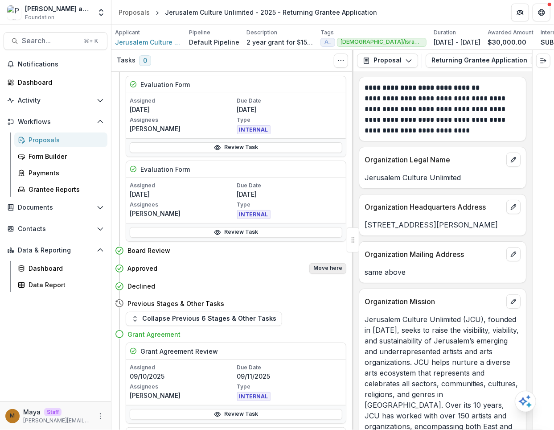
click at [328, 264] on button "Move here" at bounding box center [327, 268] width 37 height 11
select select "********"
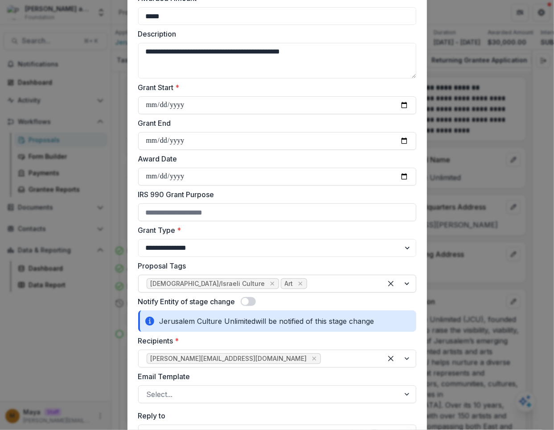
click at [253, 303] on span at bounding box center [248, 301] width 15 height 9
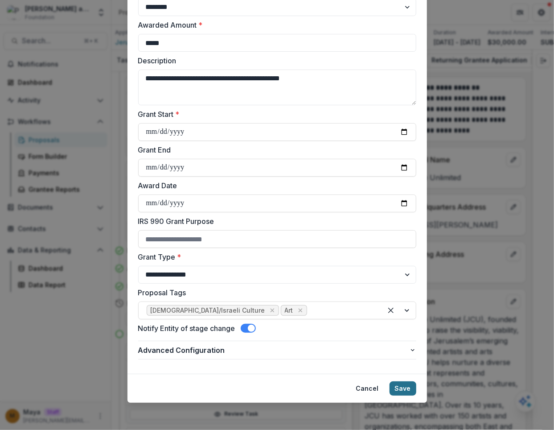
click at [403, 389] on button "Save" at bounding box center [402, 388] width 27 height 14
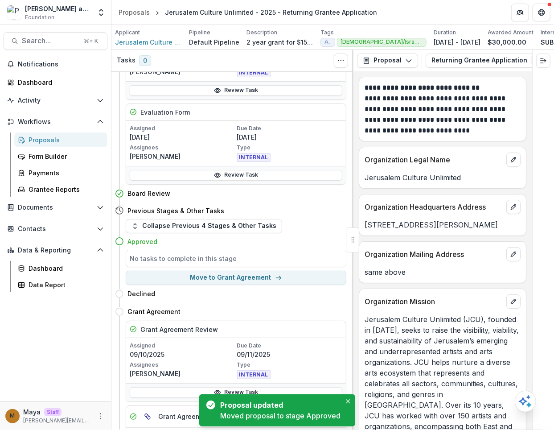
scroll to position [227, 0]
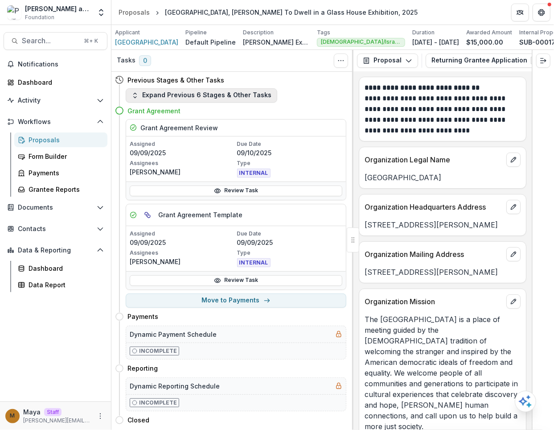
click at [195, 97] on button "Expand Previous 6 Stages & Other Tasks" at bounding box center [202, 95] width 152 height 14
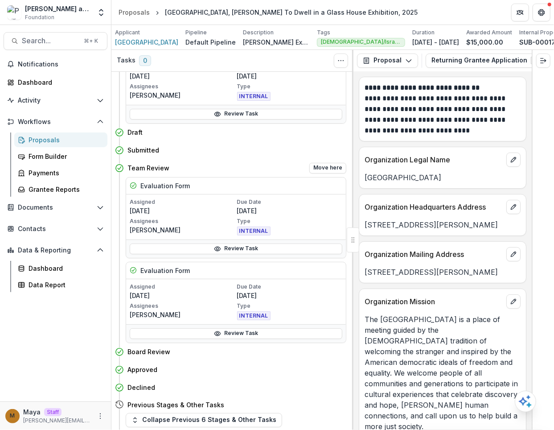
scroll to position [290, 0]
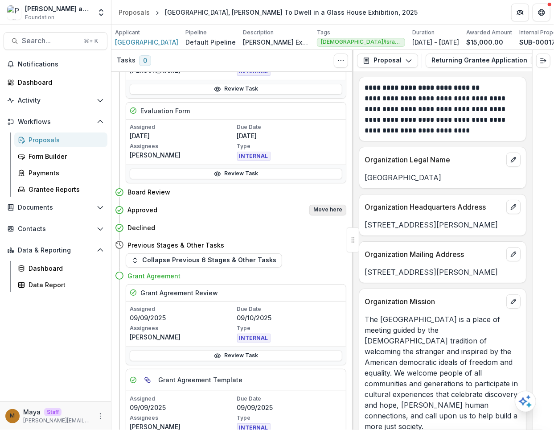
click at [317, 205] on button "Move here" at bounding box center [327, 210] width 37 height 11
select select "********"
select select "**********"
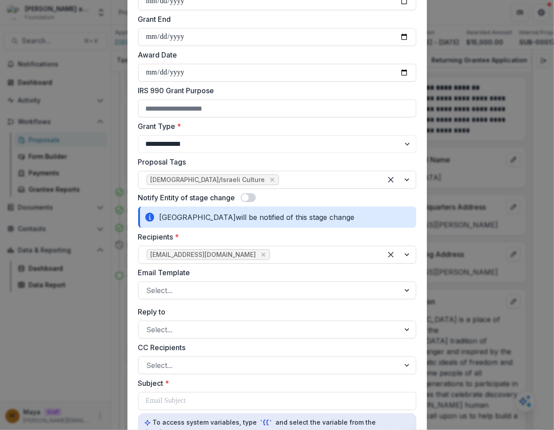
click at [254, 197] on span at bounding box center [248, 197] width 15 height 9
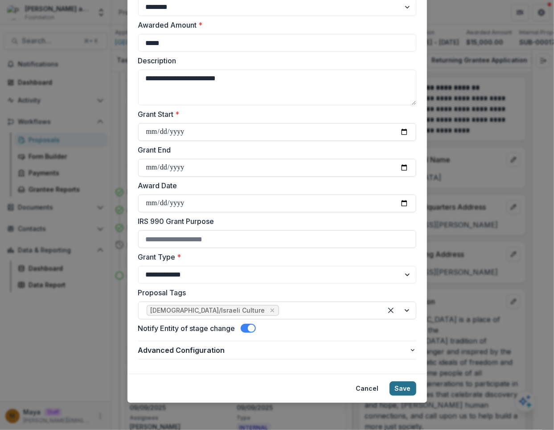
click at [407, 387] on button "Save" at bounding box center [402, 388] width 27 height 14
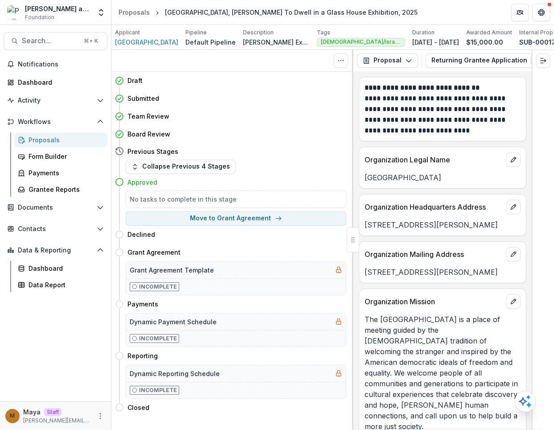
scroll to position [0, 0]
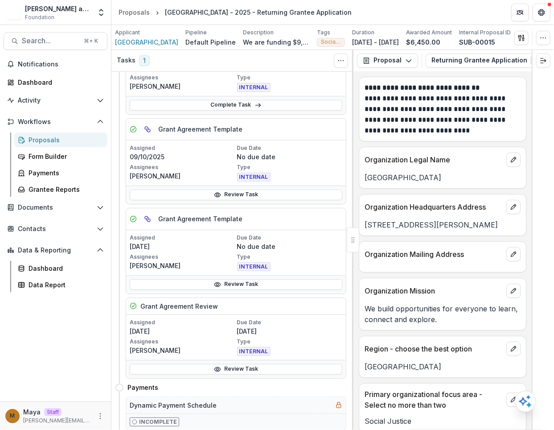
scroll to position [49, 0]
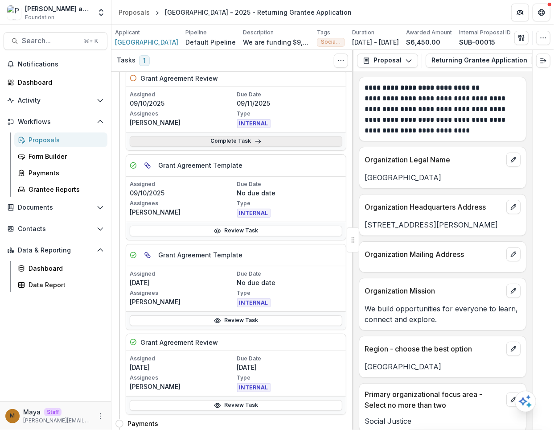
click at [218, 140] on link "Complete Task" at bounding box center [236, 141] width 213 height 11
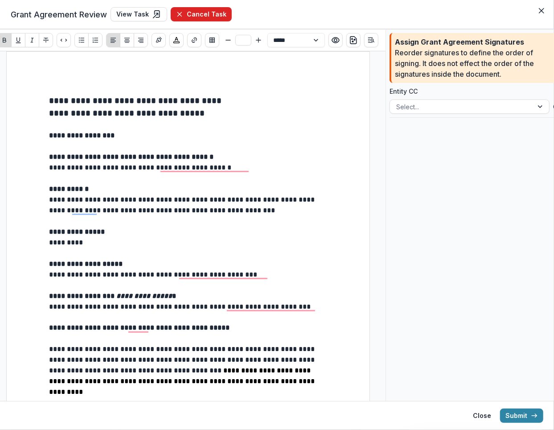
click at [213, 18] on button "Cancel Task" at bounding box center [201, 14] width 61 height 14
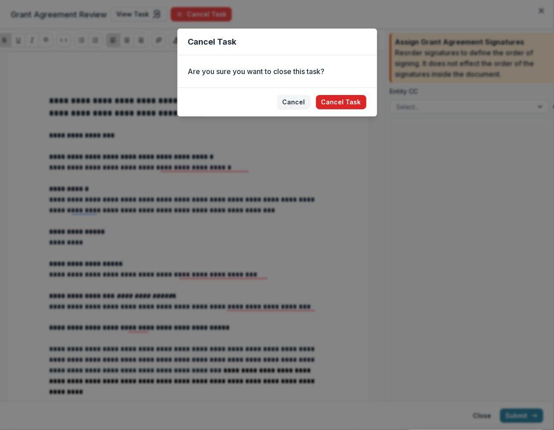
click at [334, 103] on button "Cancel Task" at bounding box center [341, 102] width 50 height 14
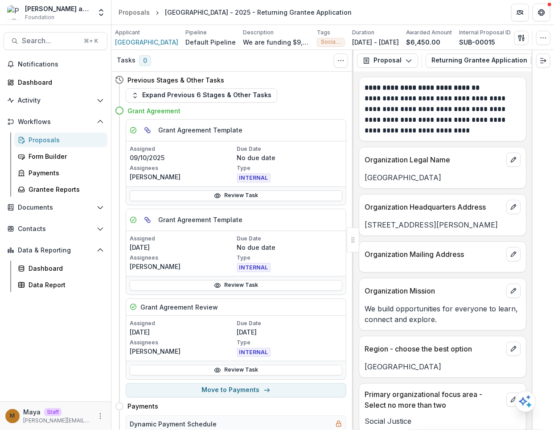
click at [212, 103] on div "Grant Agreement" at bounding box center [230, 110] width 231 height 16
click at [212, 98] on button "Expand Previous 6 Stages & Other Tasks" at bounding box center [202, 95] width 152 height 14
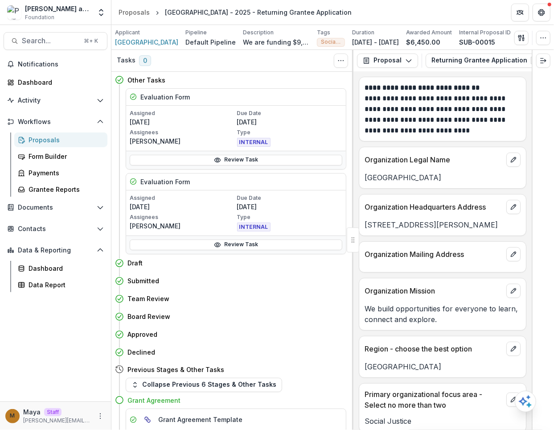
scroll to position [105, 0]
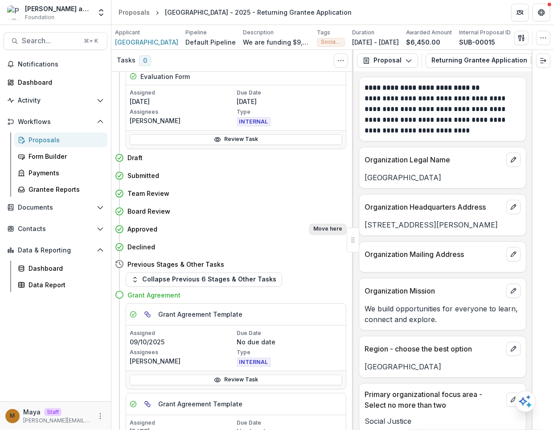
click at [323, 227] on button "Move here" at bounding box center [327, 229] width 37 height 11
select select "********"
select select "**********"
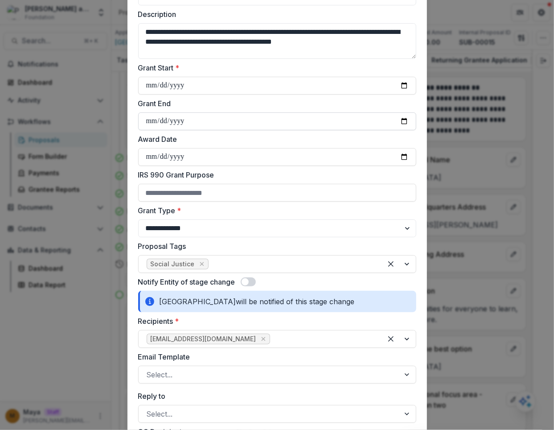
scroll to position [140, 0]
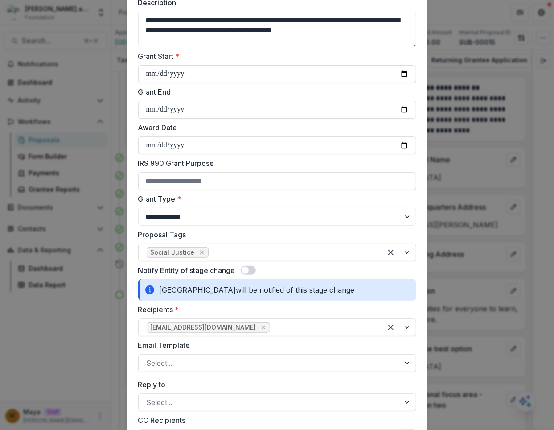
click at [253, 271] on span at bounding box center [248, 270] width 15 height 9
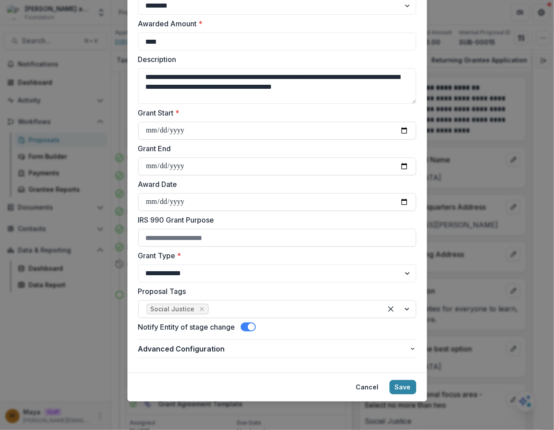
scroll to position [82, 0]
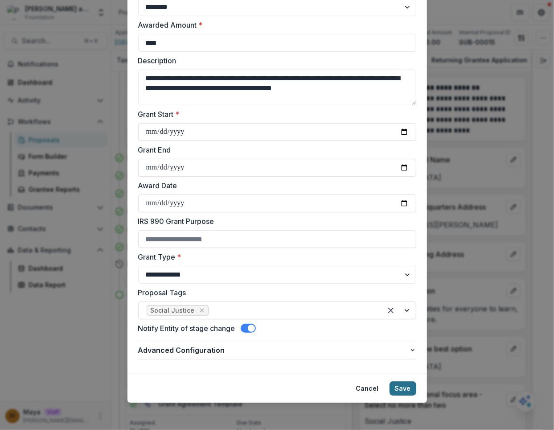
click at [405, 390] on button "Save" at bounding box center [402, 388] width 27 height 14
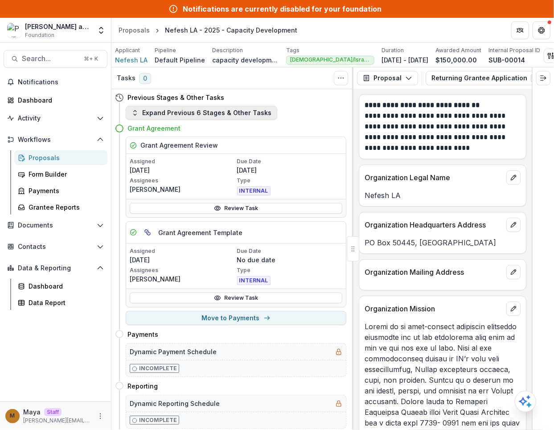
click at [238, 115] on button "Expand Previous 6 Stages & Other Tasks" at bounding box center [202, 113] width 152 height 14
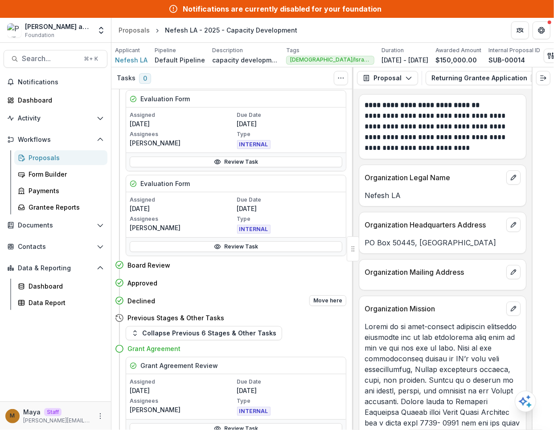
scroll to position [238, 0]
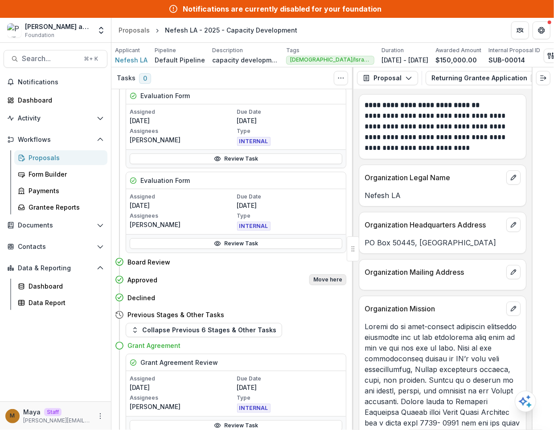
click at [325, 275] on button "Move here" at bounding box center [327, 279] width 37 height 11
select select "********"
select select "**********"
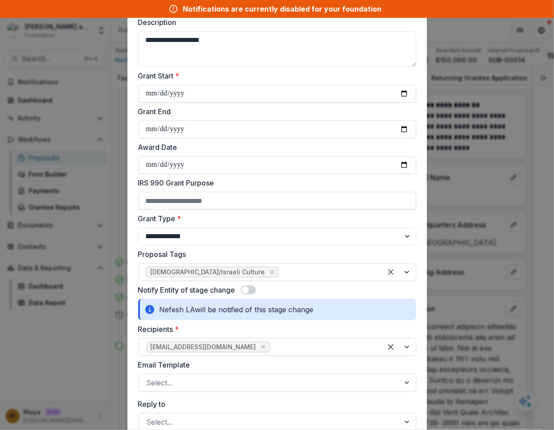
click at [252, 290] on span at bounding box center [248, 289] width 15 height 9
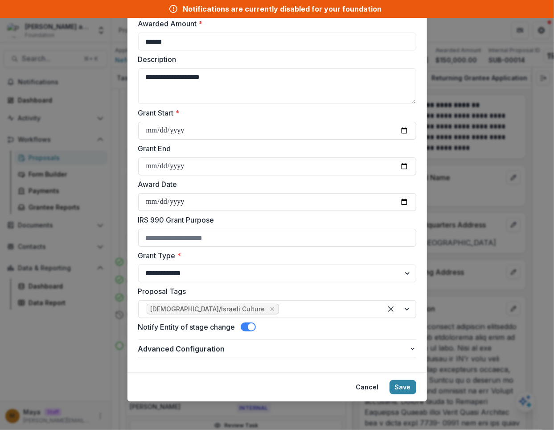
scroll to position [82, 0]
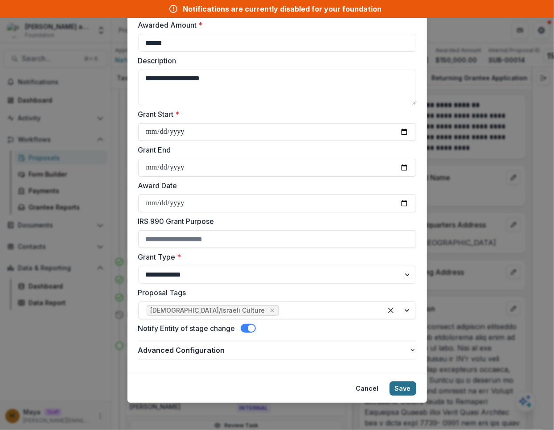
click at [400, 388] on button "Save" at bounding box center [402, 388] width 27 height 14
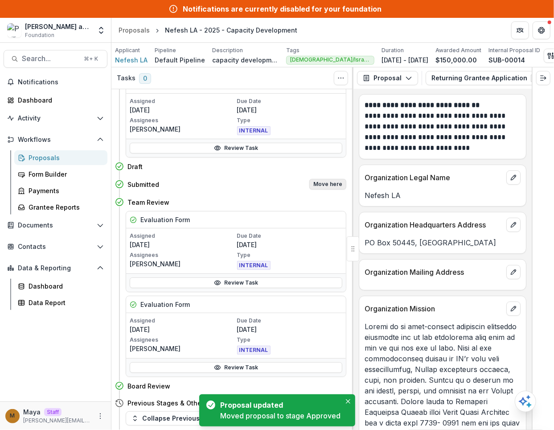
scroll to position [229, 0]
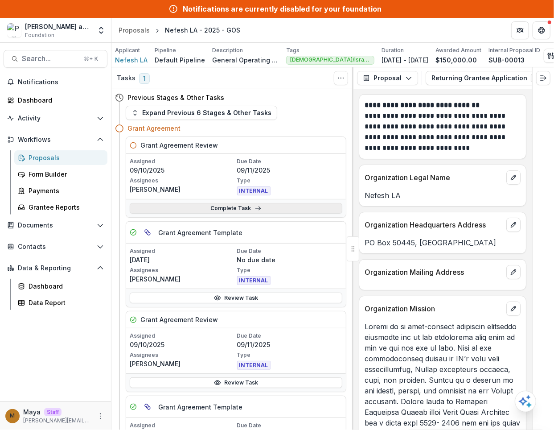
click at [194, 204] on link "Complete Task" at bounding box center [236, 208] width 213 height 11
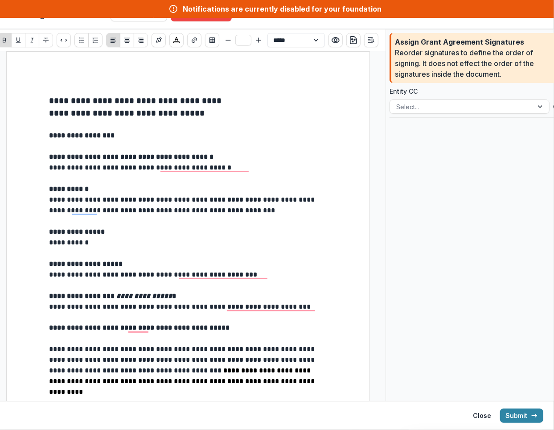
click at [126, 216] on p "To enrich screen reader interactions, please activate Accessibility in Grammarl…" at bounding box center [187, 221] width 277 height 11
type input "**"
click at [205, 21] on header "Grant Agreement Review View Task Cancel Task" at bounding box center [277, 14] width 554 height 29
click at [223, 23] on header "Grant Agreement Review View Task Cancel Task" at bounding box center [277, 14] width 554 height 29
click at [215, 20] on button "Cancel Task" at bounding box center [201, 14] width 61 height 14
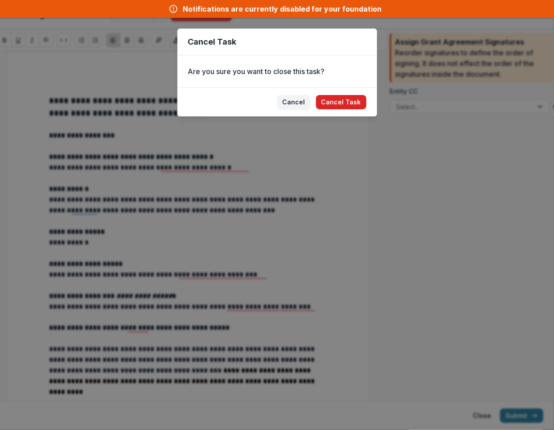
click at [338, 101] on button "Cancel Task" at bounding box center [341, 102] width 50 height 14
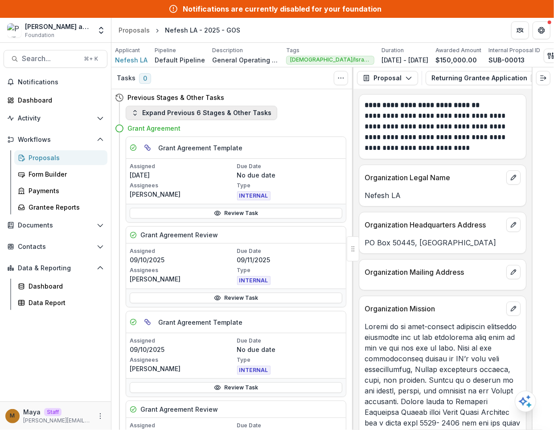
click at [199, 114] on button "Expand Previous 6 Stages & Other Tasks" at bounding box center [202, 113] width 152 height 14
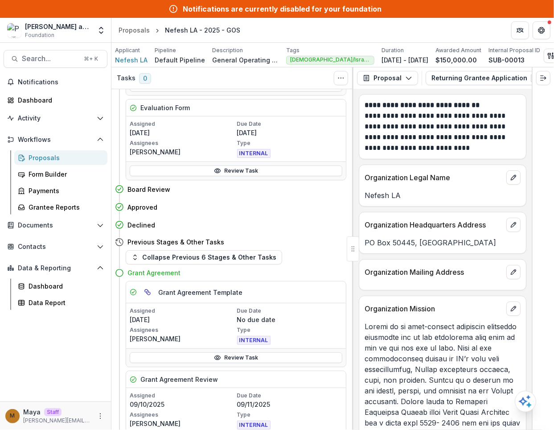
scroll to position [235, 0]
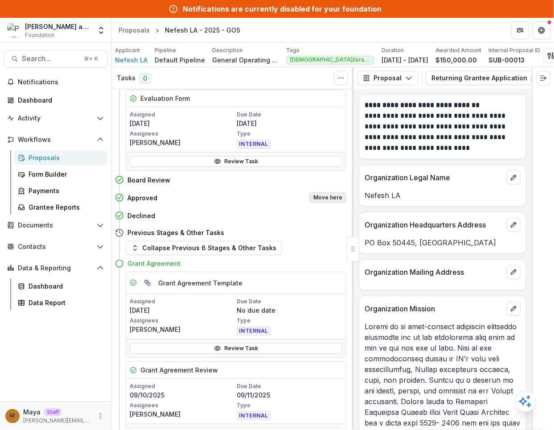
click at [316, 196] on button "Move here" at bounding box center [327, 197] width 37 height 11
select select "********"
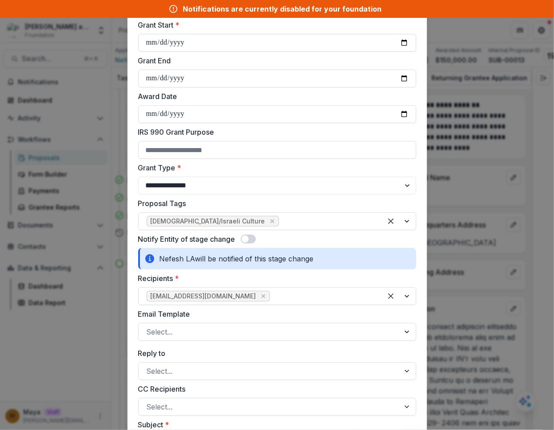
click at [252, 239] on span at bounding box center [248, 238] width 15 height 9
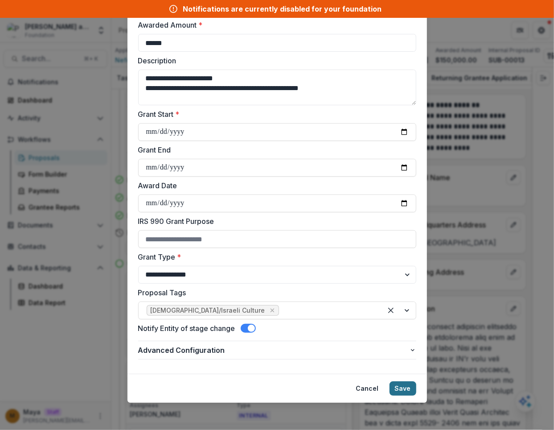
click at [401, 388] on button "Save" at bounding box center [402, 388] width 27 height 14
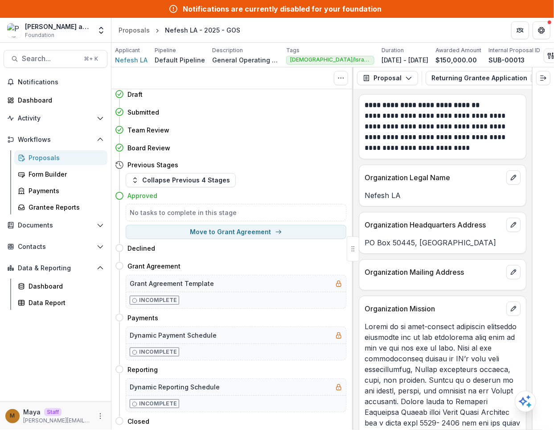
scroll to position [0, 0]
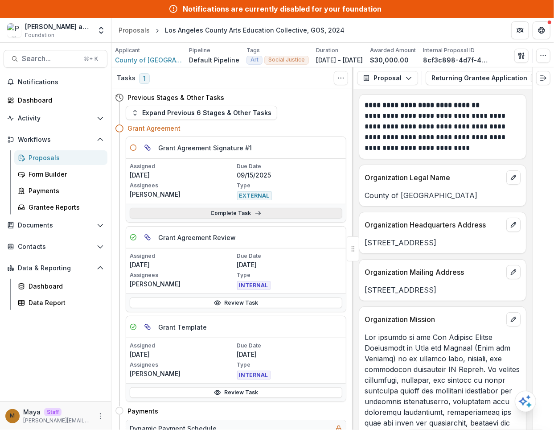
click at [234, 211] on link "Complete Task" at bounding box center [236, 213] width 213 height 11
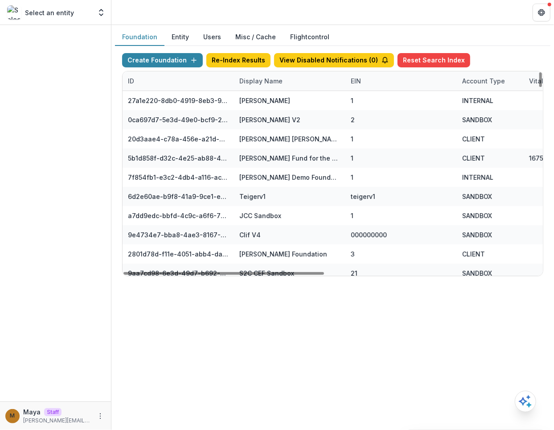
click at [275, 83] on div "Display Name" at bounding box center [261, 80] width 54 height 9
click at [316, 60] on button "View Disabled Notifications ( 0 )" at bounding box center [334, 60] width 120 height 14
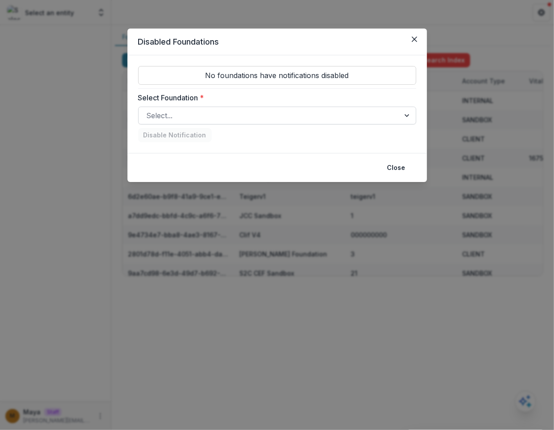
click at [243, 115] on div at bounding box center [269, 115] width 245 height 12
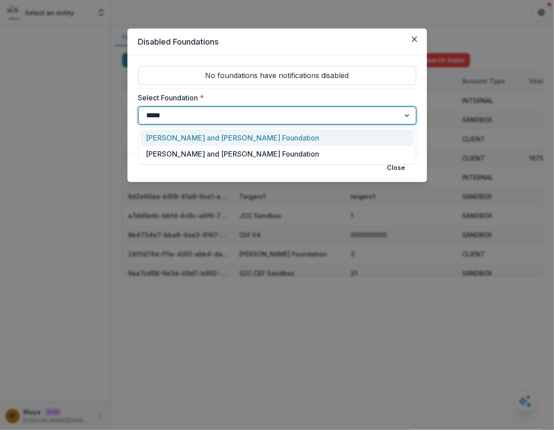
type input "******"
click at [237, 138] on div "Philip and Muriel Berman Foundation" at bounding box center [277, 137] width 274 height 16
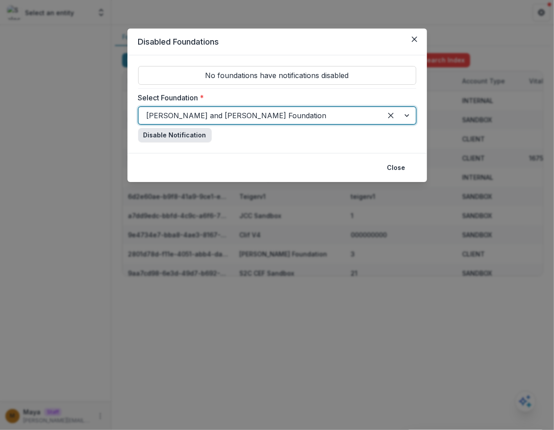
click at [179, 135] on button "Disable Notification" at bounding box center [175, 135] width 74 height 14
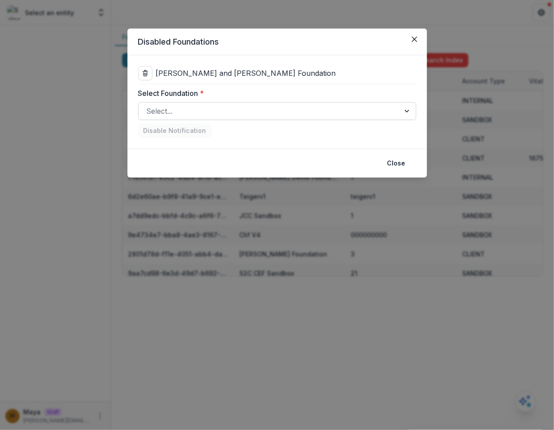
click at [221, 105] on div at bounding box center [269, 111] width 245 height 12
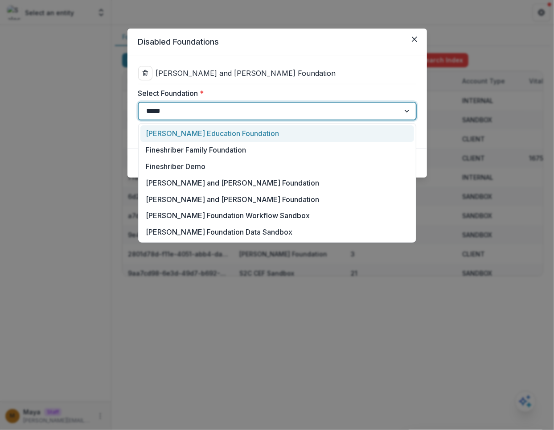
type input "******"
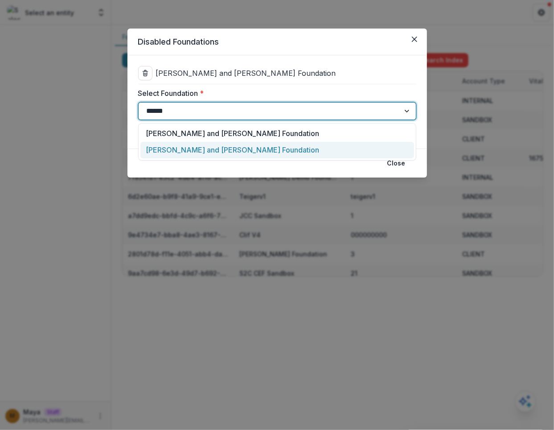
click at [225, 150] on div "Philip and Muriel Berman Foundation" at bounding box center [277, 150] width 274 height 16
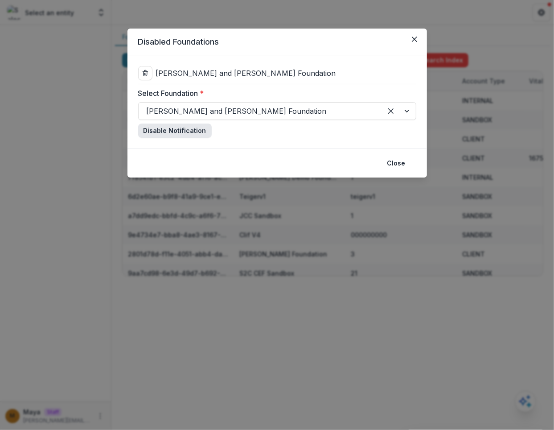
click at [177, 133] on button "Disable Notification" at bounding box center [175, 130] width 74 height 14
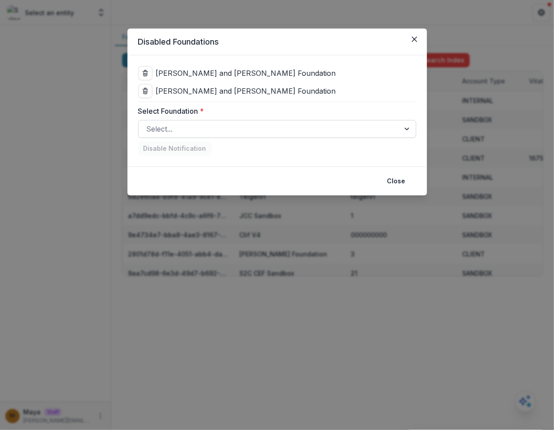
click at [228, 125] on div at bounding box center [269, 129] width 245 height 12
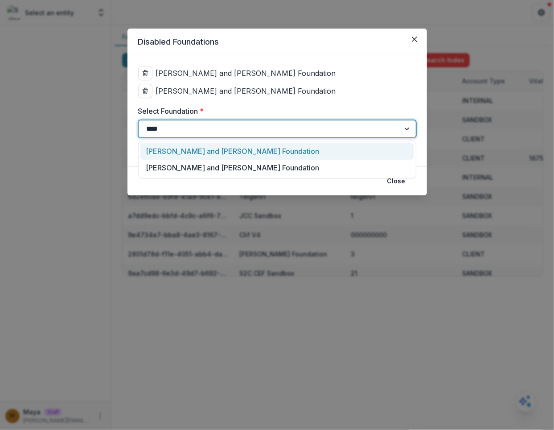
type input "*****"
click at [246, 147] on div "Philip and Muriel Berman Foundation" at bounding box center [277, 151] width 274 height 16
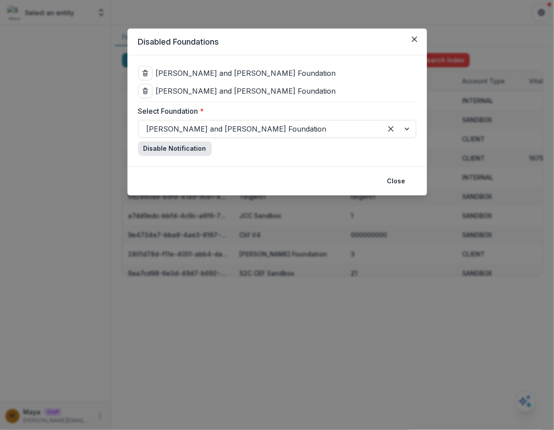
click at [182, 150] on button "Disable Notification" at bounding box center [175, 148] width 74 height 14
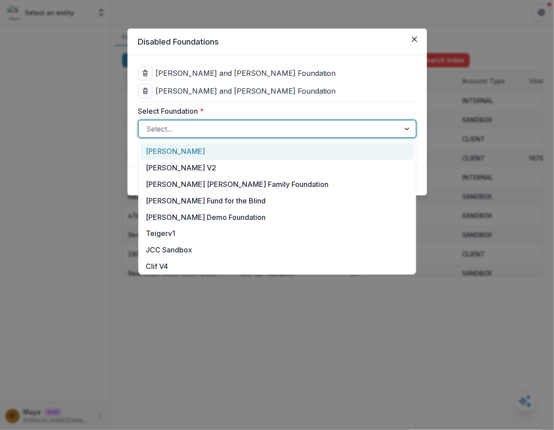
click at [225, 124] on div at bounding box center [269, 129] width 245 height 12
type input "****"
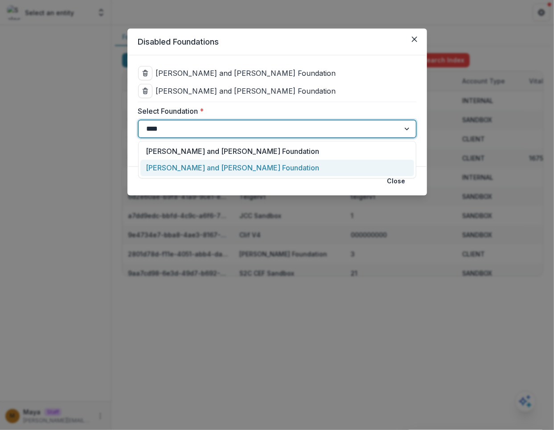
click at [196, 172] on div "Philip and Muriel Berman Foundation" at bounding box center [277, 168] width 274 height 16
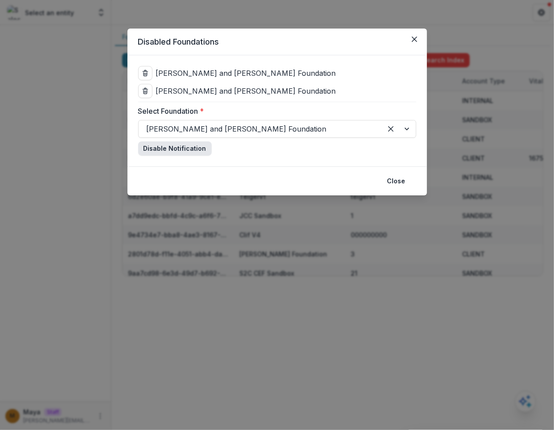
click at [172, 152] on button "Disable Notification" at bounding box center [175, 148] width 74 height 14
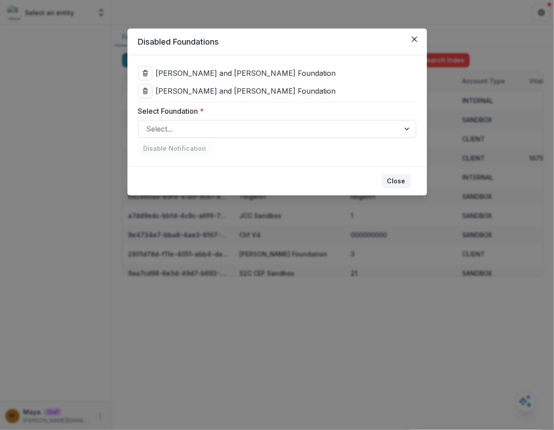
click at [403, 180] on button "Close" at bounding box center [396, 181] width 29 height 14
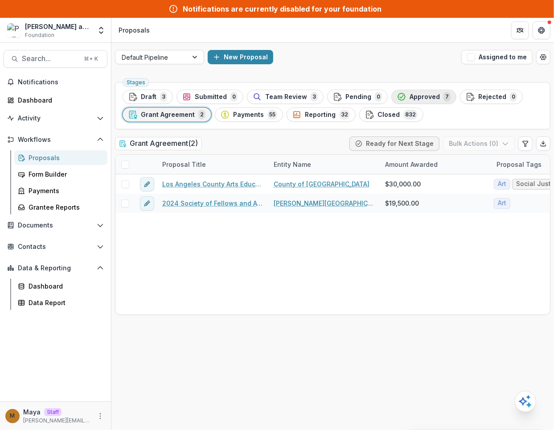
click at [418, 94] on span "Approved" at bounding box center [425, 97] width 30 height 8
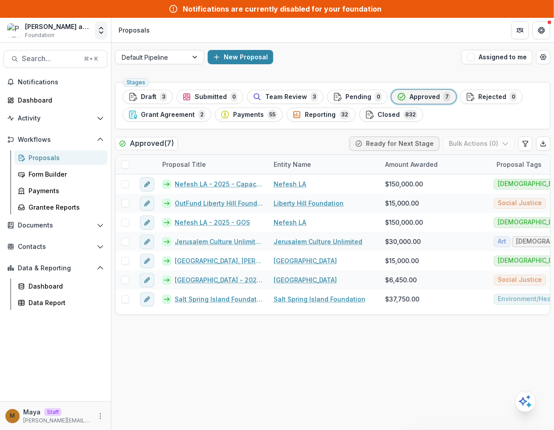
click at [101, 23] on button "Open entity switcher" at bounding box center [101, 30] width 12 height 18
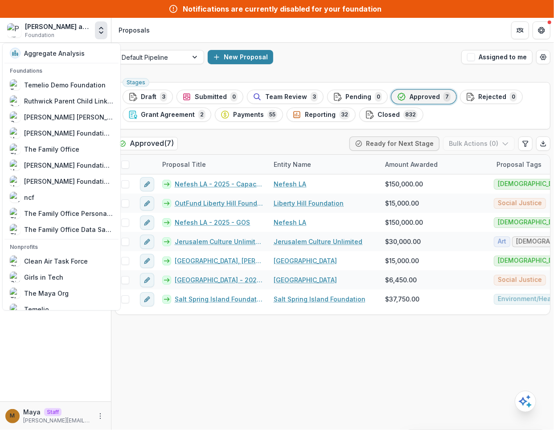
scroll to position [556, 0]
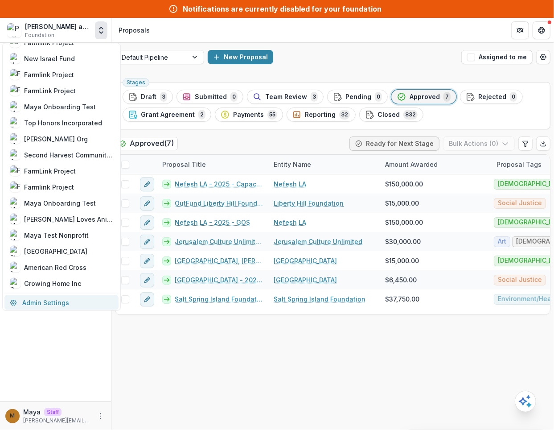
click at [39, 303] on link "Admin Settings" at bounding box center [61, 302] width 114 height 15
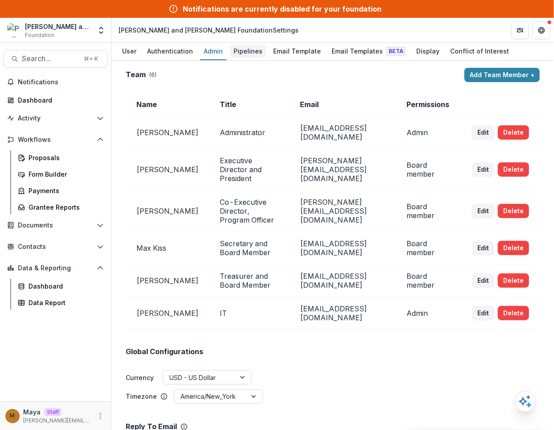
click at [242, 55] on div "Pipelines" at bounding box center [248, 51] width 36 height 13
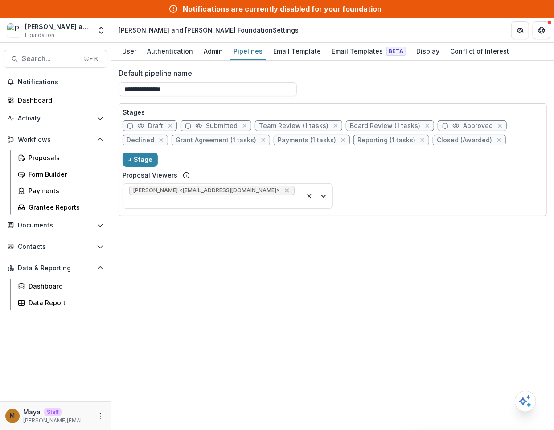
click at [201, 140] on span "Grant Agreement (1 tasks)" at bounding box center [216, 140] width 81 height 8
select select "********"
select select "*****"
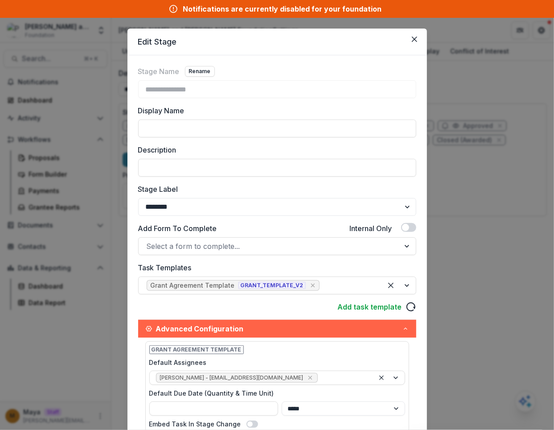
click at [93, 264] on div "**********" at bounding box center [277, 215] width 554 height 430
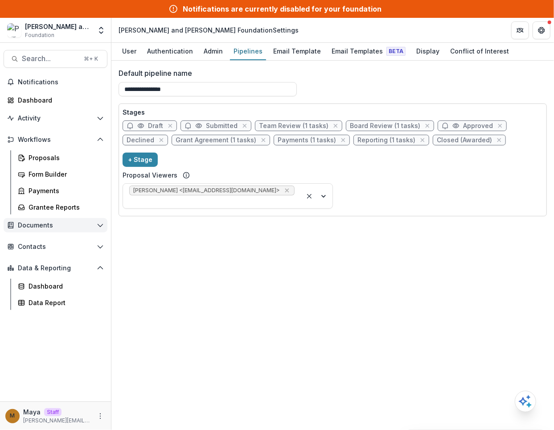
click at [35, 231] on button "Documents" at bounding box center [56, 225] width 104 height 14
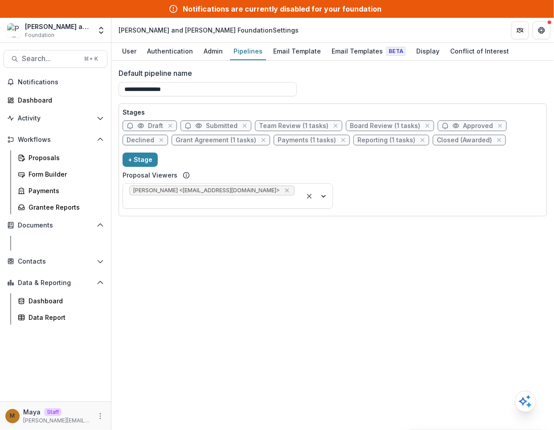
click at [36, 242] on div "Document Templates" at bounding box center [65, 242] width 72 height 9
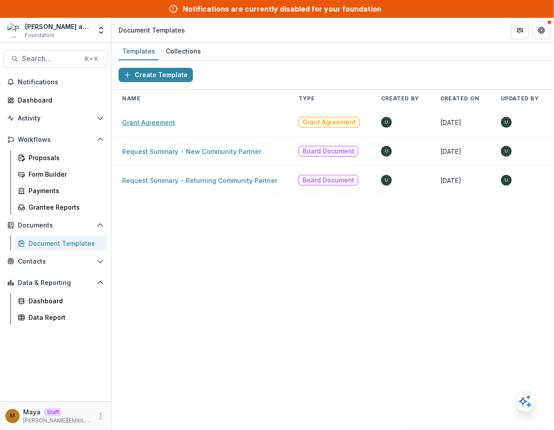
click at [153, 119] on link "Grant Agreement" at bounding box center [148, 123] width 53 height 8
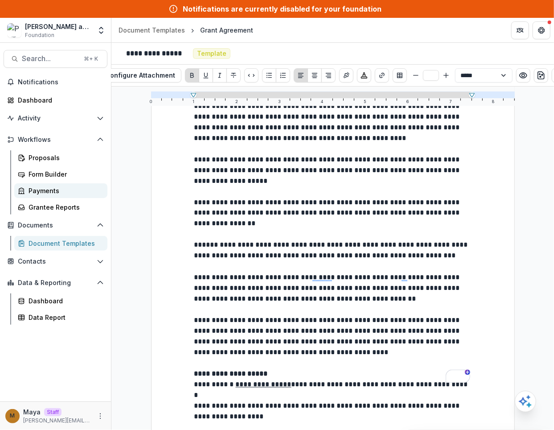
scroll to position [710, 0]
click at [54, 248] on link "Document Templates" at bounding box center [60, 243] width 93 height 15
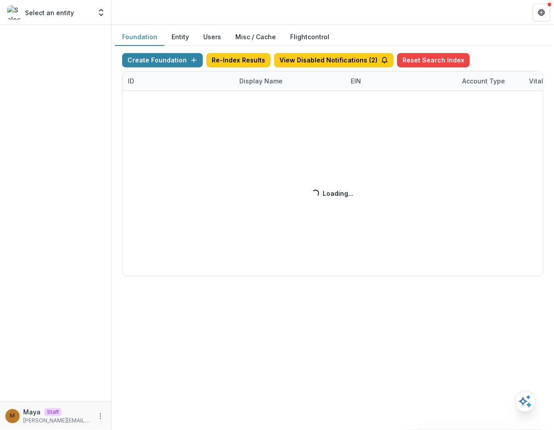
click at [315, 60] on div "Create Foundation Re-Index Results View Disabled Notifications ( 2 ) Reset Sear…" at bounding box center [332, 164] width 421 height 223
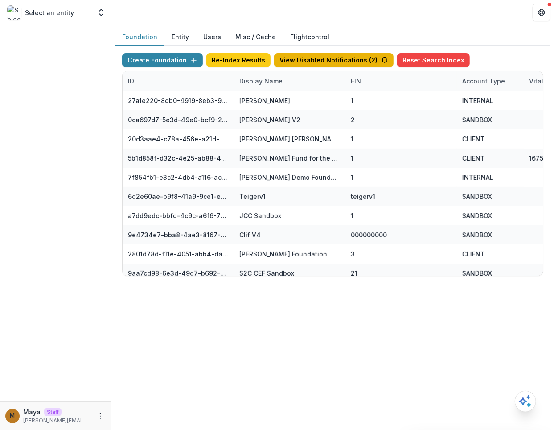
click at [316, 61] on button "View Disabled Notifications ( 2 )" at bounding box center [333, 60] width 119 height 14
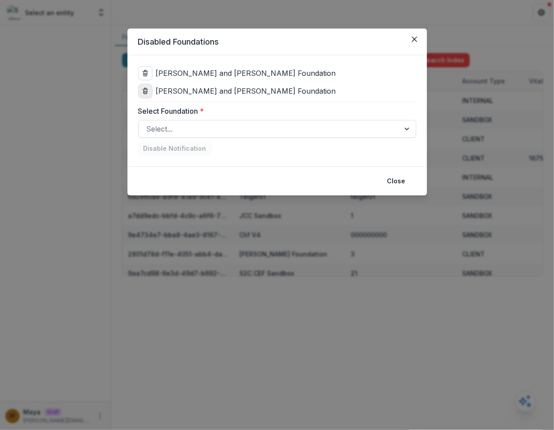
click at [146, 95] on button "delete" at bounding box center [145, 91] width 14 height 14
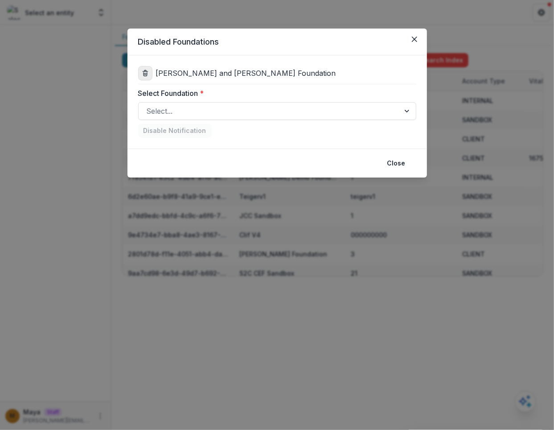
click at [145, 74] on icon "delete" at bounding box center [145, 73] width 7 height 7
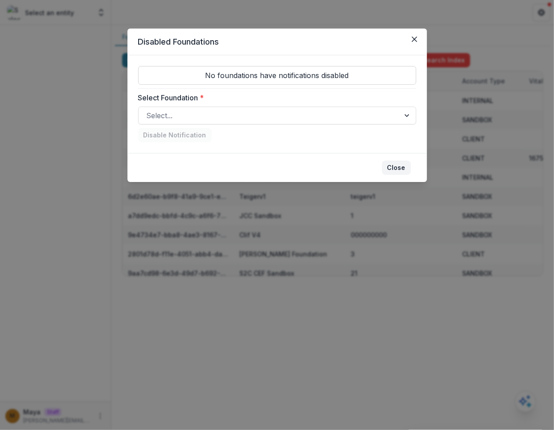
click at [392, 161] on button "Close" at bounding box center [396, 167] width 29 height 14
